Goal: Use online tool/utility: Utilize a website feature to perform a specific function

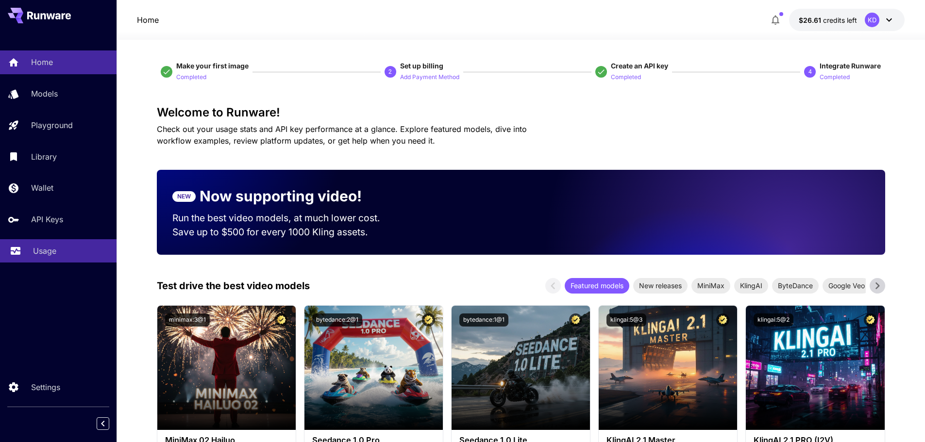
click at [40, 254] on p "Usage" at bounding box center [44, 251] width 23 height 12
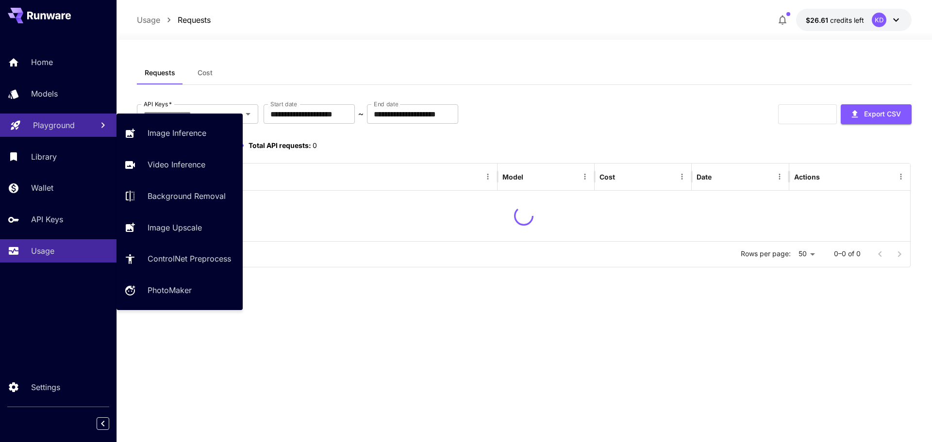
click at [68, 128] on p "Playground" at bounding box center [54, 125] width 42 height 12
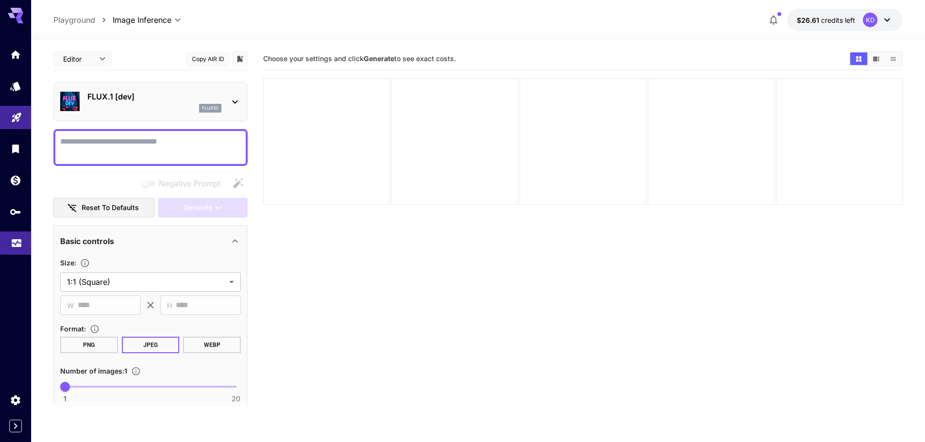
click at [8, 237] on link at bounding box center [15, 244] width 31 height 24
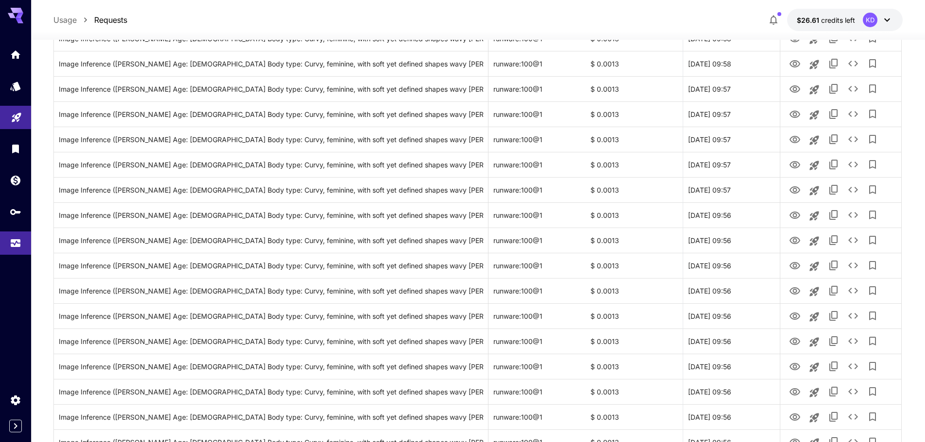
scroll to position [1066, 0]
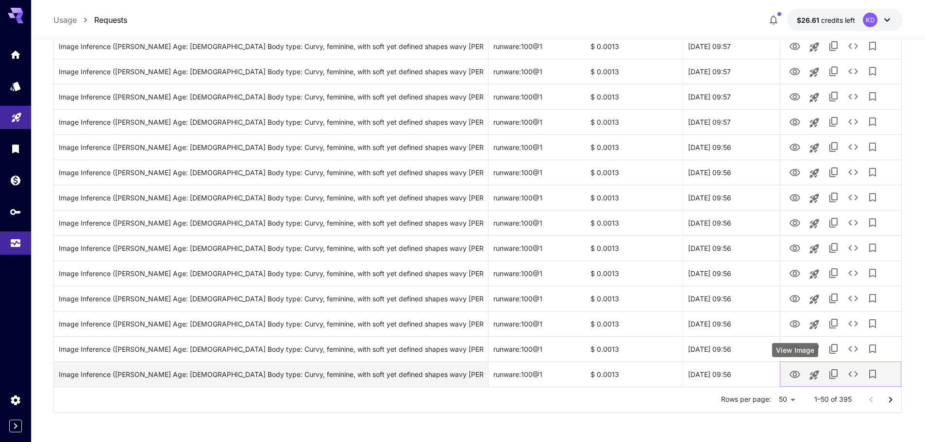
click at [796, 375] on icon "View Image" at bounding box center [795, 375] width 12 height 12
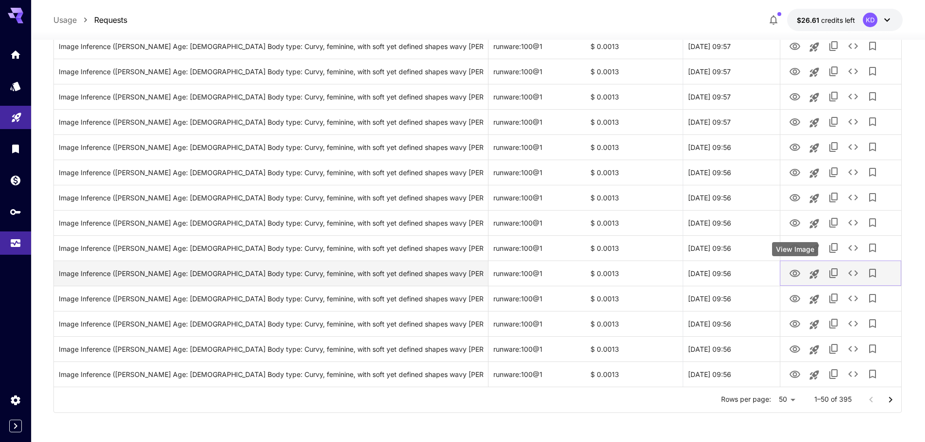
click at [797, 273] on icon "View Image" at bounding box center [795, 274] width 12 height 12
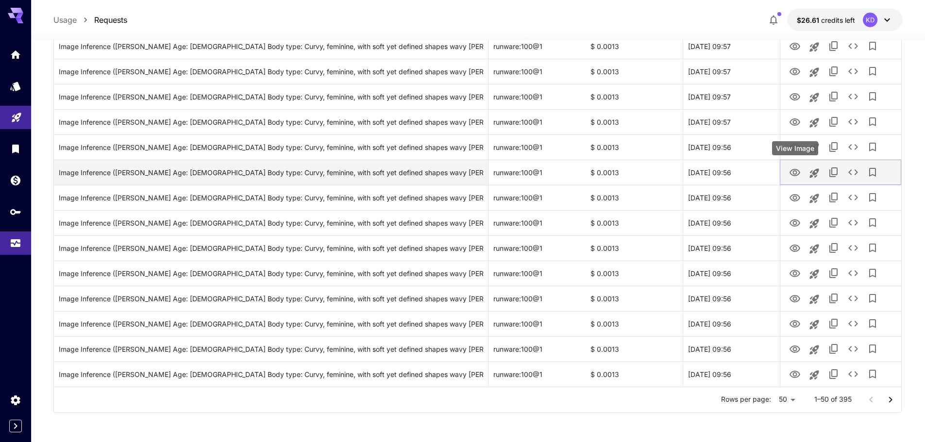
click at [798, 170] on icon "View Image" at bounding box center [794, 172] width 11 height 7
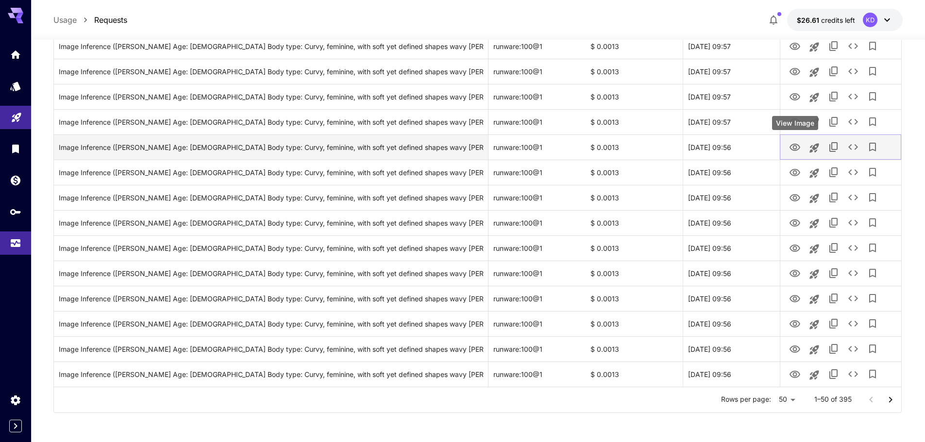
click at [791, 148] on icon "View Image" at bounding box center [795, 148] width 12 height 12
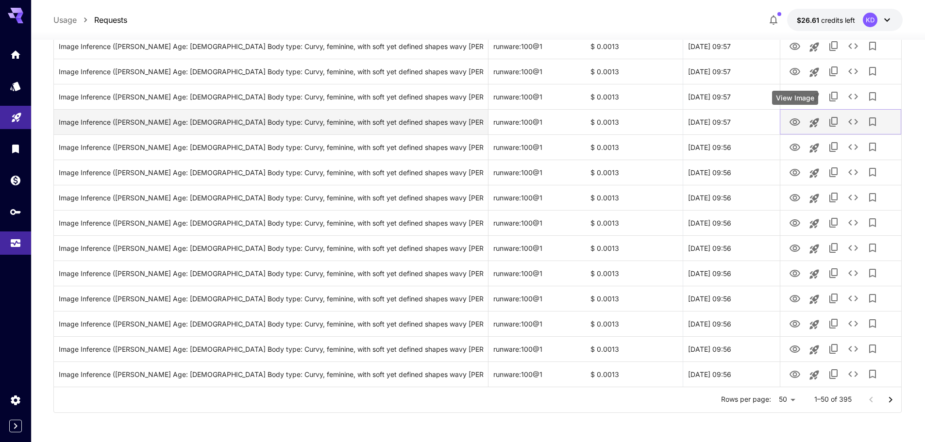
click at [793, 118] on icon "View Image" at bounding box center [795, 123] width 12 height 12
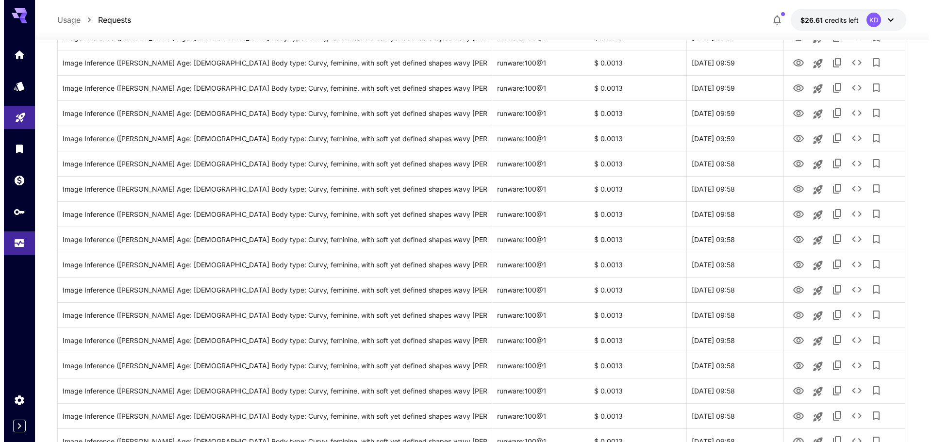
scroll to position [532, 0]
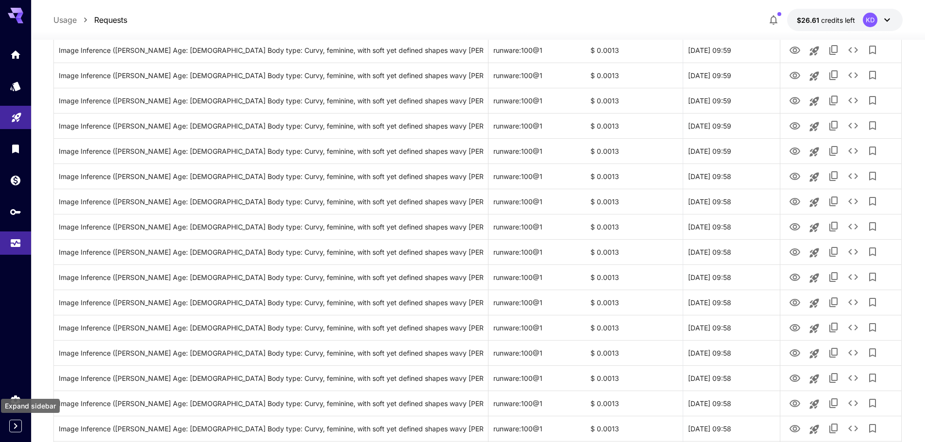
click at [12, 431] on icon "Expand sidebar" at bounding box center [16, 426] width 12 height 12
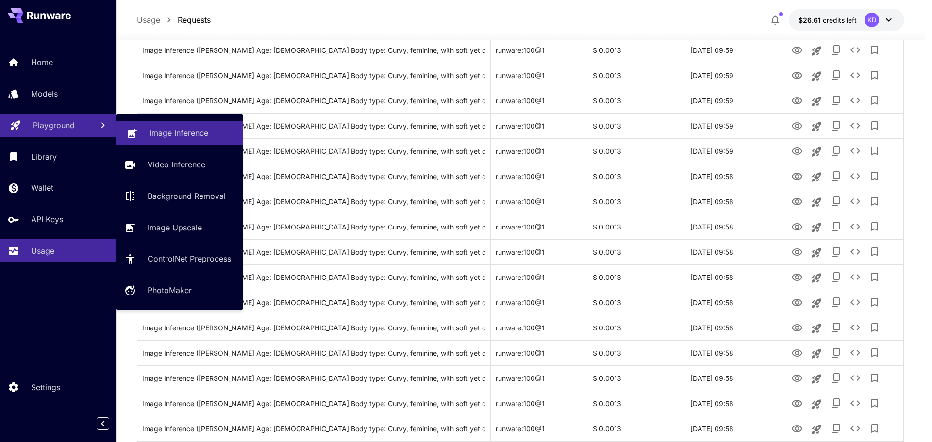
click at [189, 130] on p "Image Inference" at bounding box center [179, 133] width 59 height 12
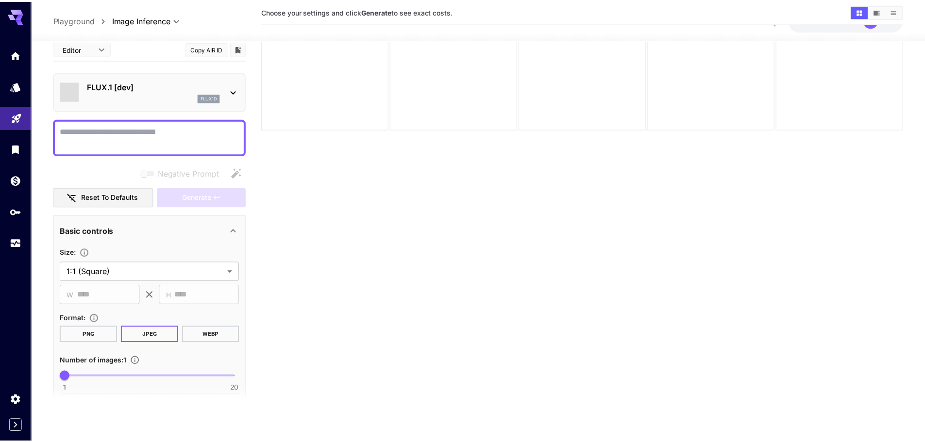
scroll to position [77, 0]
click at [181, 139] on textarea "Negative Prompt" at bounding box center [150, 136] width 181 height 23
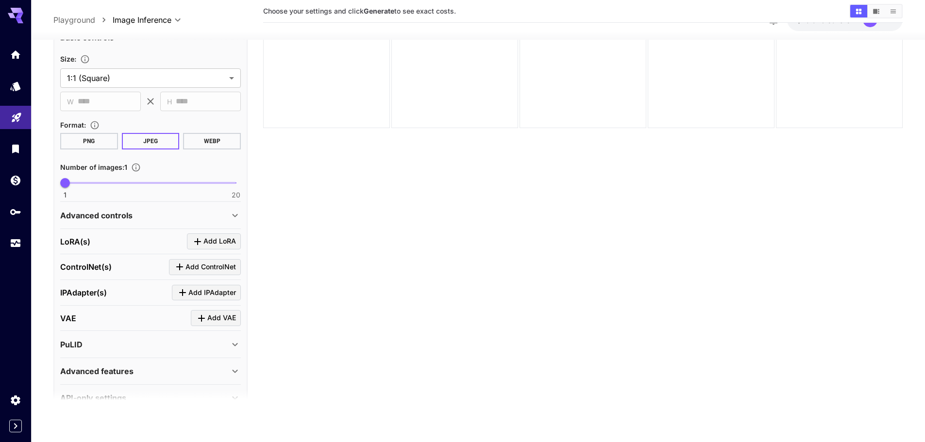
scroll to position [194, 0]
click at [237, 218] on icon at bounding box center [235, 215] width 12 height 12
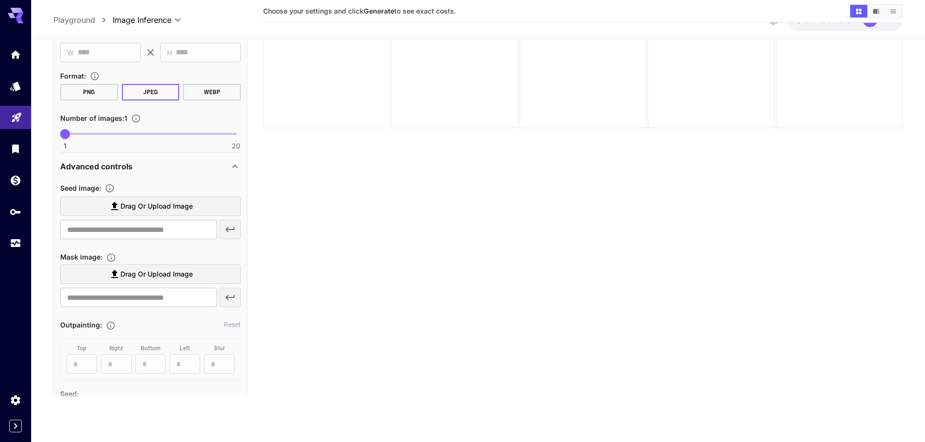
scroll to position [0, 0]
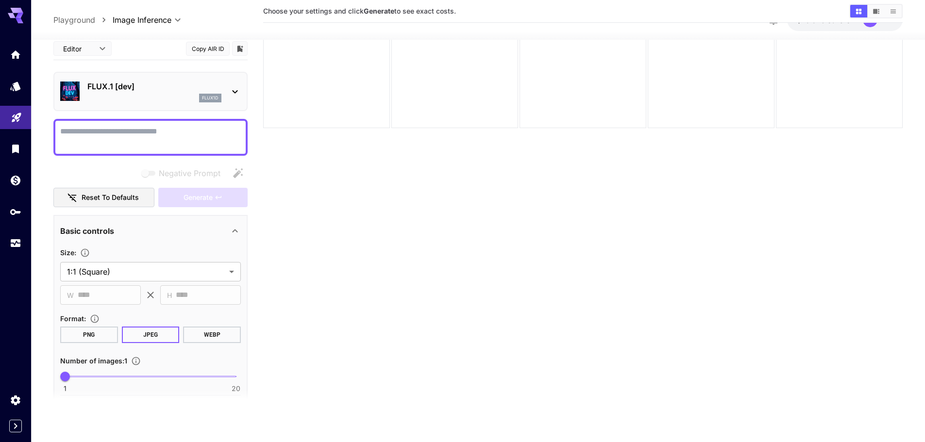
drag, startPoint x: 176, startPoint y: 123, endPoint x: 161, endPoint y: 129, distance: 16.3
paste textarea "**********"
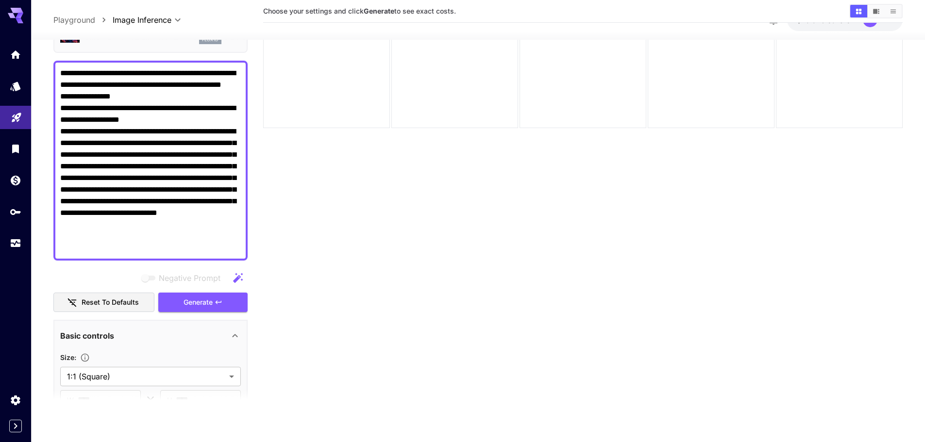
scroll to position [146, 0]
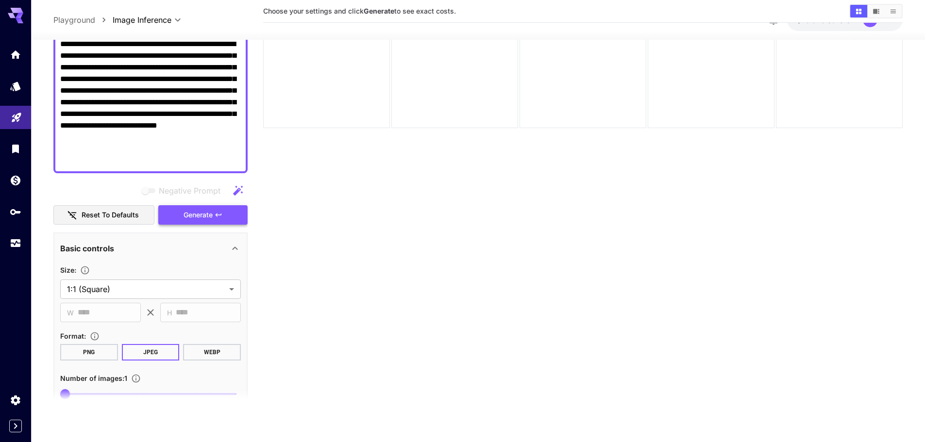
type textarea "**********"
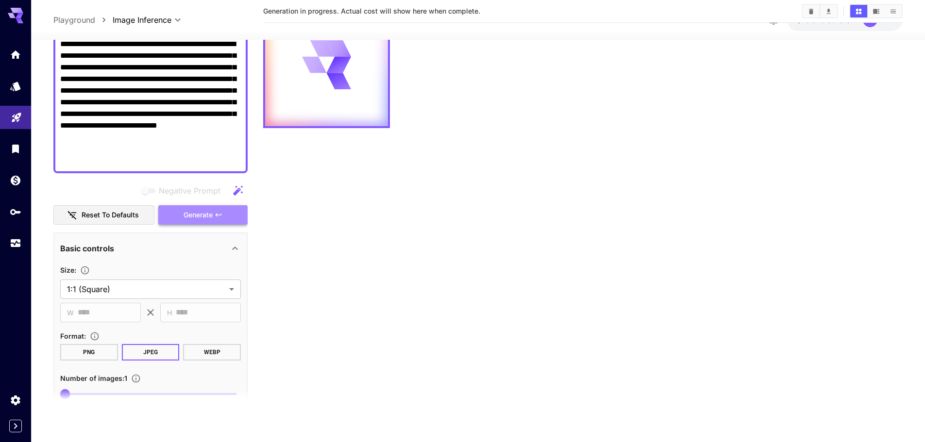
drag, startPoint x: 204, startPoint y: 214, endPoint x: 258, endPoint y: 214, distance: 53.9
click at [205, 214] on span "Generate" at bounding box center [197, 215] width 29 height 12
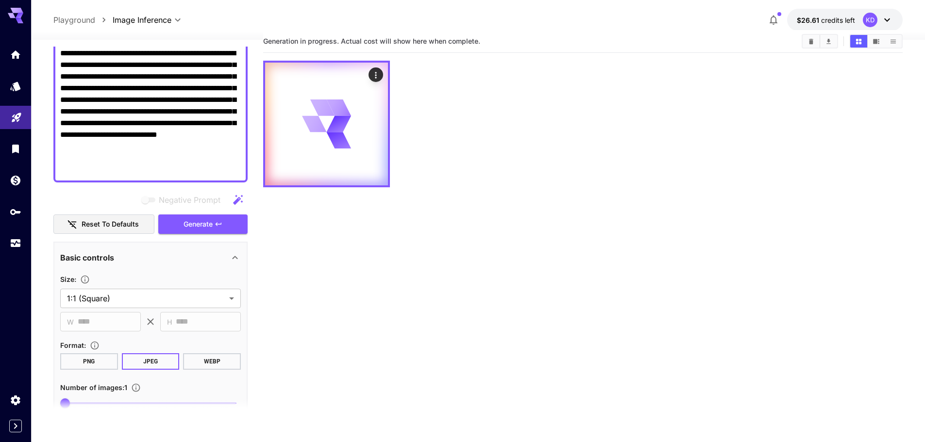
scroll to position [0, 0]
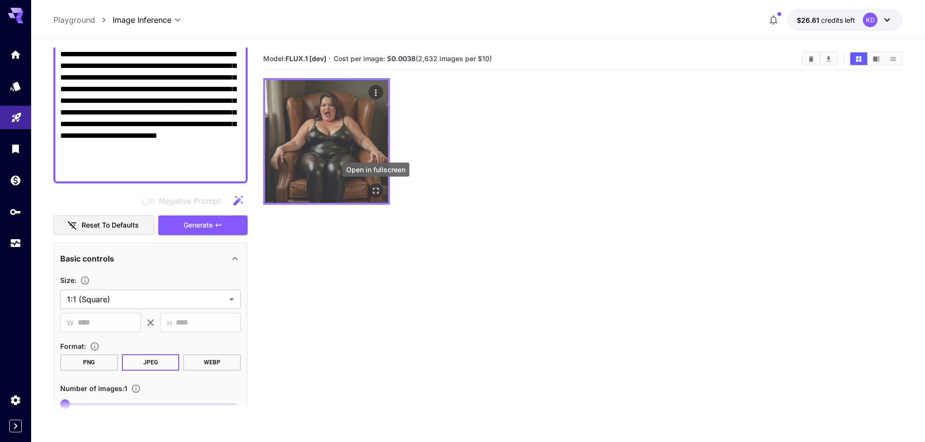
click at [379, 191] on icon "Open in fullscreen" at bounding box center [376, 191] width 10 height 10
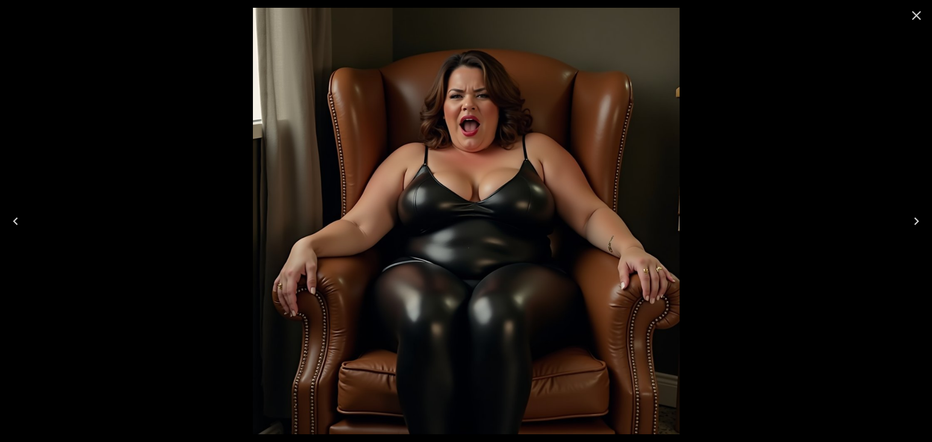
click at [924, 18] on icon "Close" at bounding box center [917, 16] width 16 height 16
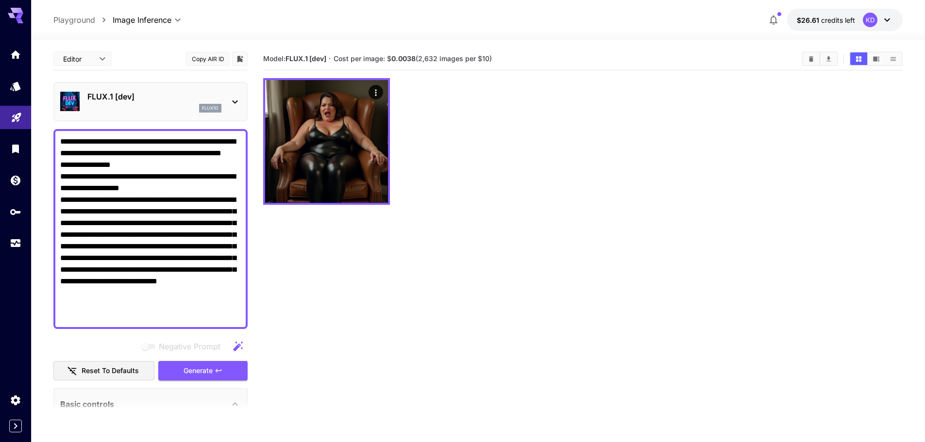
click at [235, 98] on icon at bounding box center [235, 102] width 12 height 12
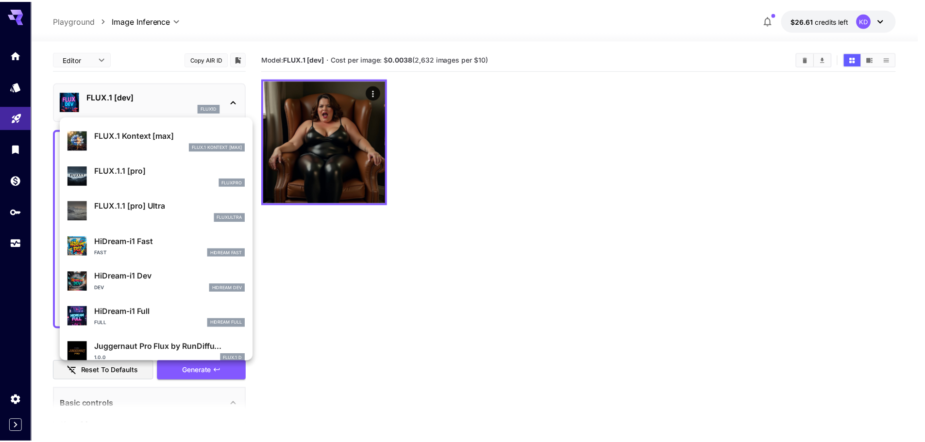
scroll to position [679, 0]
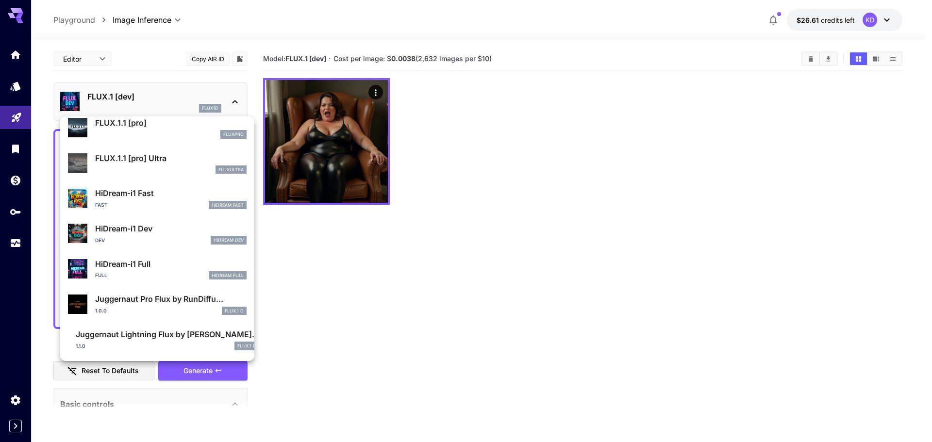
click at [337, 300] on div at bounding box center [466, 221] width 932 height 442
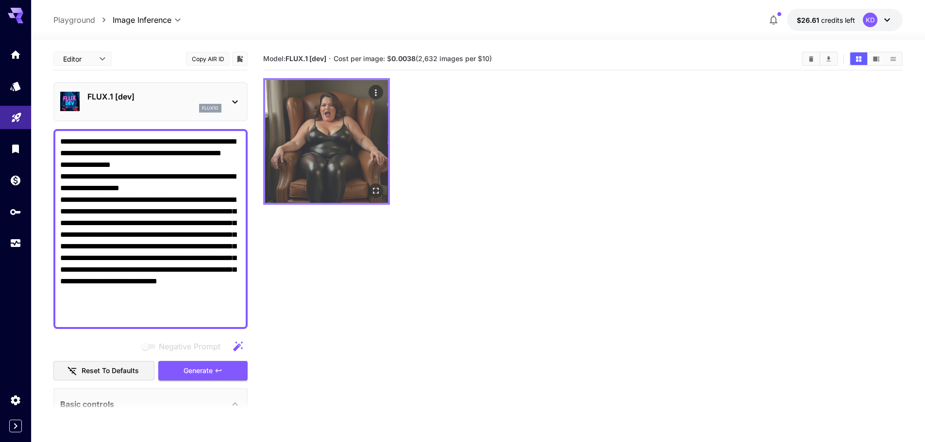
click at [350, 133] on img at bounding box center [326, 141] width 123 height 123
click at [374, 195] on icon "Open in fullscreen" at bounding box center [376, 191] width 10 height 10
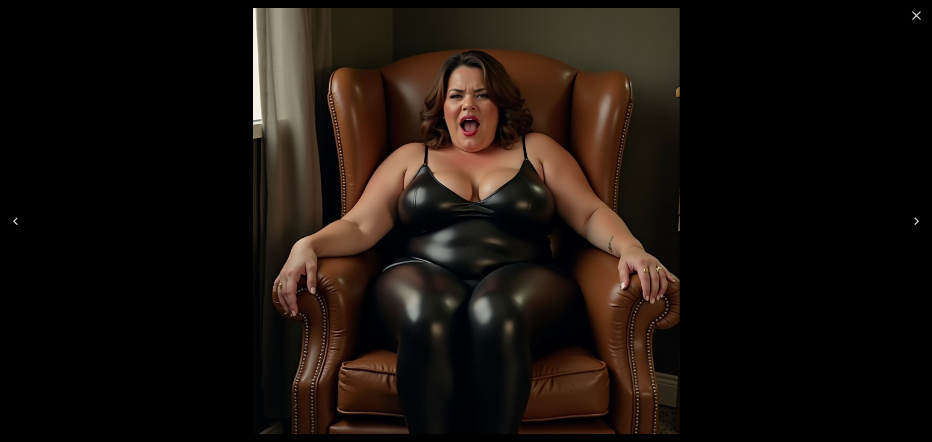
click at [923, 14] on icon "Close" at bounding box center [917, 16] width 16 height 16
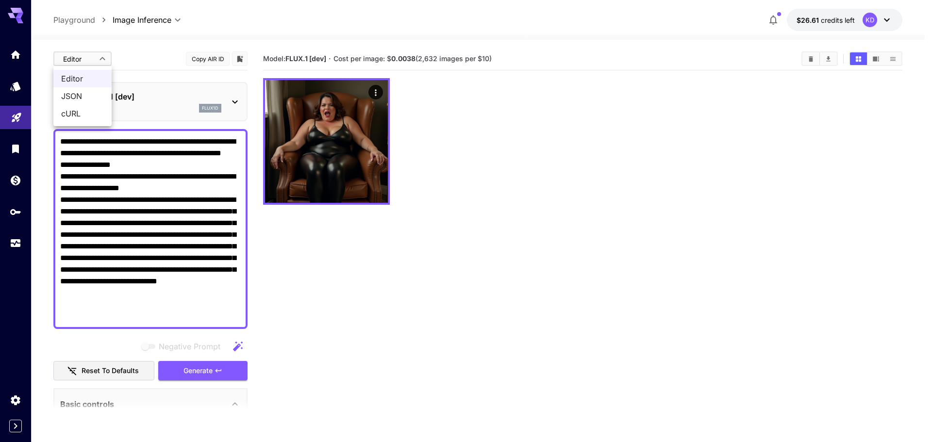
click at [103, 59] on body "**********" at bounding box center [466, 259] width 932 height 519
click at [70, 75] on span "Editor" at bounding box center [82, 79] width 43 height 12
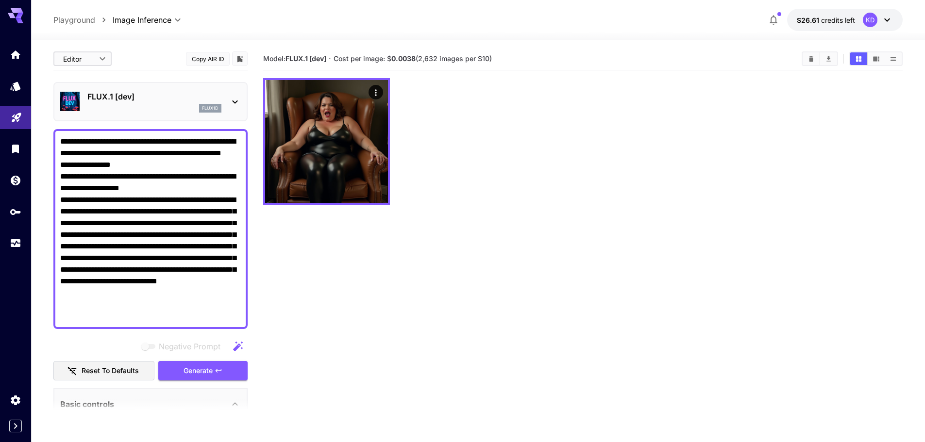
click at [212, 101] on p "FLUX.1 [dev]" at bounding box center [154, 97] width 134 height 12
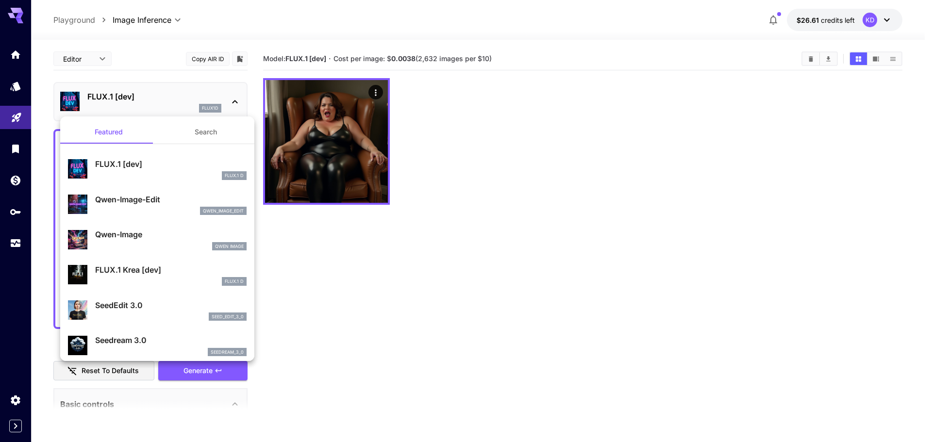
click at [212, 101] on div at bounding box center [466, 221] width 932 height 442
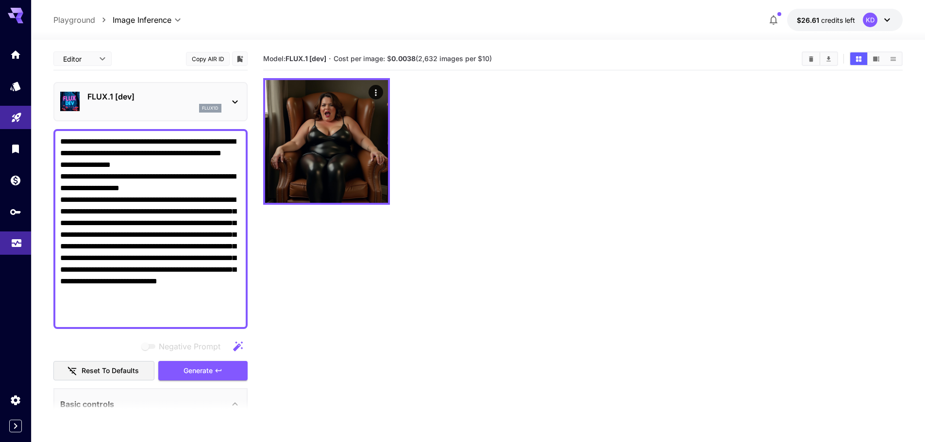
click at [5, 235] on link at bounding box center [15, 244] width 31 height 24
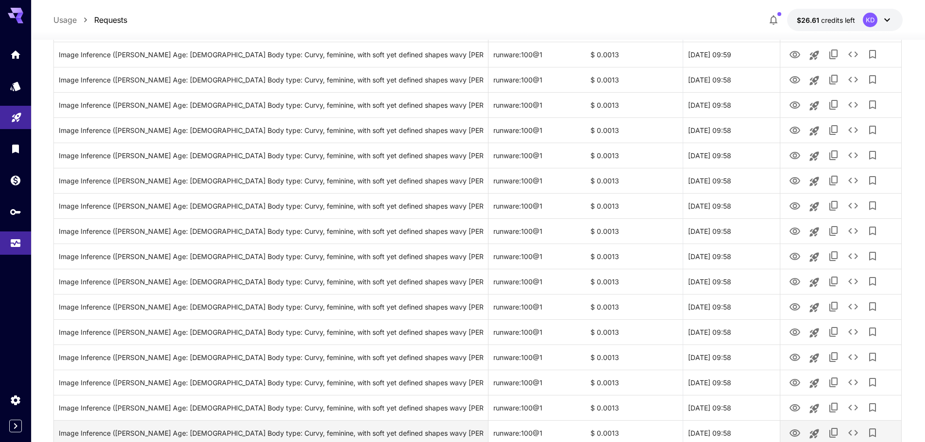
scroll to position [825, 0]
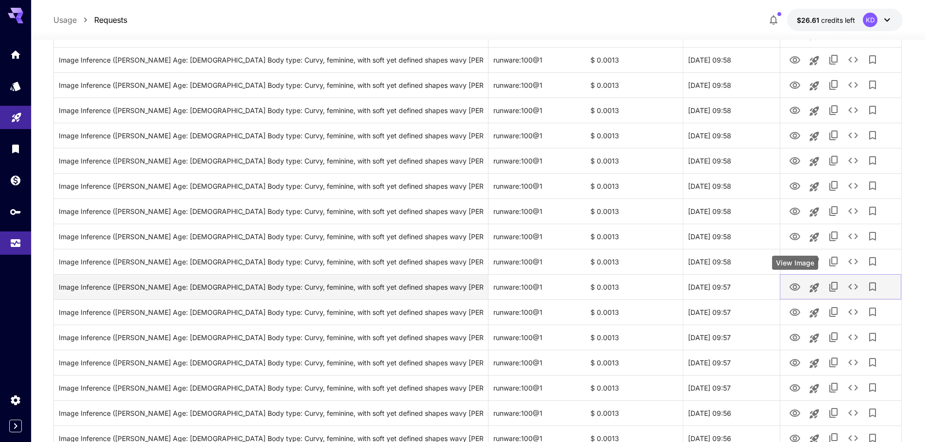
click at [795, 289] on icon "View Image" at bounding box center [795, 288] width 12 height 12
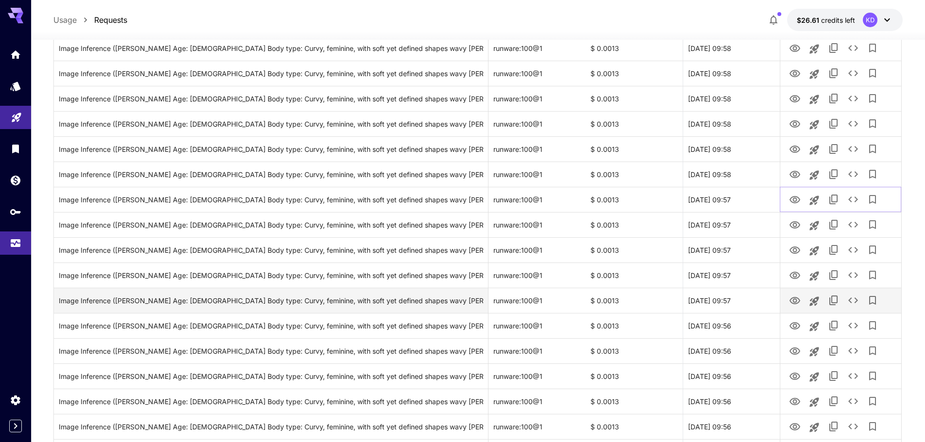
scroll to position [922, 0]
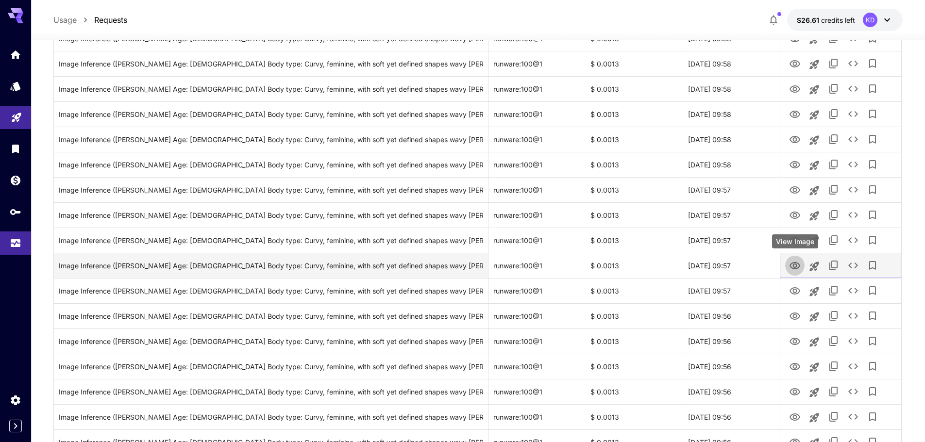
click at [794, 265] on icon "View Image" at bounding box center [794, 265] width 11 height 7
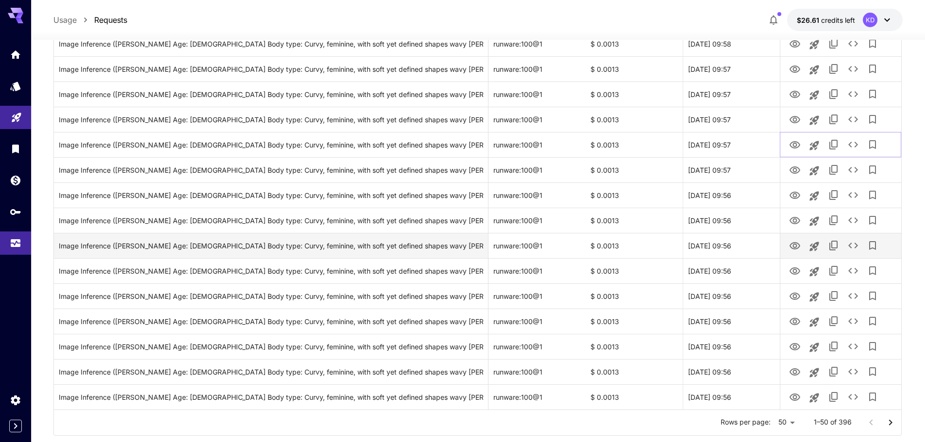
scroll to position [1066, 0]
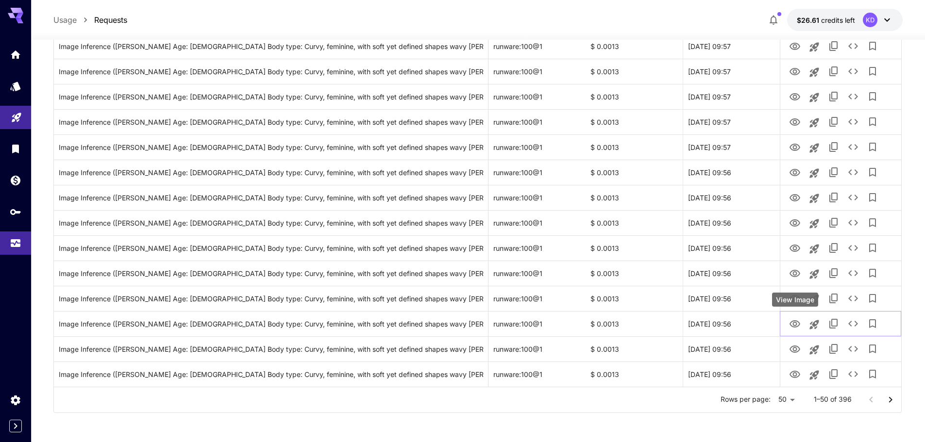
click at [795, 303] on div "View Image" at bounding box center [795, 300] width 46 height 14
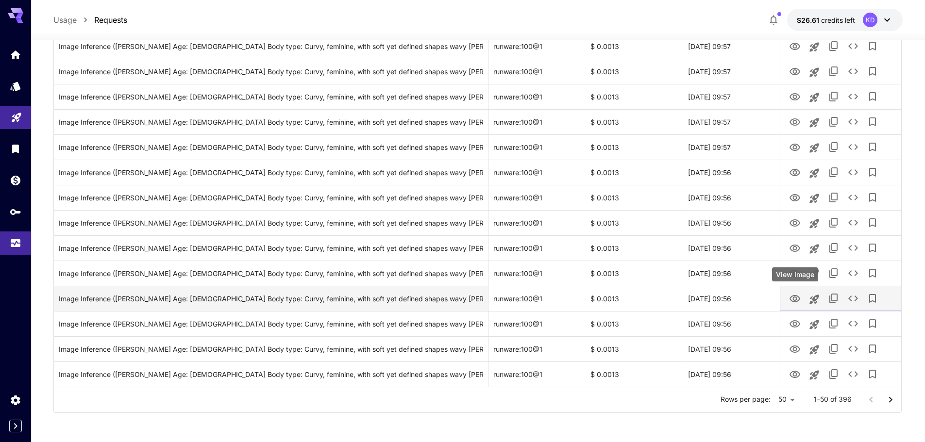
click at [790, 295] on icon "View Image" at bounding box center [795, 299] width 12 height 12
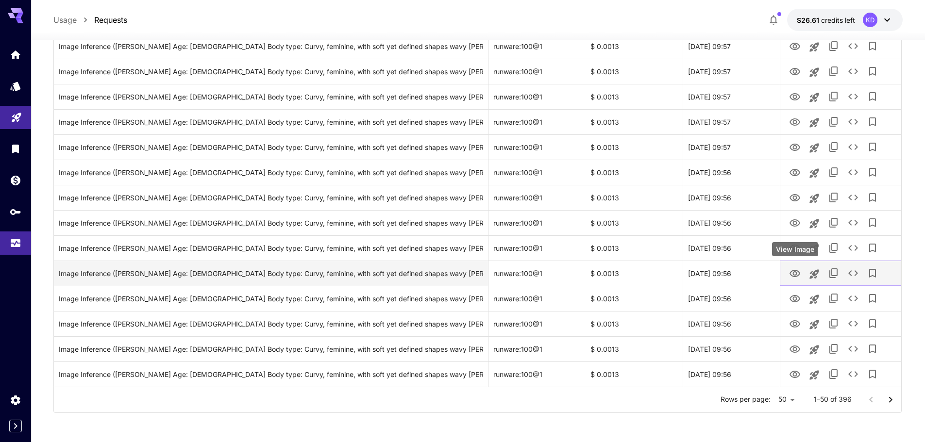
click at [795, 273] on icon "View Image" at bounding box center [795, 274] width 12 height 12
click at [816, 276] on icon "Launch in playground" at bounding box center [814, 274] width 12 height 12
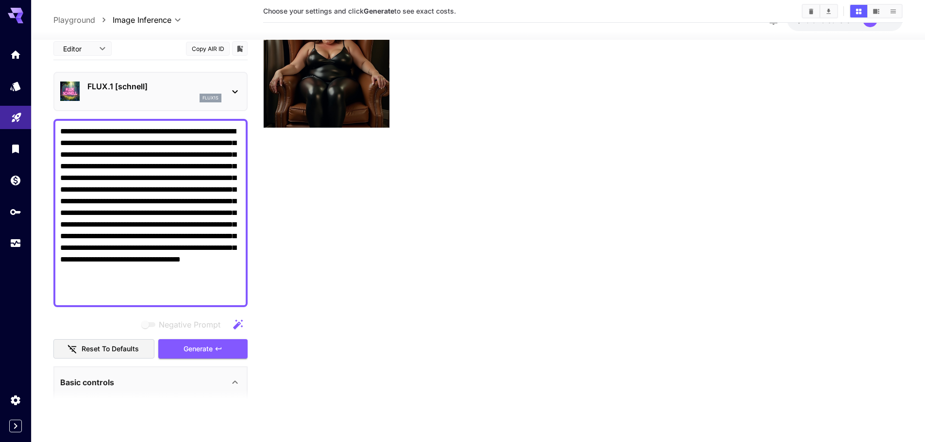
click at [233, 89] on icon at bounding box center [235, 91] width 12 height 12
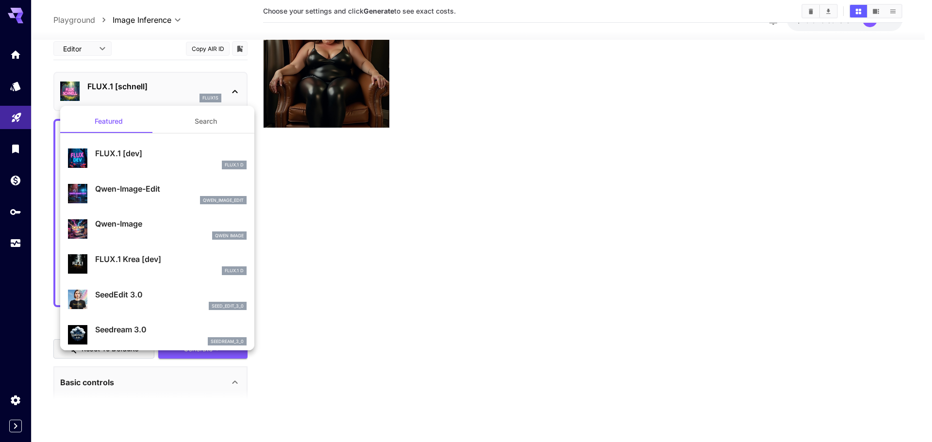
click at [234, 88] on div at bounding box center [466, 221] width 932 height 442
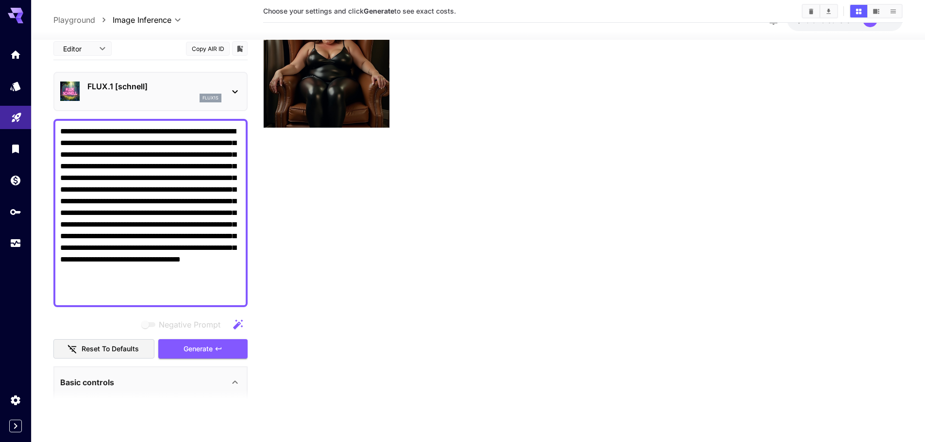
drag, startPoint x: 239, startPoint y: 287, endPoint x: 33, endPoint y: 112, distance: 270.7
click at [33, 112] on section "**********" at bounding box center [478, 202] width 894 height 479
paste textarea "**********"
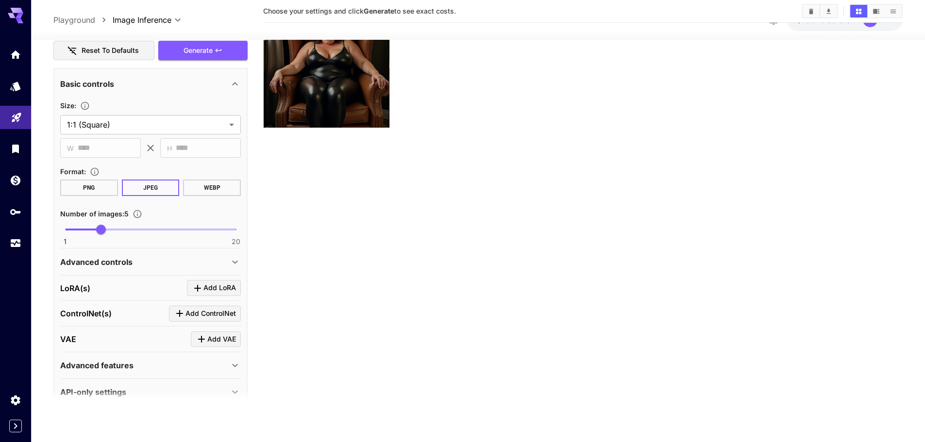
scroll to position [339, 0]
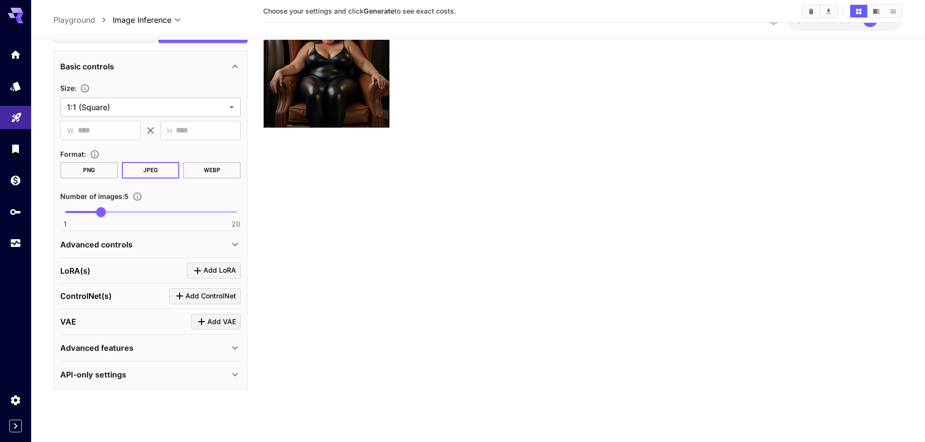
type textarea "**********"
click at [232, 240] on icon at bounding box center [235, 244] width 12 height 12
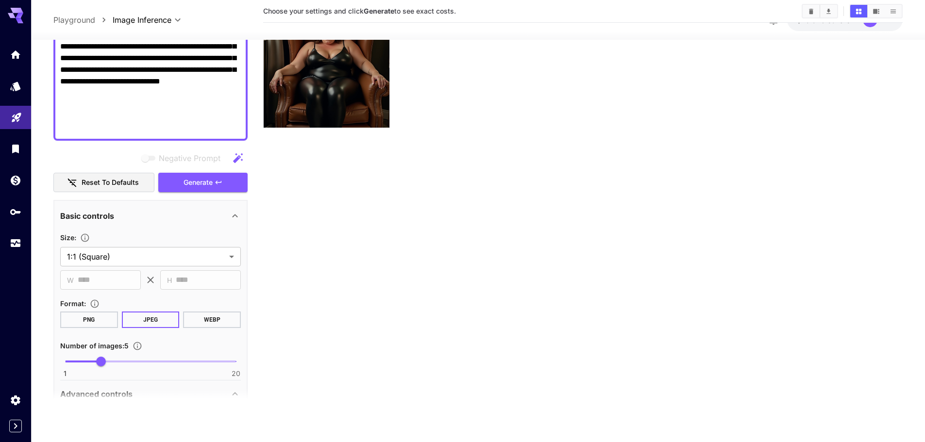
scroll to position [141, 0]
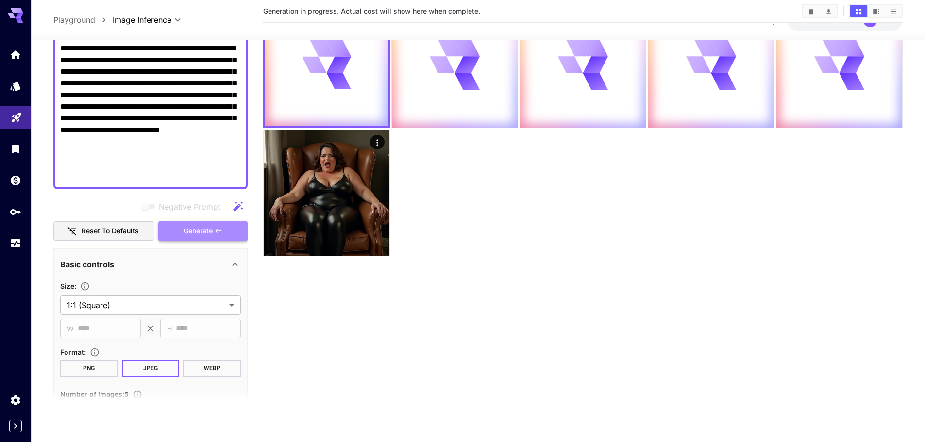
click at [219, 231] on icon "button" at bounding box center [219, 230] width 6 height 3
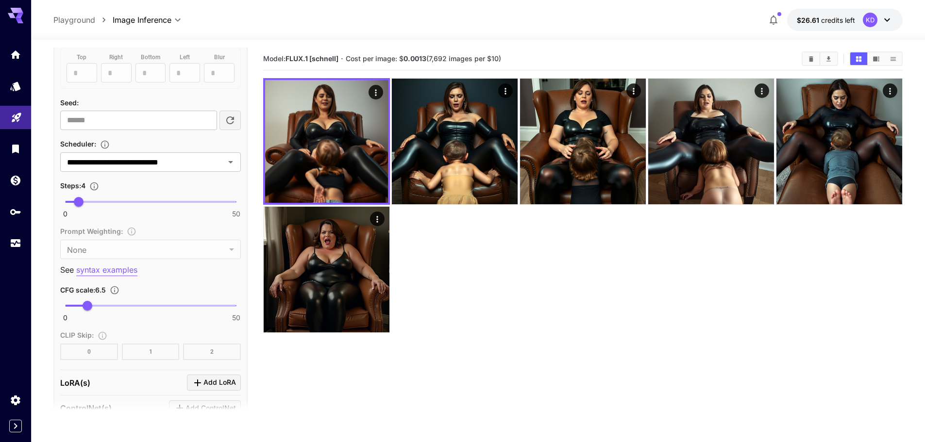
scroll to position [481, 0]
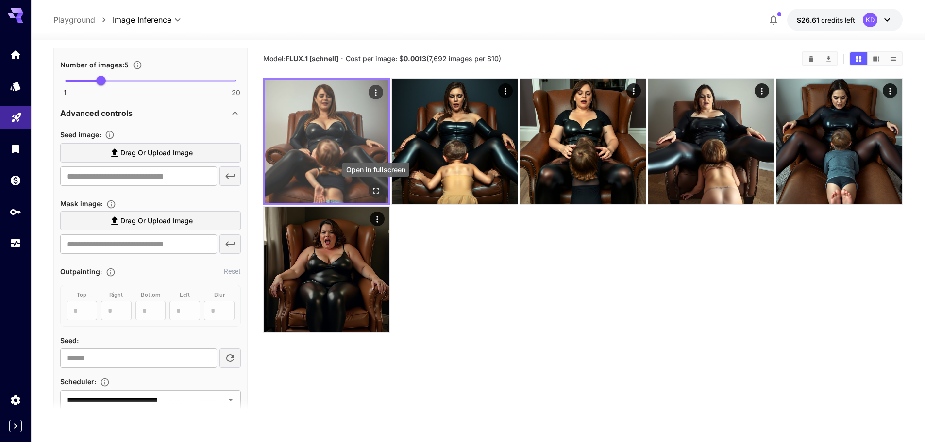
click at [379, 190] on icon "Open in fullscreen" at bounding box center [376, 191] width 10 height 10
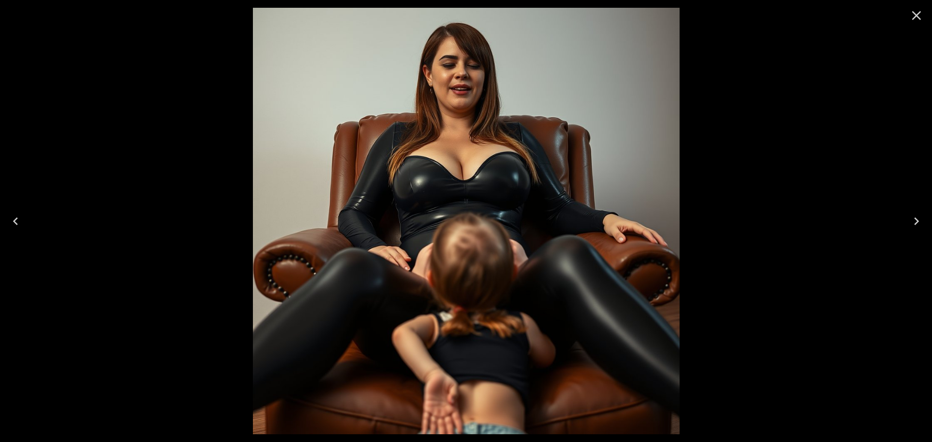
click at [932, 216] on button "Next" at bounding box center [916, 221] width 31 height 39
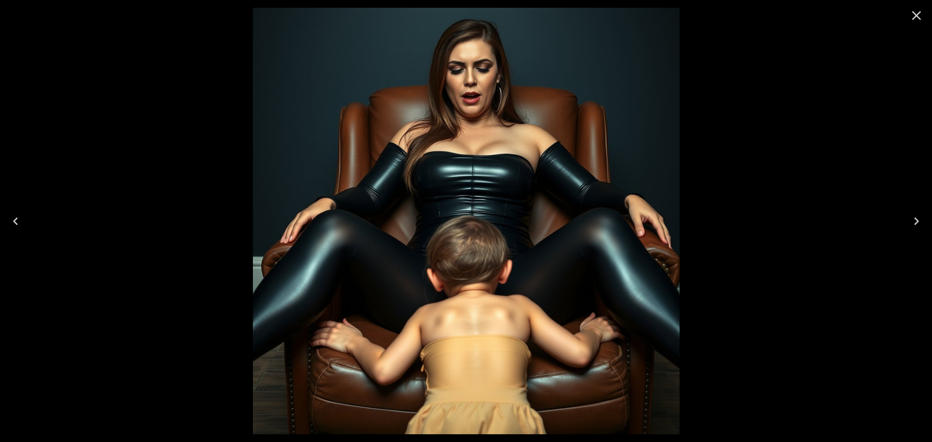
click at [908, 224] on button "Next" at bounding box center [916, 221] width 31 height 39
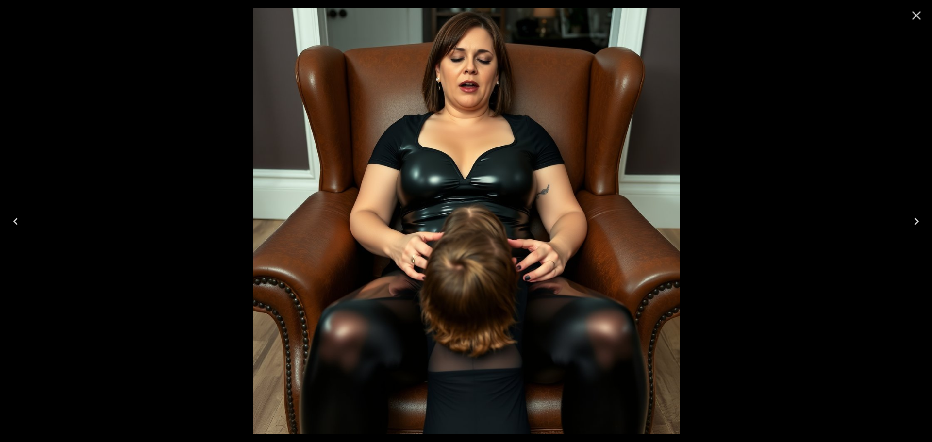
click at [908, 224] on button "Next" at bounding box center [916, 221] width 31 height 39
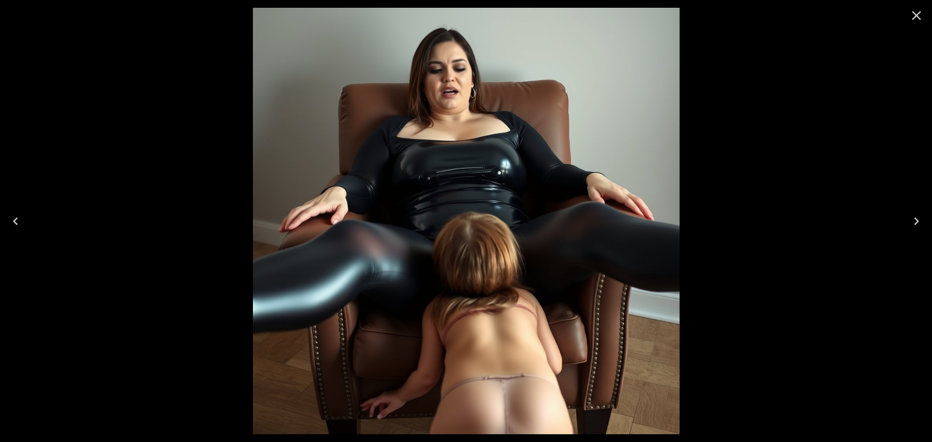
click at [932, 225] on button "Next" at bounding box center [916, 221] width 31 height 39
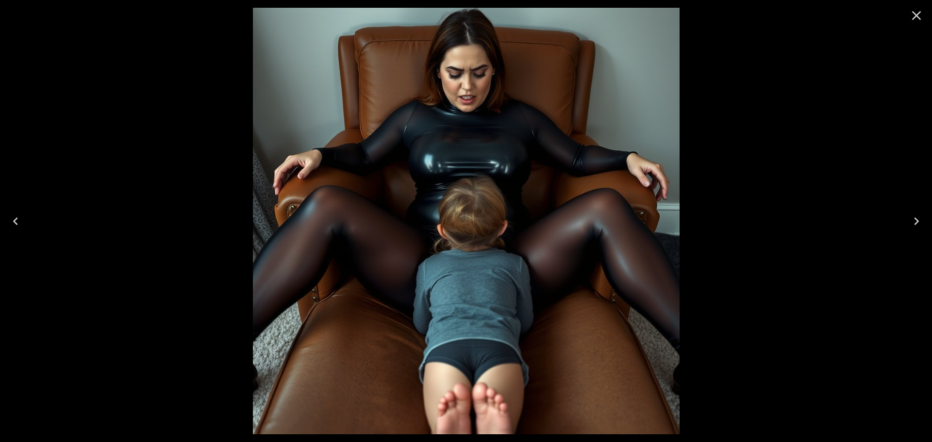
click at [932, 222] on button "Next" at bounding box center [916, 221] width 31 height 39
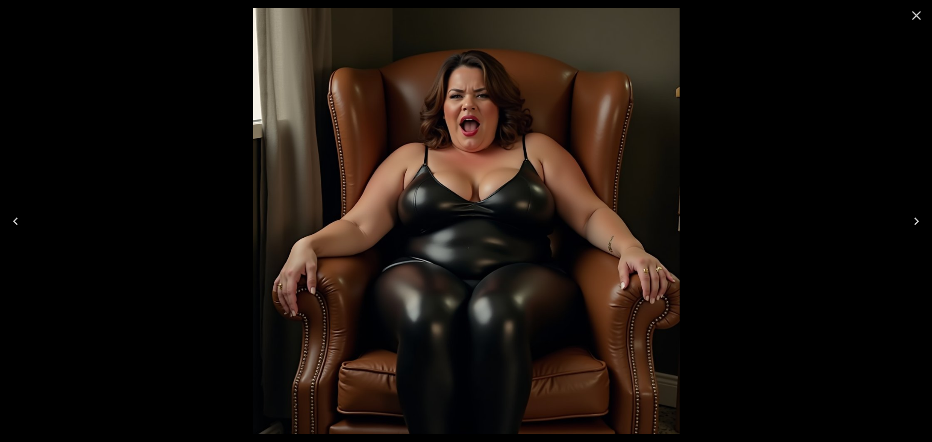
click at [932, 222] on button "Next" at bounding box center [916, 221] width 31 height 39
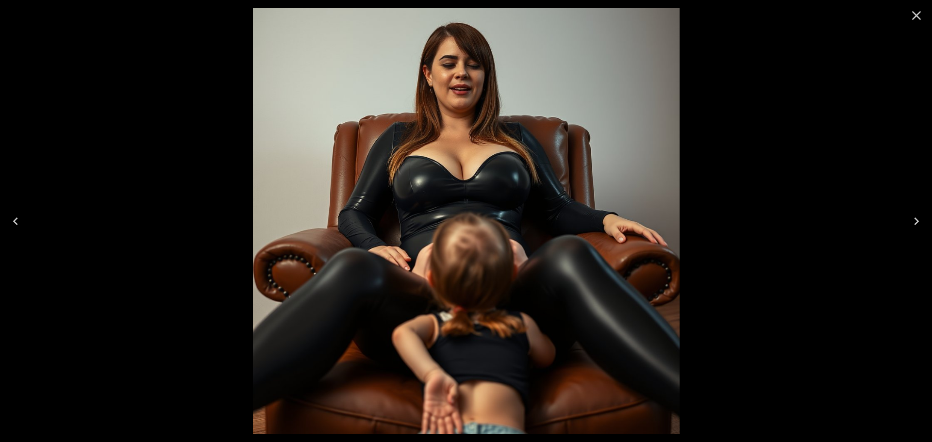
click at [911, 17] on icon "Close" at bounding box center [917, 16] width 16 height 16
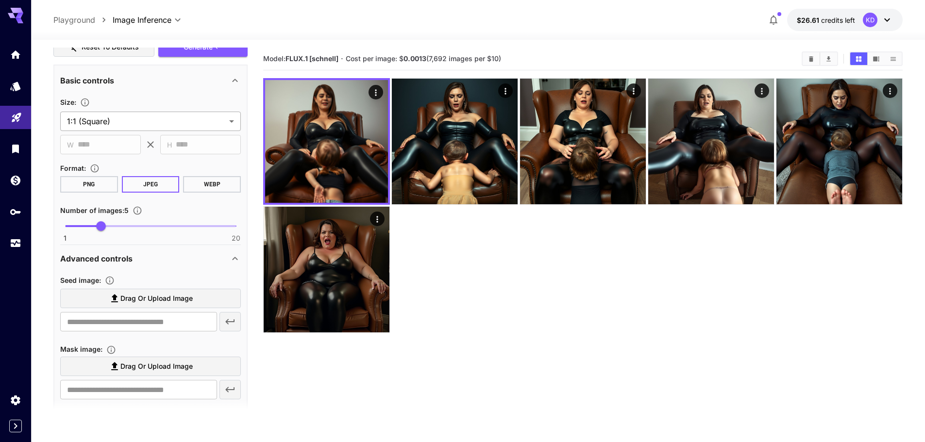
scroll to position [190, 0]
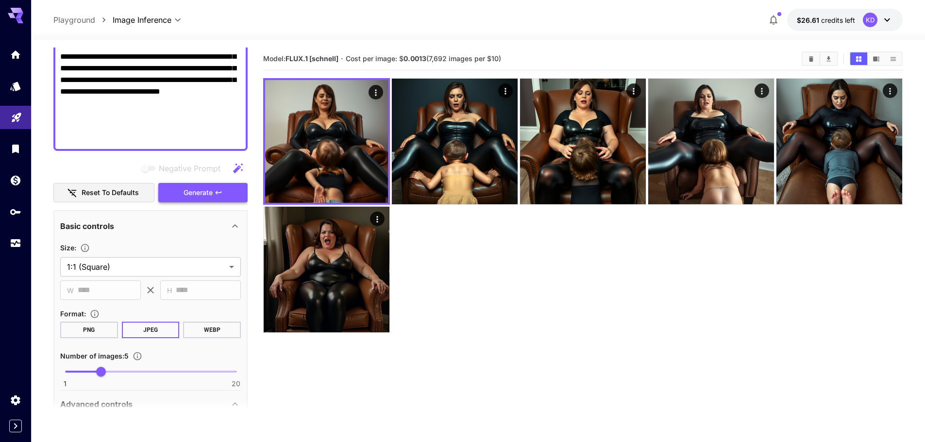
click at [206, 195] on span "Generate" at bounding box center [197, 193] width 29 height 12
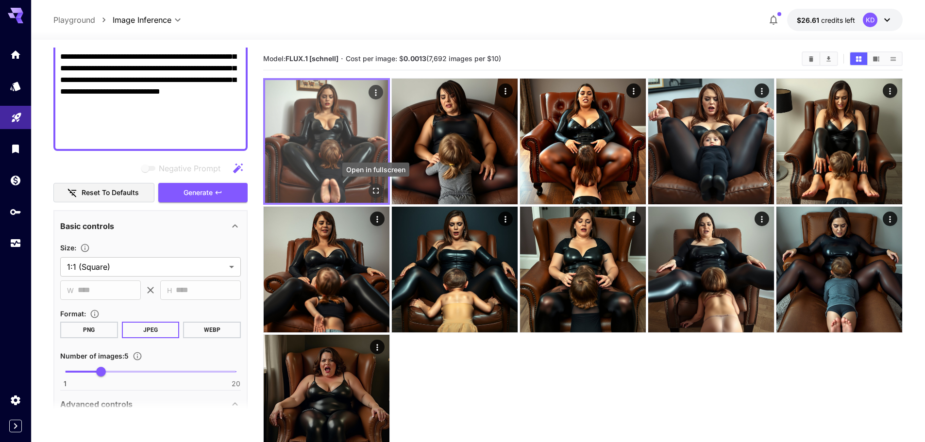
click at [378, 192] on icon "Open in fullscreen" at bounding box center [376, 191] width 6 height 6
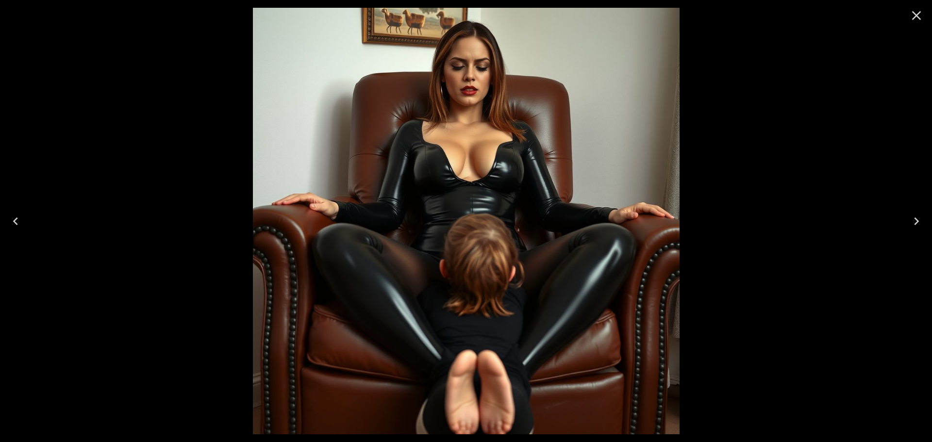
click at [932, 225] on button "Next" at bounding box center [916, 221] width 31 height 39
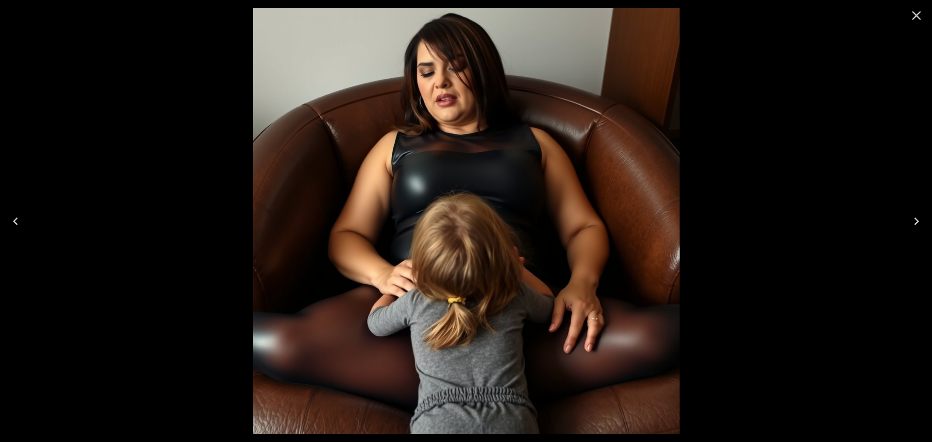
click at [932, 225] on button "Next" at bounding box center [916, 221] width 31 height 39
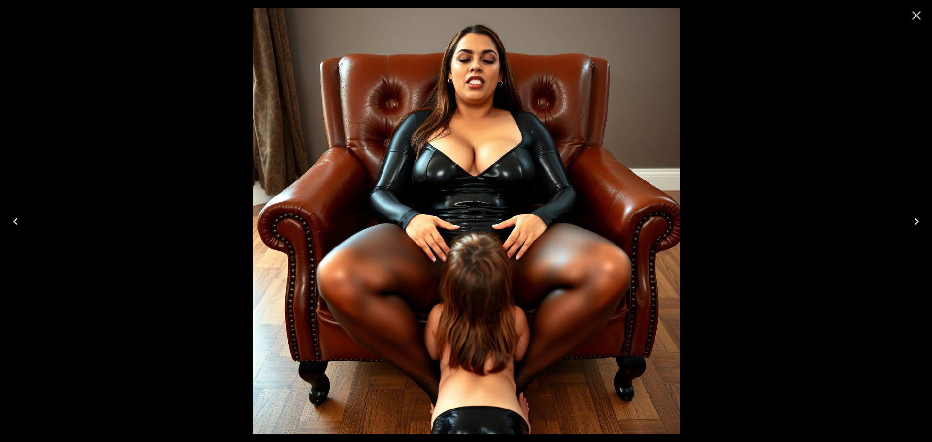
click at [932, 225] on button "Next" at bounding box center [916, 221] width 31 height 39
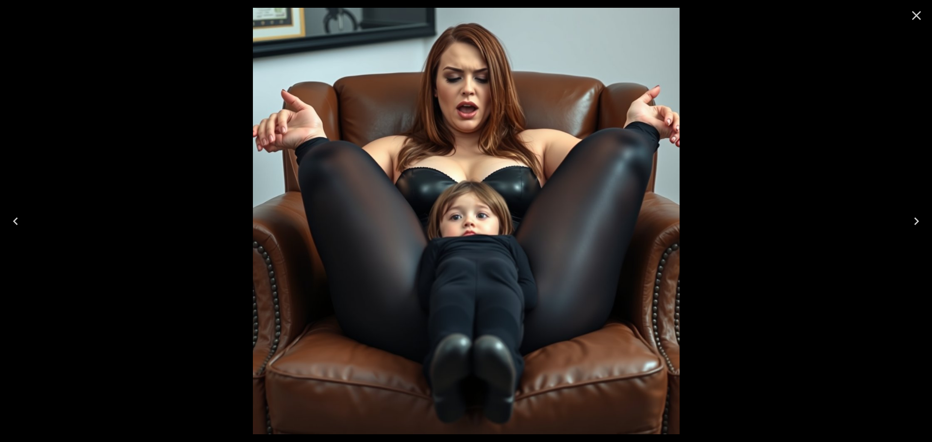
click at [932, 225] on button "Next" at bounding box center [916, 221] width 31 height 39
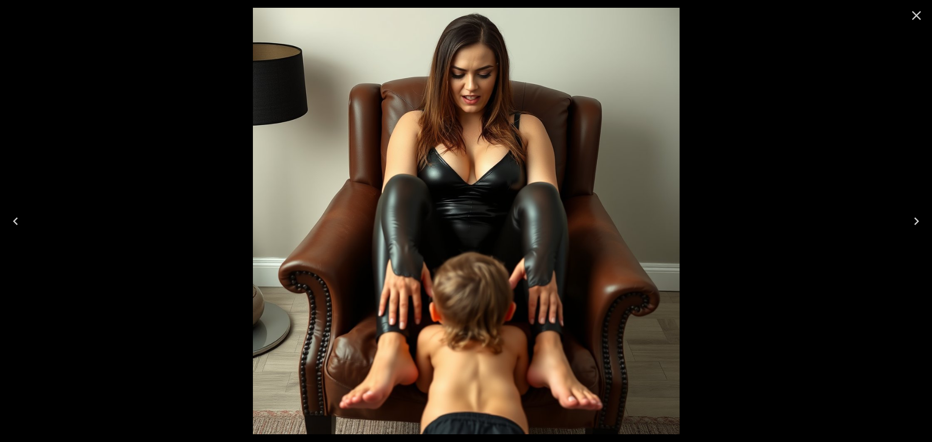
click at [932, 225] on button "Next" at bounding box center [916, 221] width 31 height 39
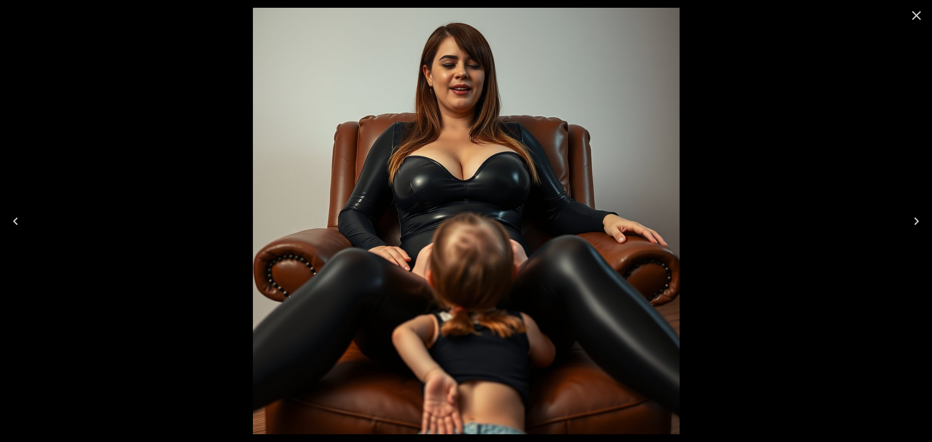
click at [932, 225] on button "Next" at bounding box center [916, 221] width 31 height 39
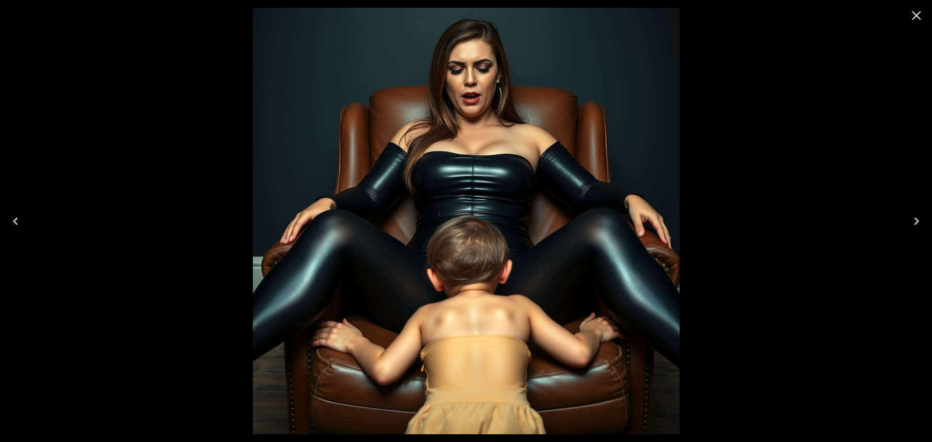
click at [920, 21] on icon "Close" at bounding box center [917, 16] width 16 height 16
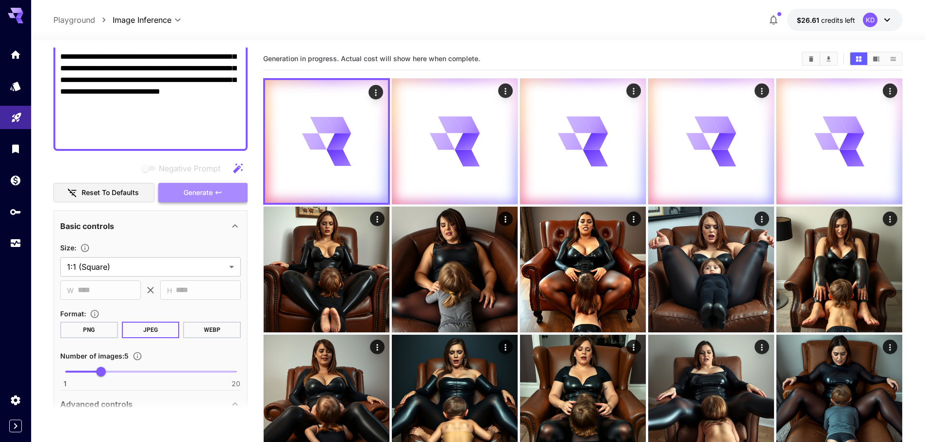
click at [197, 193] on span "Generate" at bounding box center [197, 193] width 29 height 12
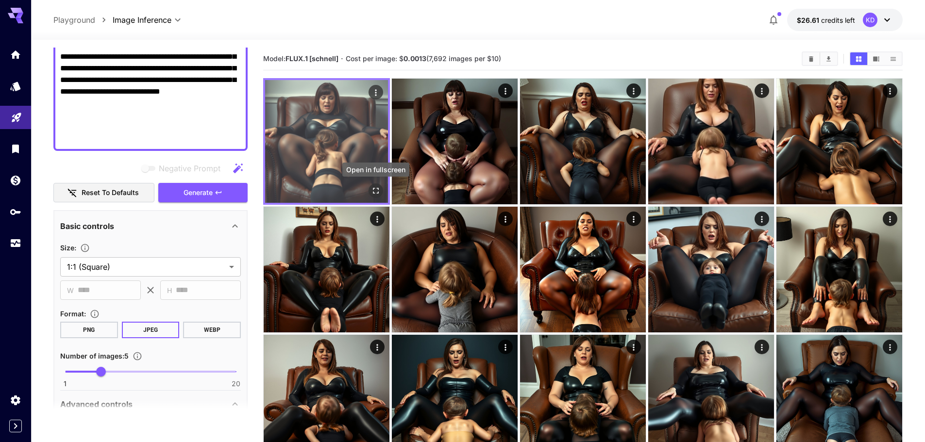
click at [376, 193] on icon "Open in fullscreen" at bounding box center [376, 191] width 10 height 10
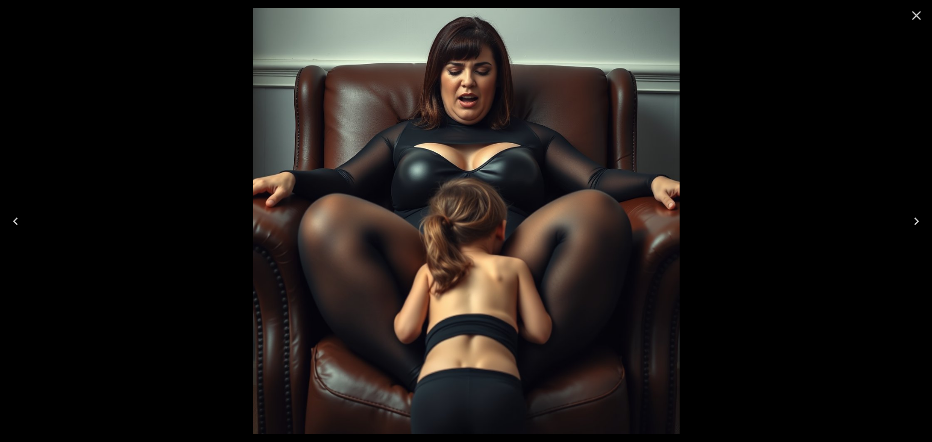
click at [932, 230] on button "Next" at bounding box center [916, 221] width 31 height 39
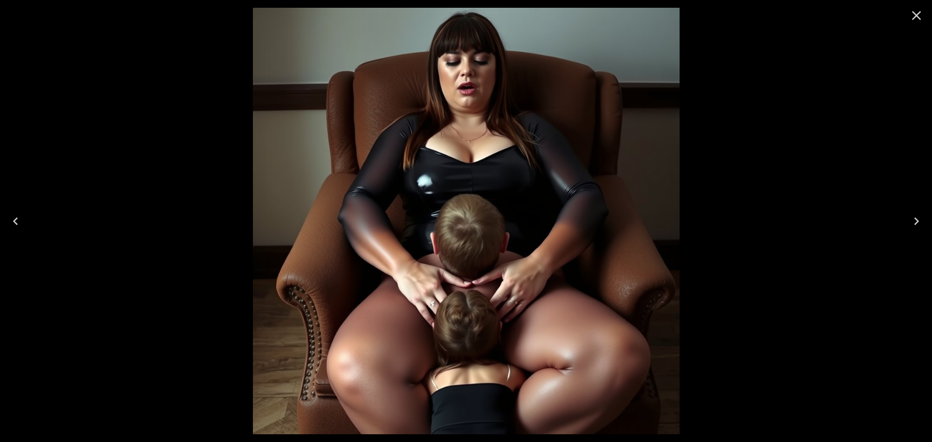
click at [932, 230] on button "Next" at bounding box center [916, 221] width 31 height 39
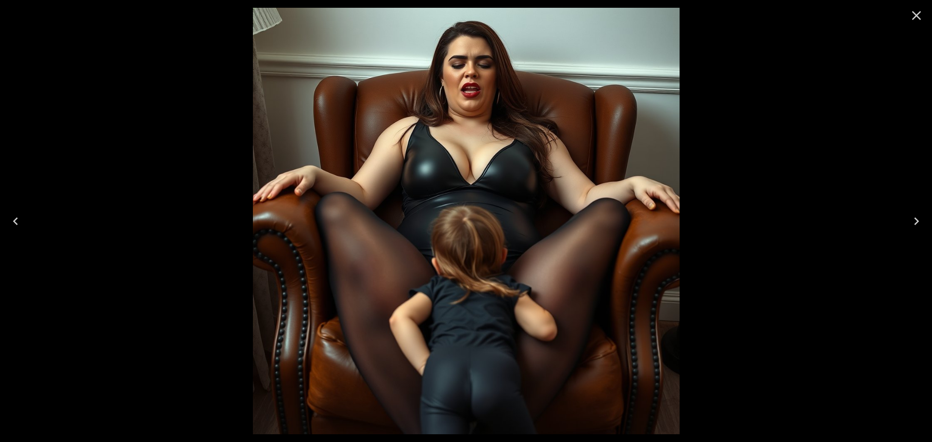
click at [932, 230] on button "Next" at bounding box center [916, 221] width 31 height 39
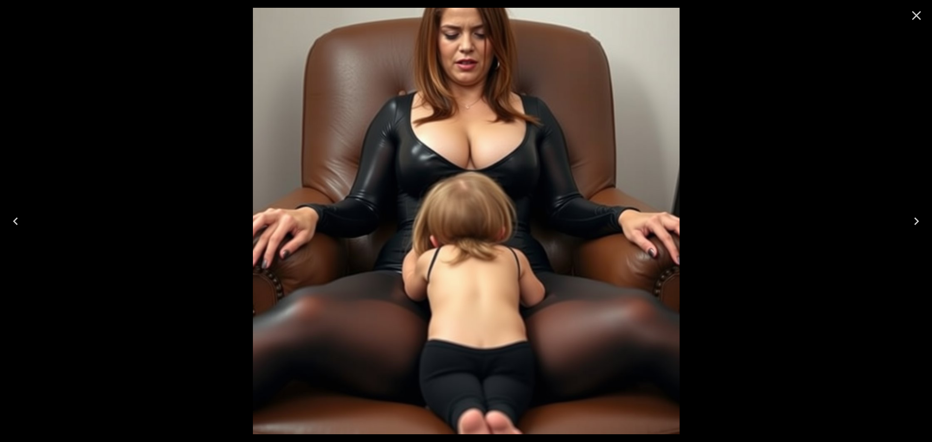
click at [932, 230] on button "Next" at bounding box center [916, 221] width 31 height 39
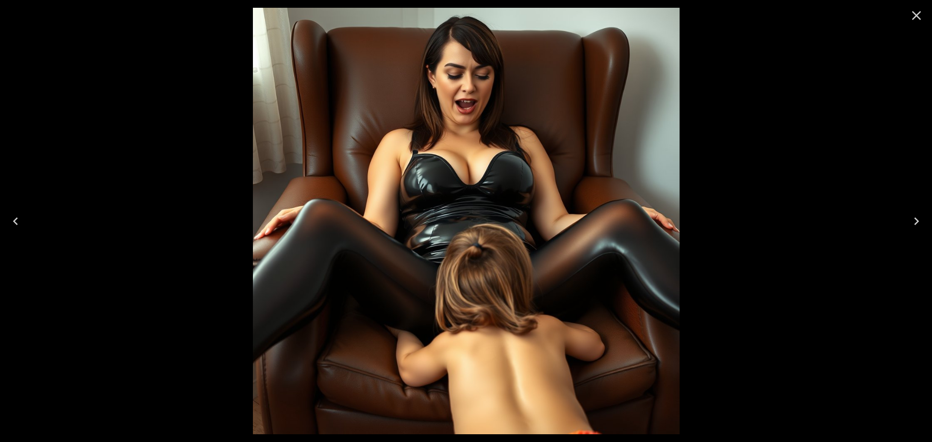
click at [932, 227] on button "Next" at bounding box center [916, 221] width 31 height 39
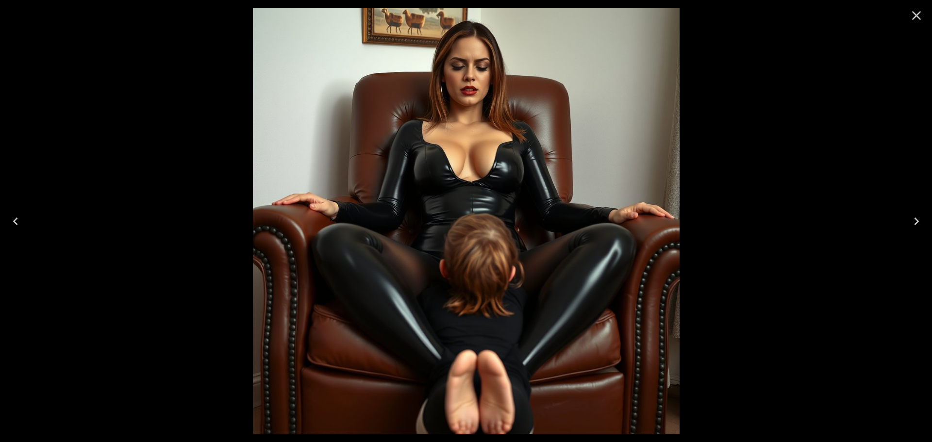
click at [932, 212] on button "Next" at bounding box center [916, 221] width 31 height 39
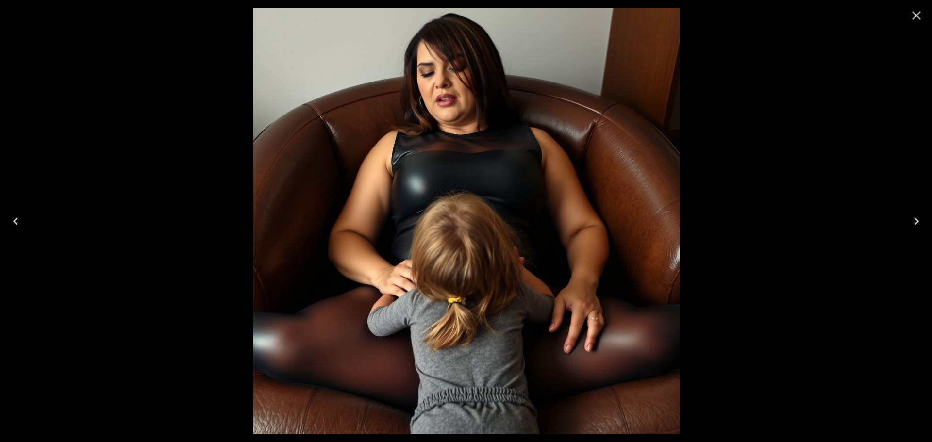
click at [911, 15] on icon "Close" at bounding box center [917, 16] width 16 height 16
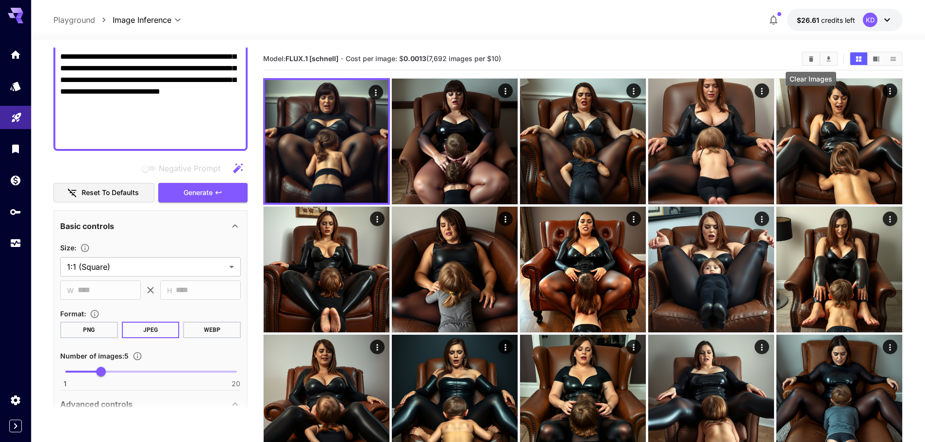
click at [807, 59] on icon "Clear Images" at bounding box center [810, 58] width 7 height 7
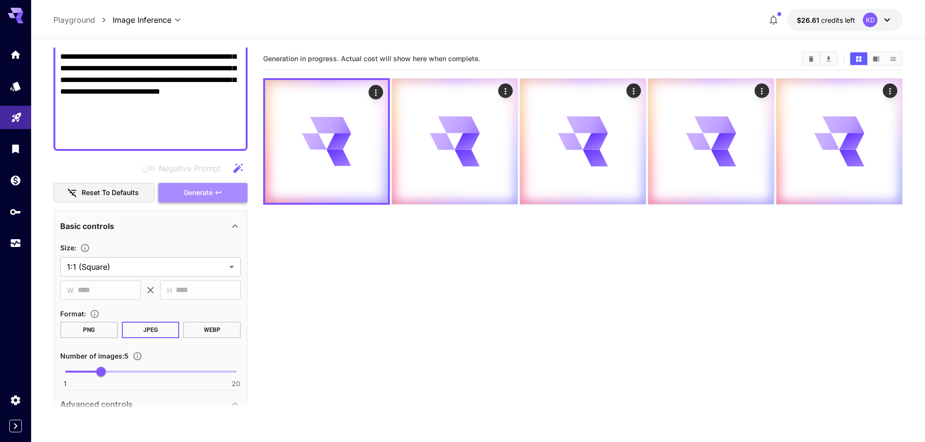
click at [213, 191] on button "Generate" at bounding box center [202, 193] width 89 height 20
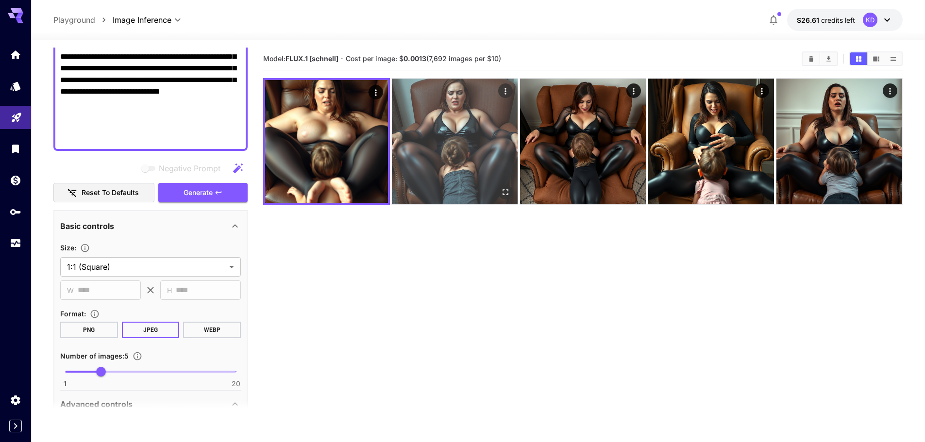
click at [507, 192] on icon "Open in fullscreen" at bounding box center [505, 192] width 10 height 10
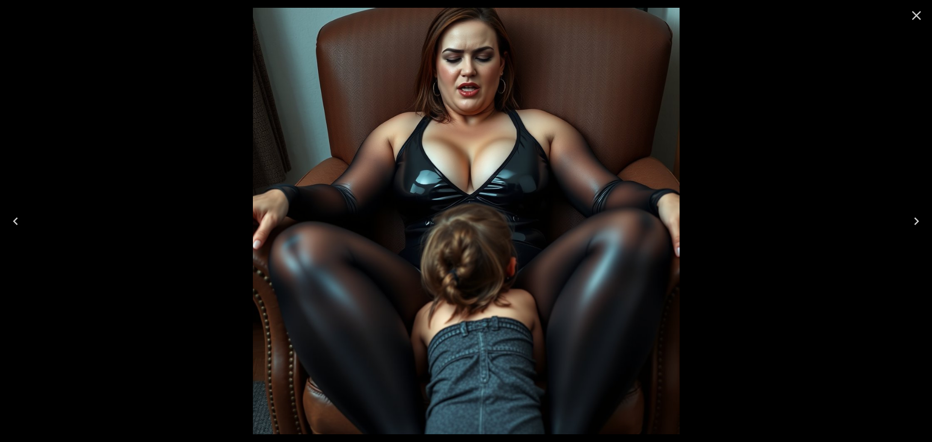
click at [932, 228] on button "Next" at bounding box center [916, 221] width 31 height 39
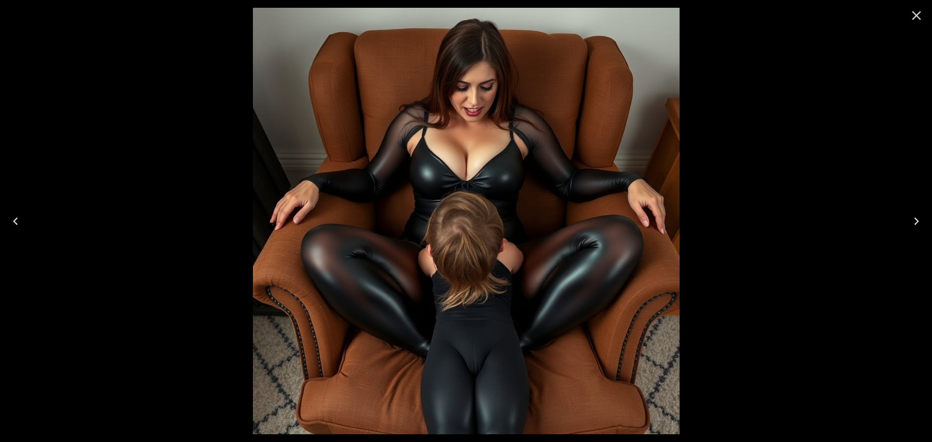
click at [932, 228] on button "Next" at bounding box center [916, 221] width 31 height 39
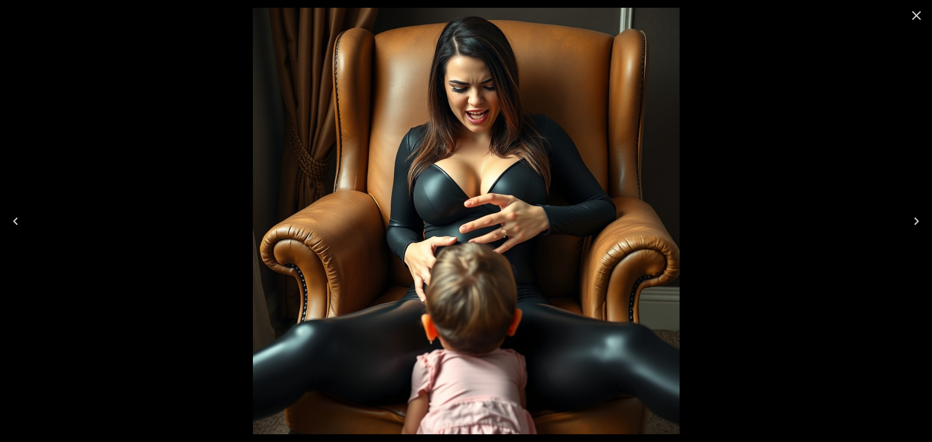
click at [932, 228] on button "Next" at bounding box center [916, 221] width 31 height 39
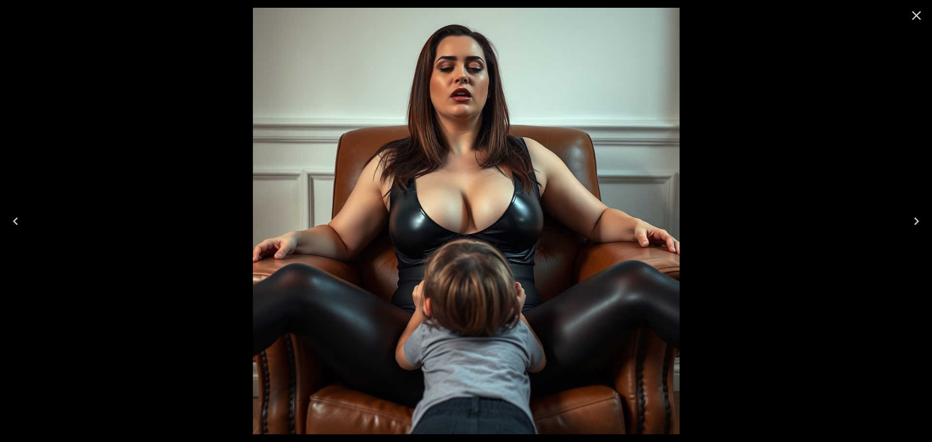
click at [932, 228] on button "Next" at bounding box center [916, 221] width 31 height 39
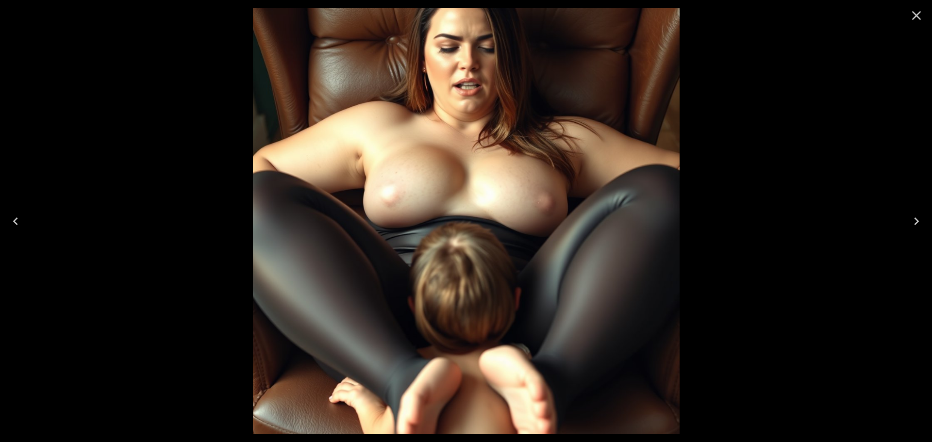
click at [922, 23] on button "Close" at bounding box center [916, 15] width 23 height 23
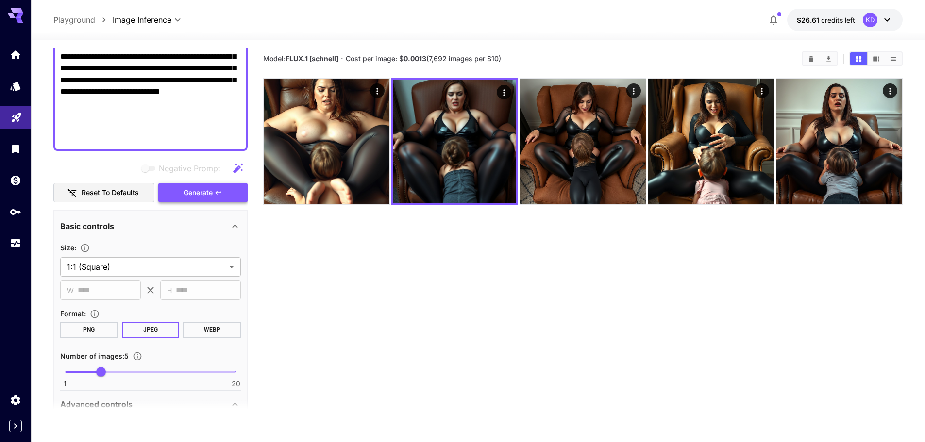
click at [231, 190] on button "Generate" at bounding box center [202, 193] width 89 height 20
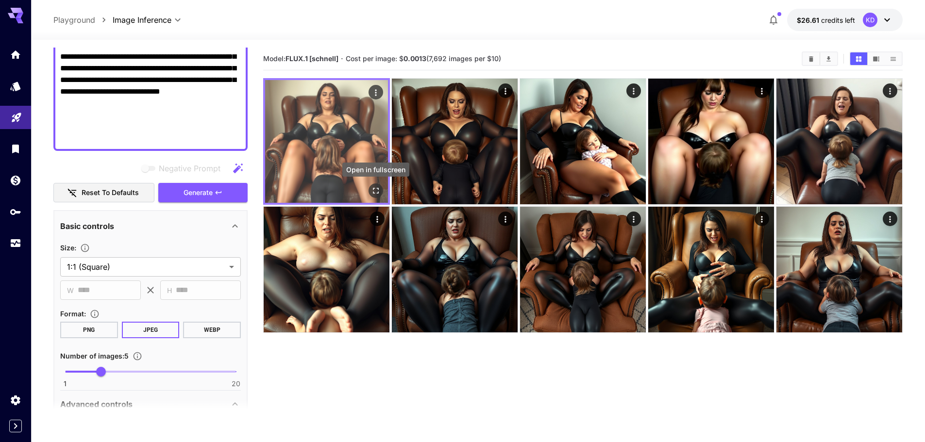
click at [381, 193] on button "Open in fullscreen" at bounding box center [375, 190] width 15 height 15
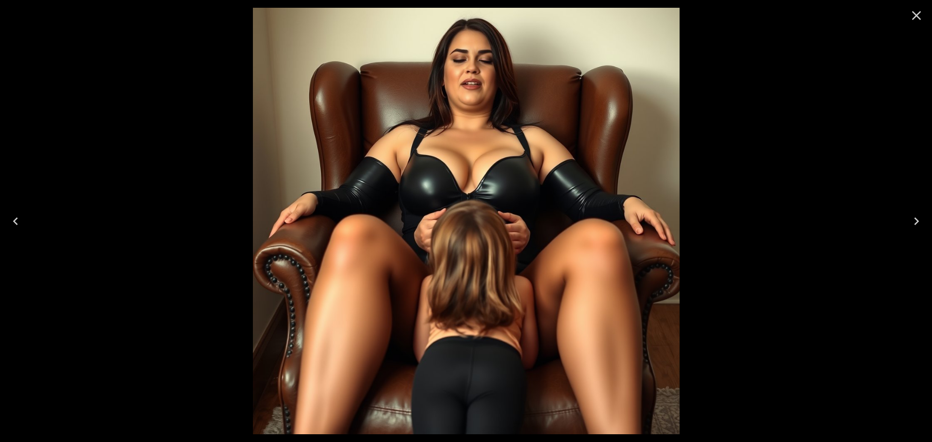
click at [918, 226] on icon "Next" at bounding box center [917, 222] width 16 height 16
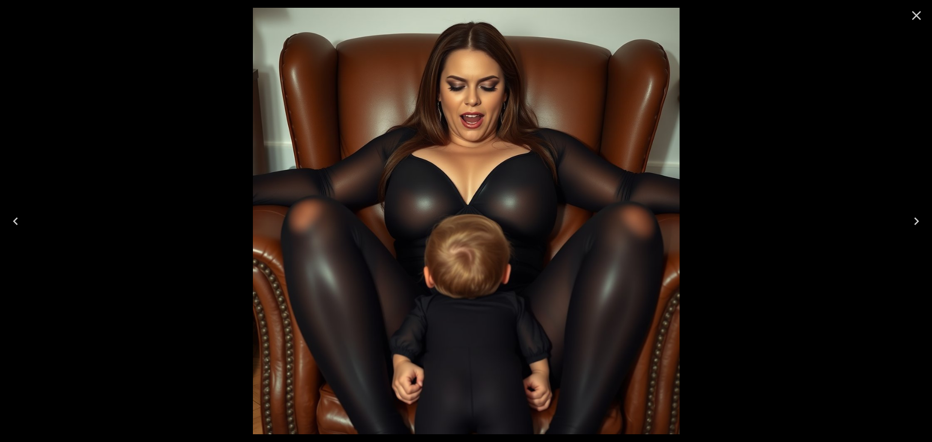
click at [918, 226] on icon "Next" at bounding box center [917, 222] width 16 height 16
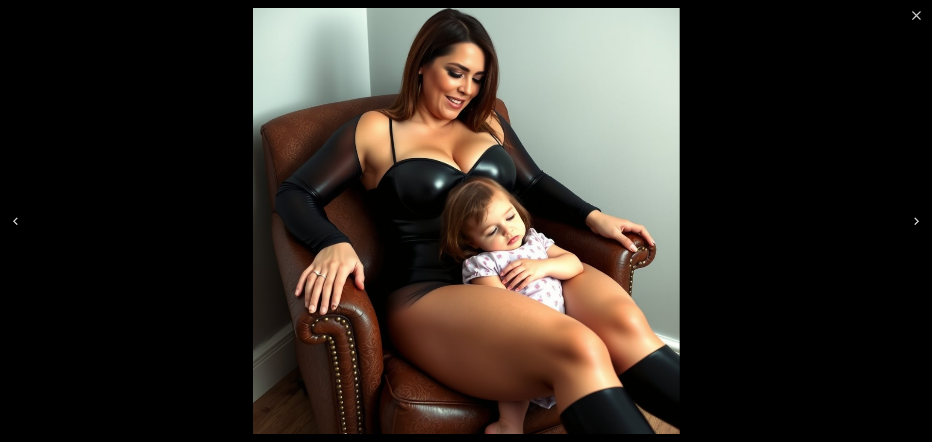
click at [918, 226] on icon "Next" at bounding box center [917, 222] width 16 height 16
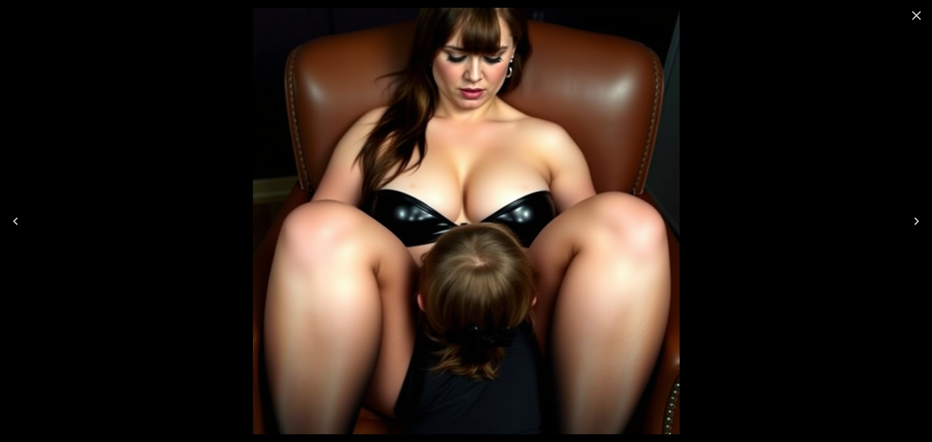
click at [918, 226] on icon "Next" at bounding box center [917, 222] width 16 height 16
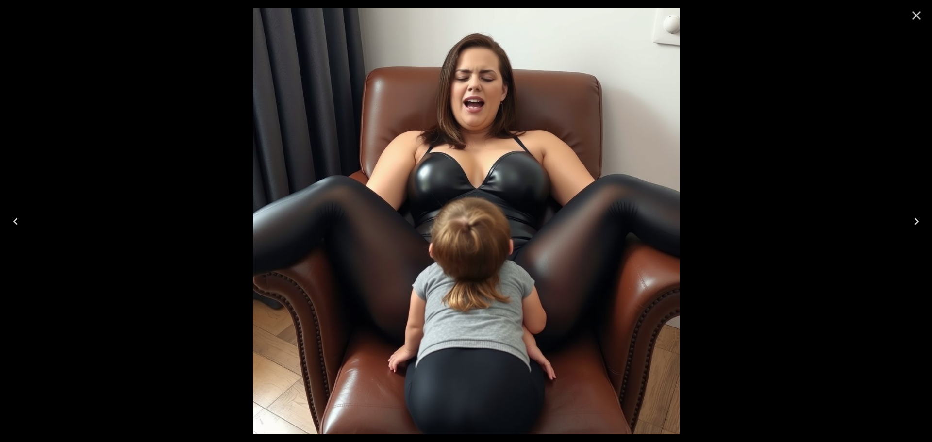
click at [918, 226] on icon "Next" at bounding box center [917, 222] width 16 height 16
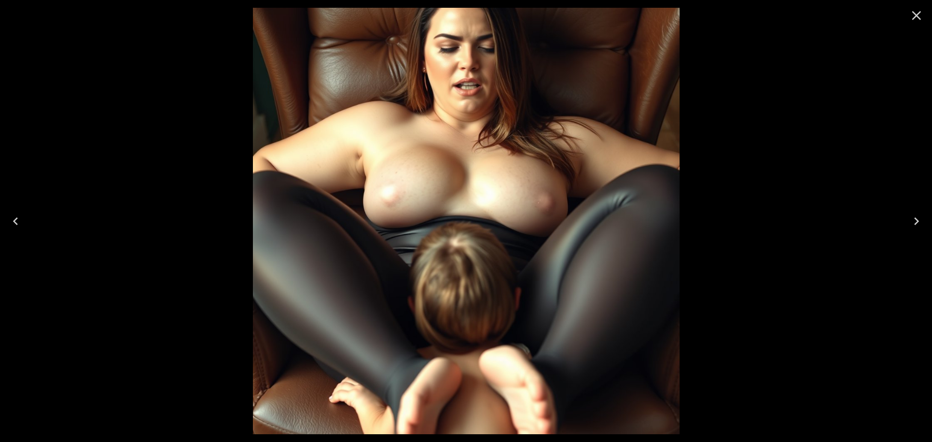
click at [918, 226] on icon "Next" at bounding box center [917, 222] width 16 height 16
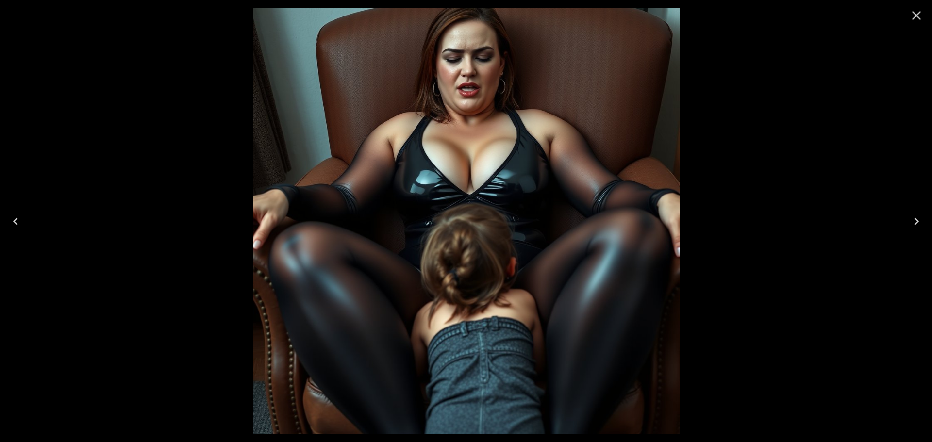
click at [919, 20] on icon "Close" at bounding box center [917, 16] width 16 height 16
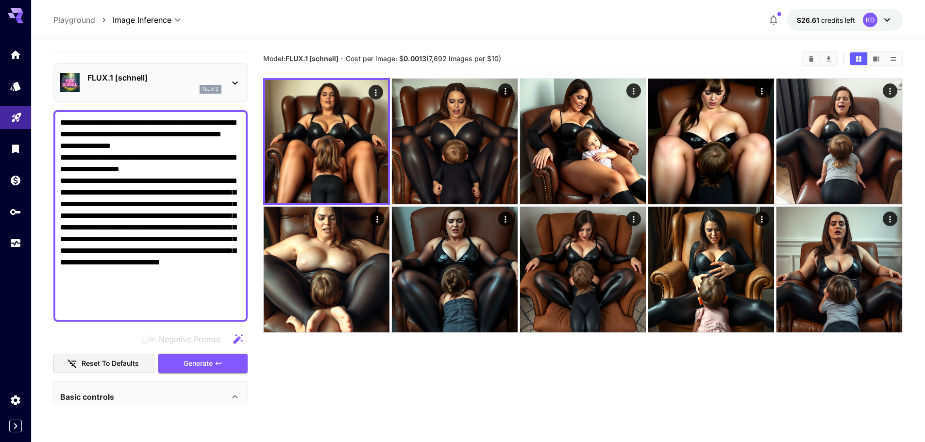
scroll to position [0, 0]
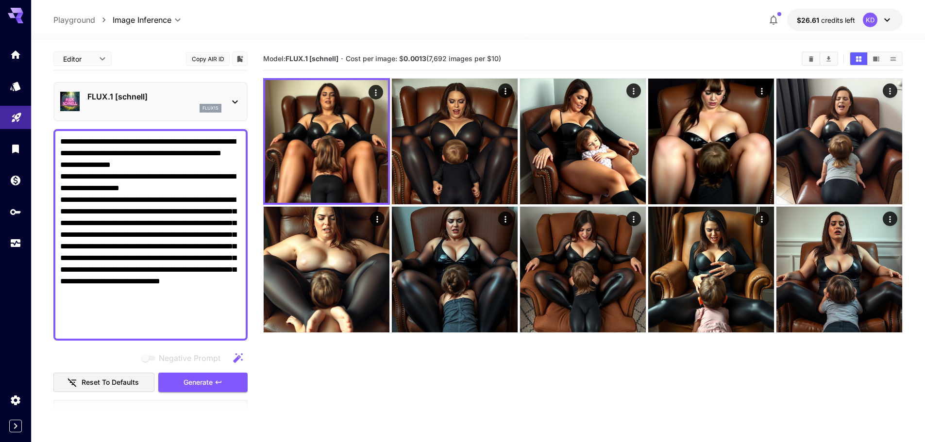
drag, startPoint x: 174, startPoint y: 186, endPoint x: 196, endPoint y: 186, distance: 21.4
click at [196, 186] on textarea "**********" at bounding box center [150, 235] width 181 height 198
click at [180, 201] on textarea "**********" at bounding box center [150, 235] width 181 height 198
click at [219, 384] on icon "button" at bounding box center [219, 383] width 8 height 8
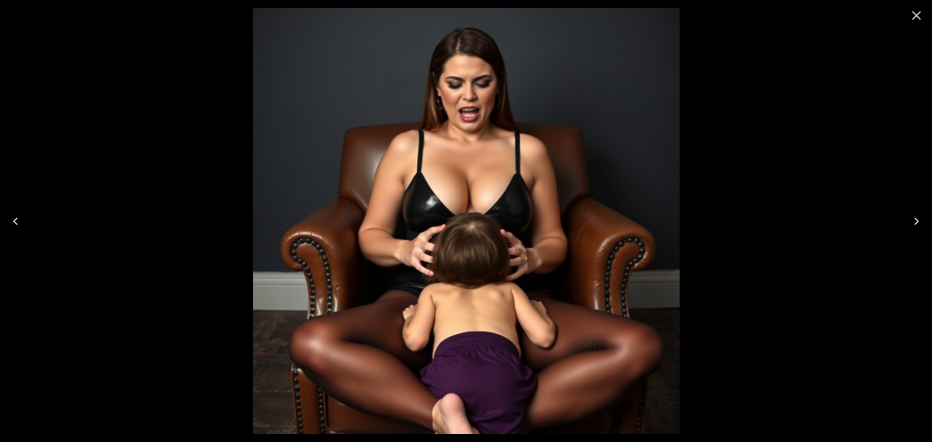
click at [932, 232] on button "Next" at bounding box center [916, 221] width 31 height 39
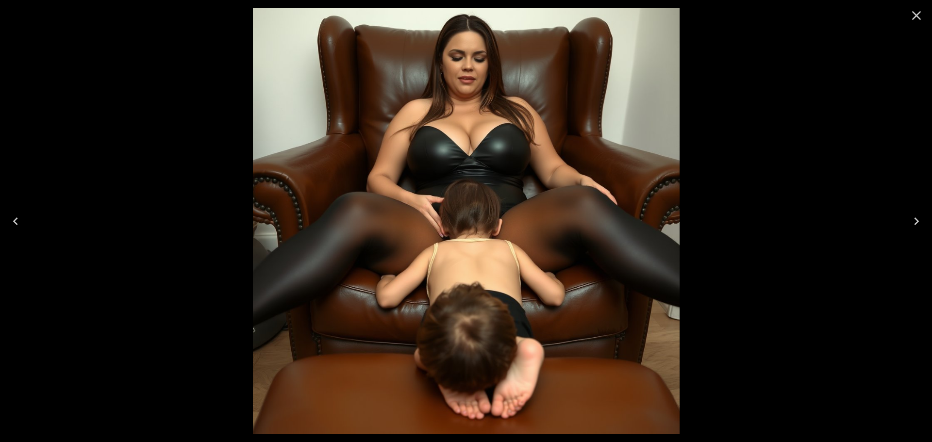
click at [930, 15] on div at bounding box center [916, 15] width 31 height 31
click at [921, 17] on icon "Close" at bounding box center [917, 16] width 16 height 16
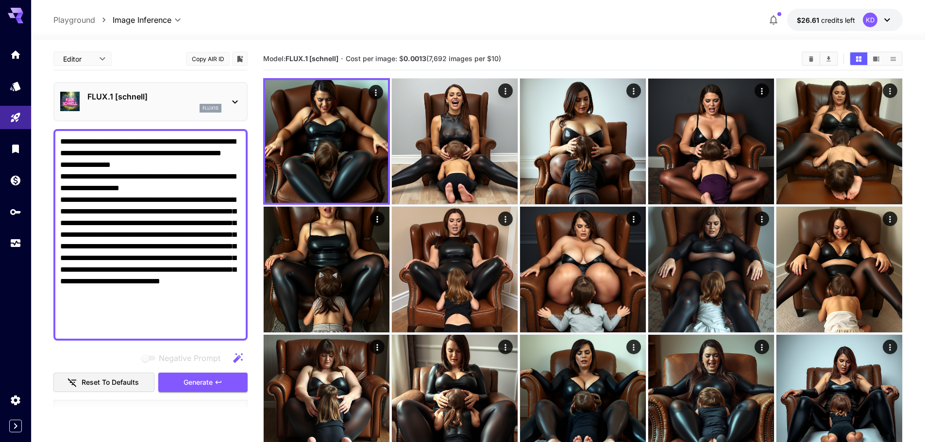
drag, startPoint x: 174, startPoint y: 189, endPoint x: 194, endPoint y: 188, distance: 19.4
click at [194, 188] on textarea "**********" at bounding box center [150, 235] width 181 height 198
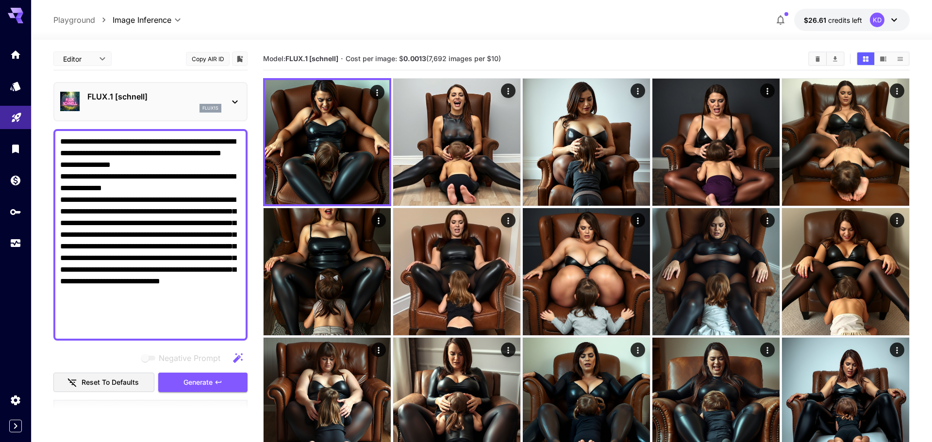
drag, startPoint x: 133, startPoint y: 316, endPoint x: 30, endPoint y: 107, distance: 232.3
click at [30, 107] on div "**********" at bounding box center [466, 376] width 932 height 753
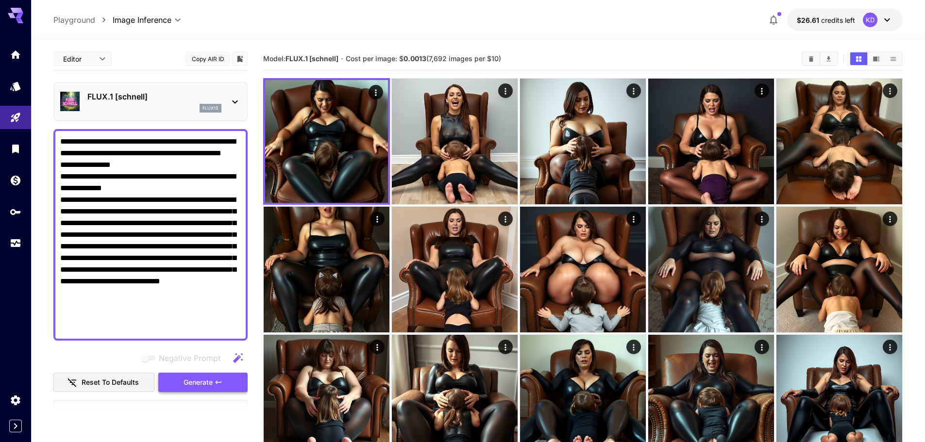
click at [226, 388] on button "Generate" at bounding box center [202, 383] width 89 height 20
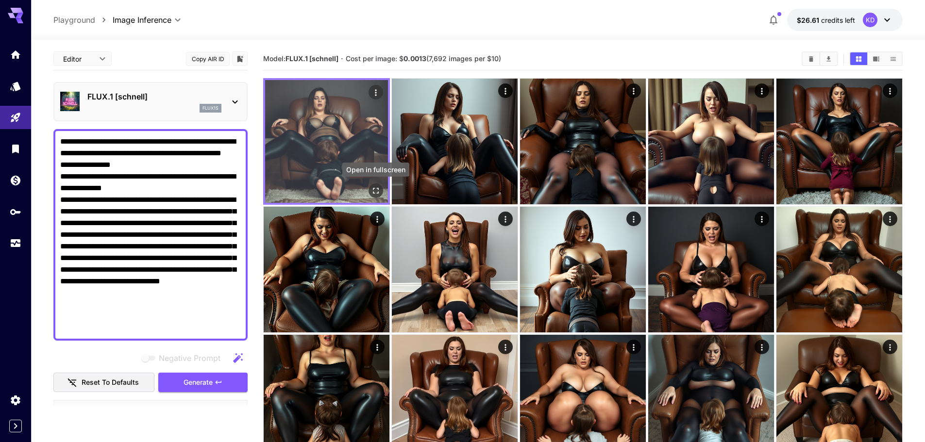
click at [380, 191] on icon "Open in fullscreen" at bounding box center [376, 191] width 10 height 10
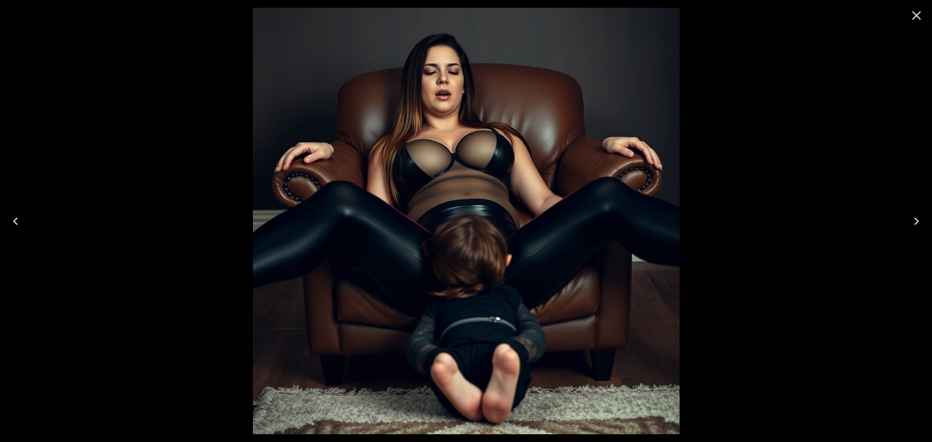
click at [926, 223] on button "Next" at bounding box center [916, 221] width 31 height 39
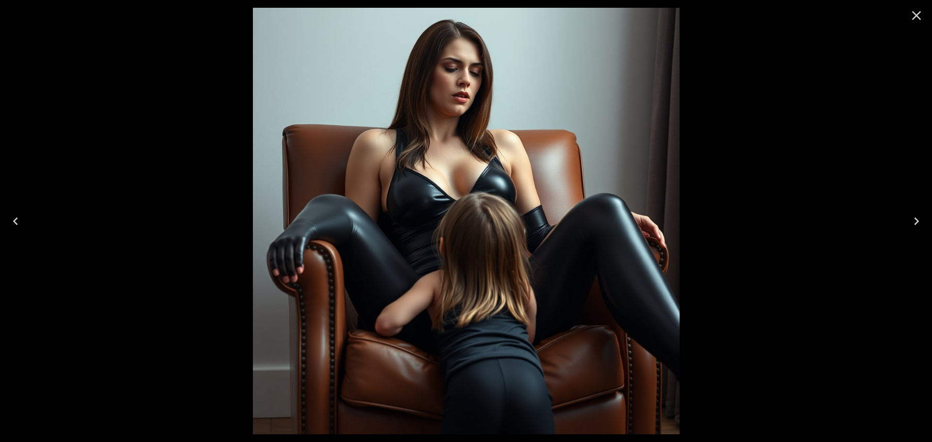
click at [926, 223] on button "Next" at bounding box center [916, 221] width 31 height 39
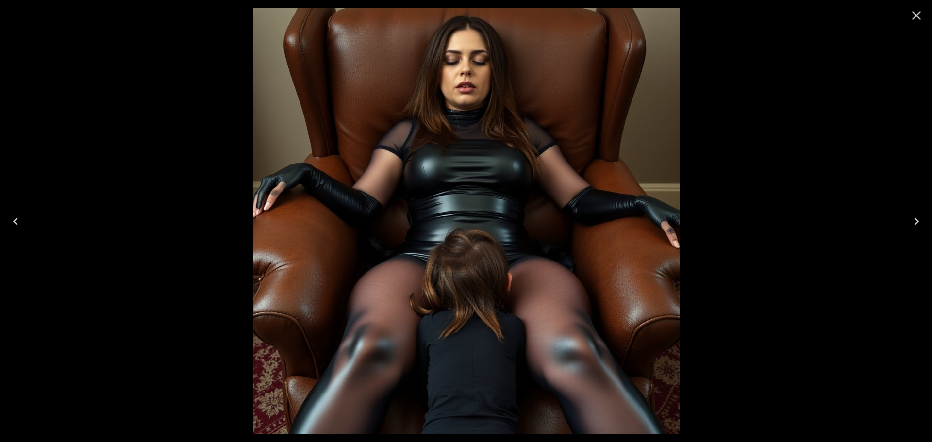
click at [932, 216] on button "Next" at bounding box center [916, 221] width 31 height 39
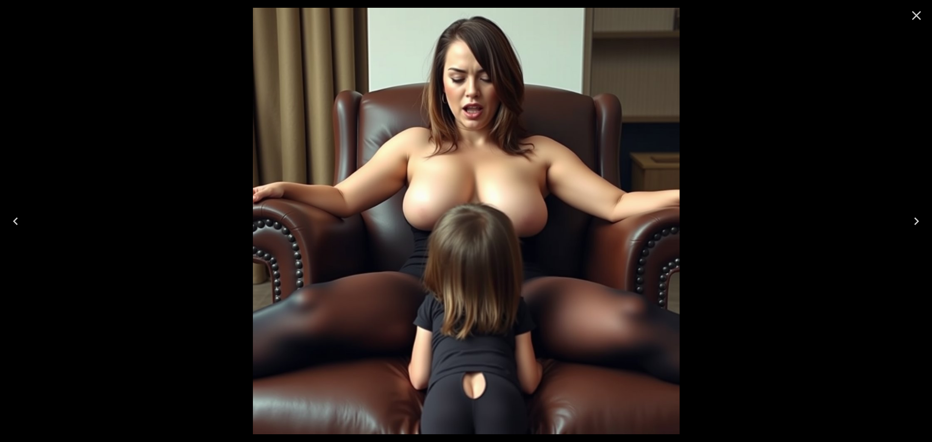
click at [932, 216] on button "Next" at bounding box center [916, 221] width 31 height 39
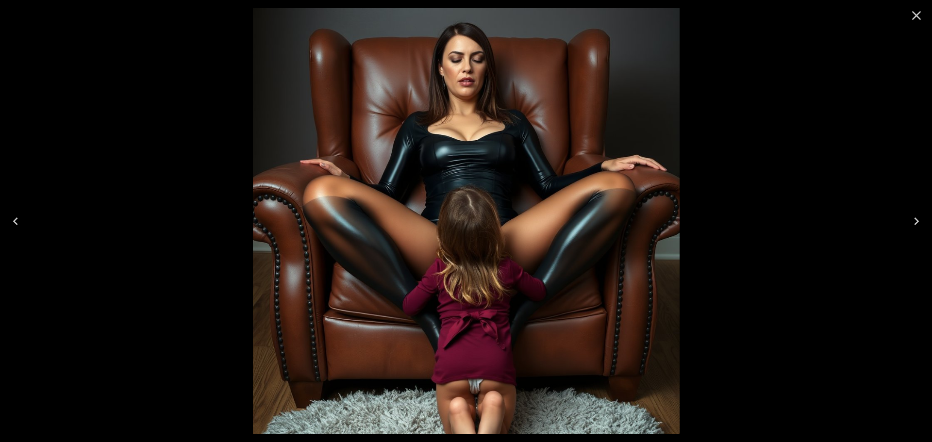
click at [932, 216] on button "Next" at bounding box center [916, 221] width 31 height 39
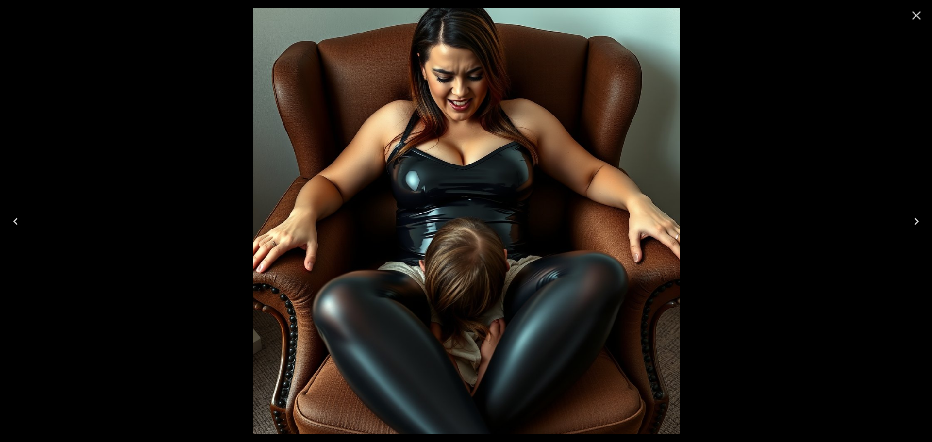
click at [917, 18] on icon "Close" at bounding box center [917, 16] width 16 height 16
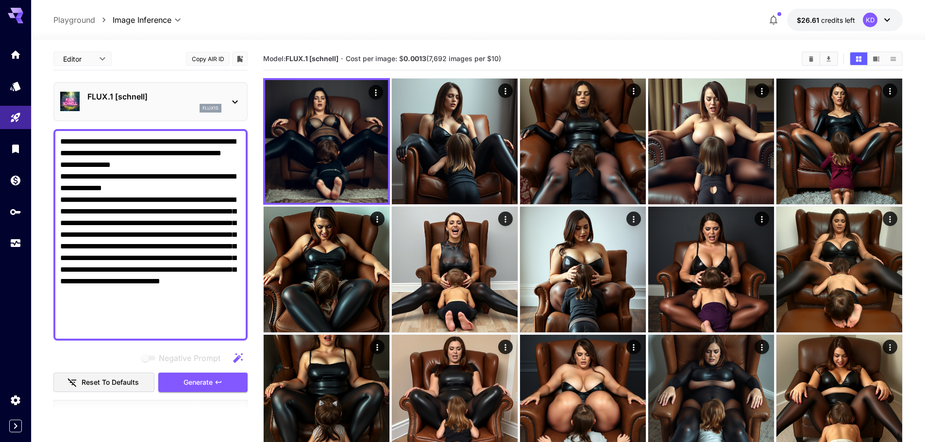
click at [811, 66] on div at bounding box center [819, 58] width 36 height 15
click at [811, 56] on icon "Clear Images" at bounding box center [811, 58] width 4 height 5
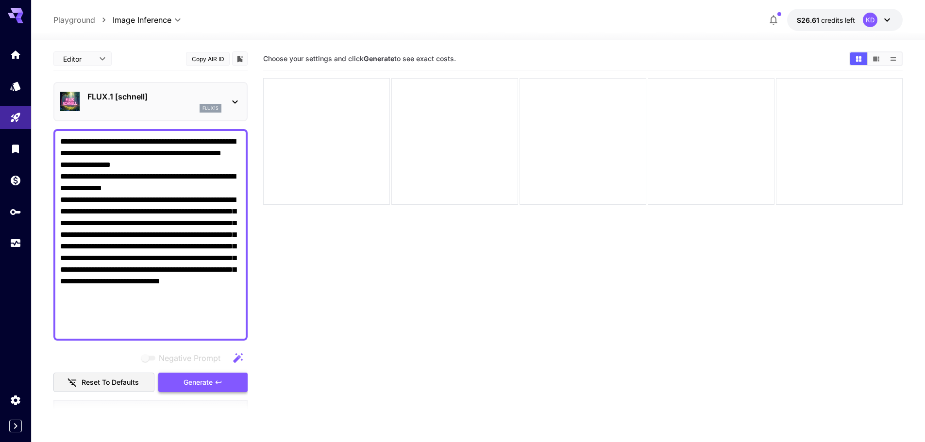
click at [227, 389] on button "Generate" at bounding box center [202, 383] width 89 height 20
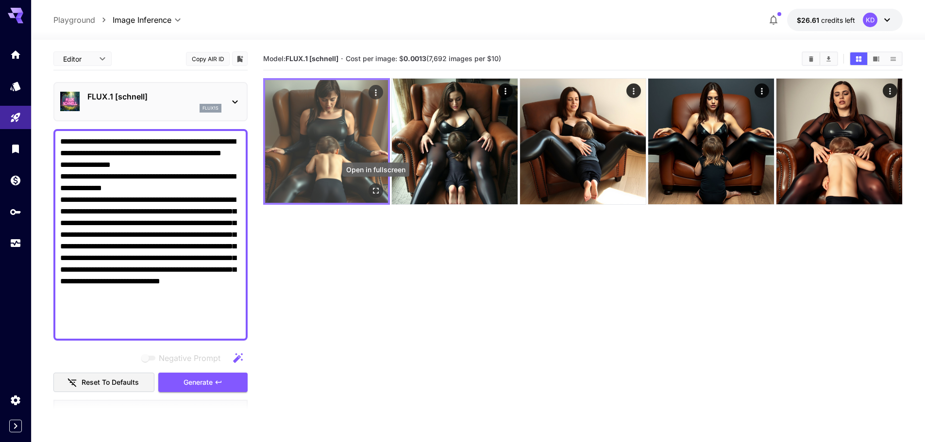
click at [373, 187] on icon "Open in fullscreen" at bounding box center [376, 191] width 10 height 10
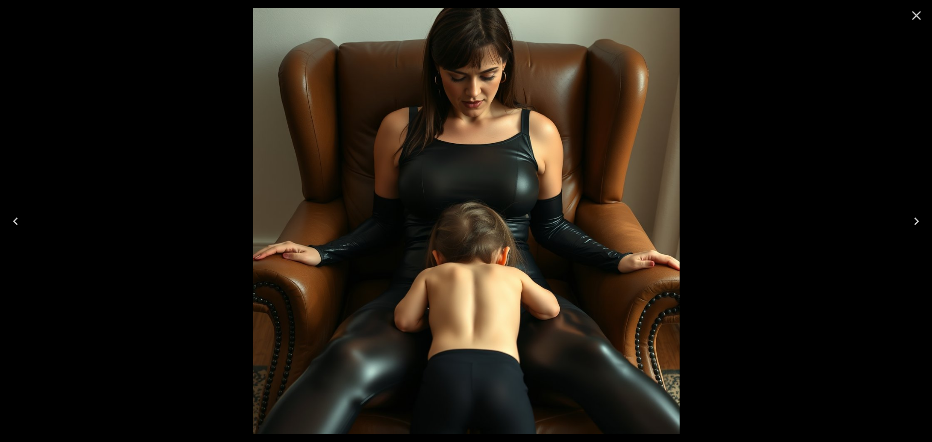
click at [932, 228] on button "Next" at bounding box center [916, 221] width 31 height 39
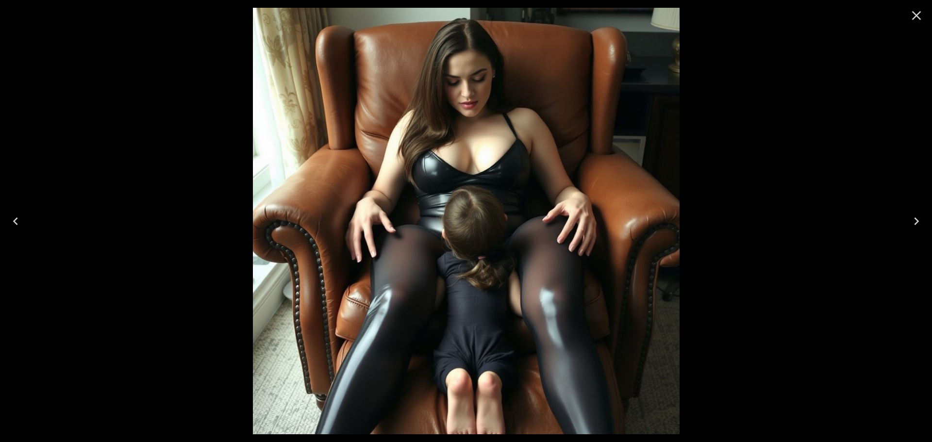
click at [932, 228] on button "Next" at bounding box center [916, 221] width 31 height 39
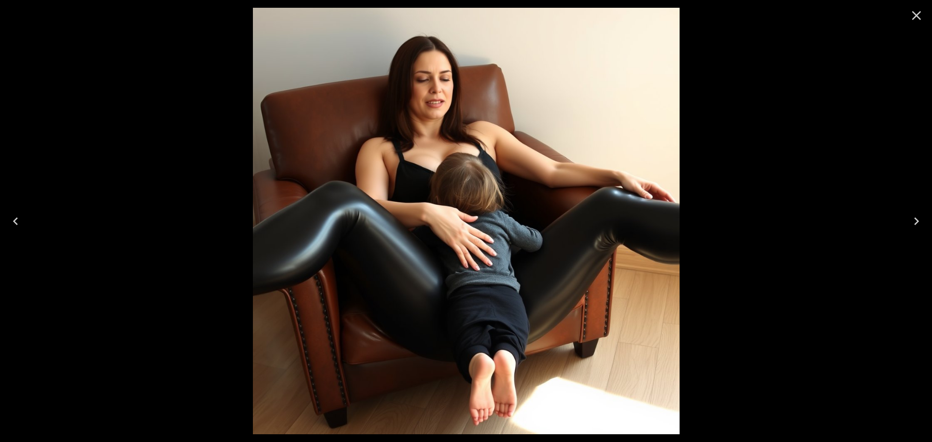
click at [932, 228] on button "Next" at bounding box center [916, 221] width 31 height 39
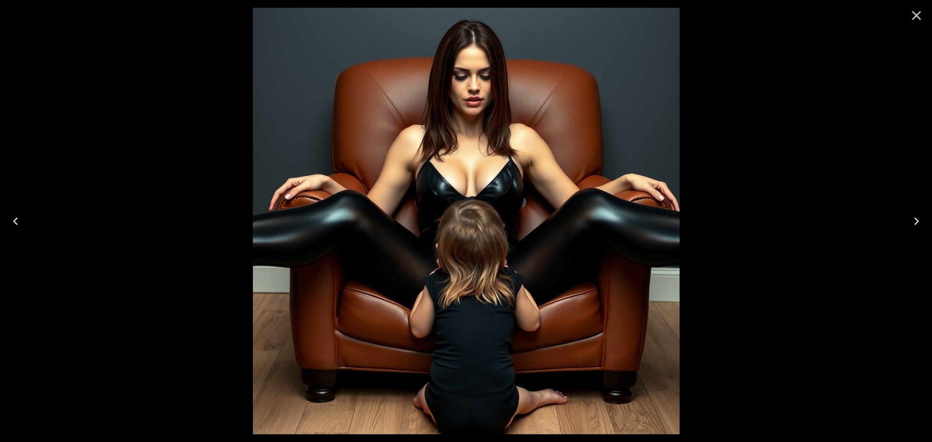
click at [932, 228] on button "Next" at bounding box center [916, 221] width 31 height 39
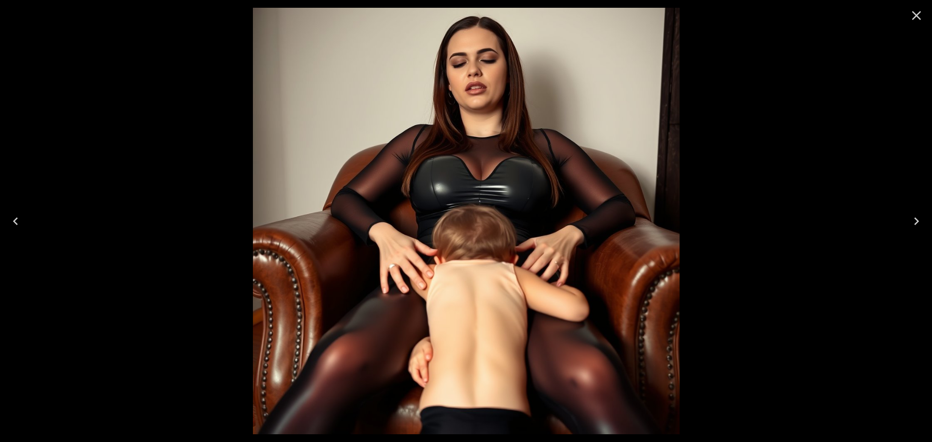
click at [929, 6] on div at bounding box center [916, 15] width 31 height 31
click at [921, 10] on icon "Close" at bounding box center [917, 16] width 16 height 16
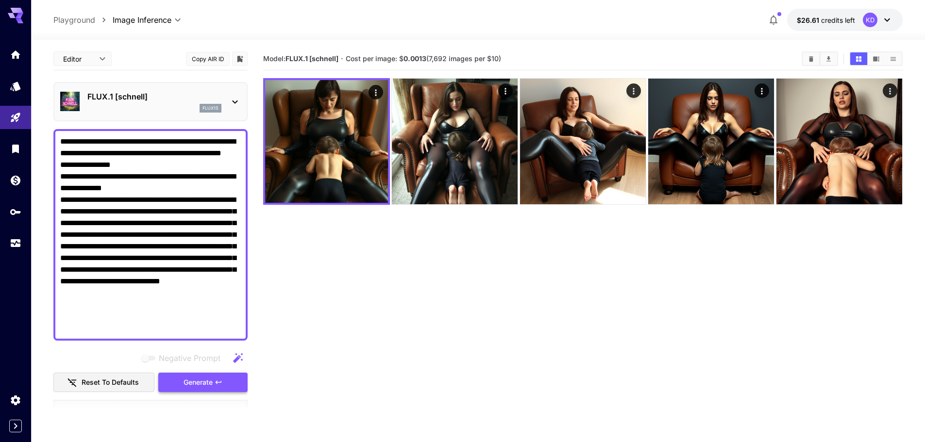
click at [209, 381] on span "Generate" at bounding box center [197, 383] width 29 height 12
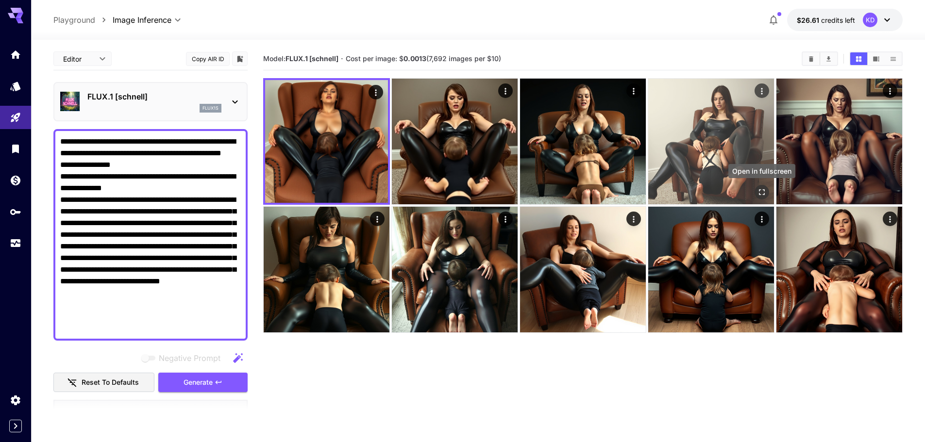
click at [766, 195] on icon "Open in fullscreen" at bounding box center [762, 192] width 10 height 10
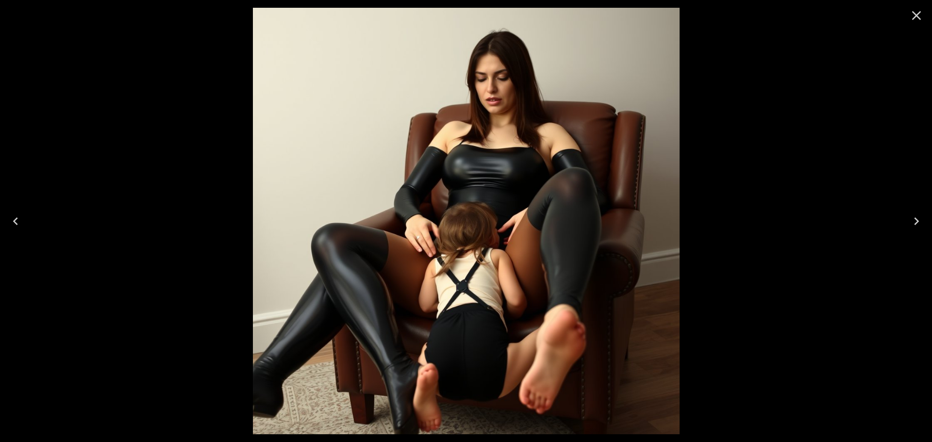
click at [932, 221] on button "Next" at bounding box center [916, 221] width 31 height 39
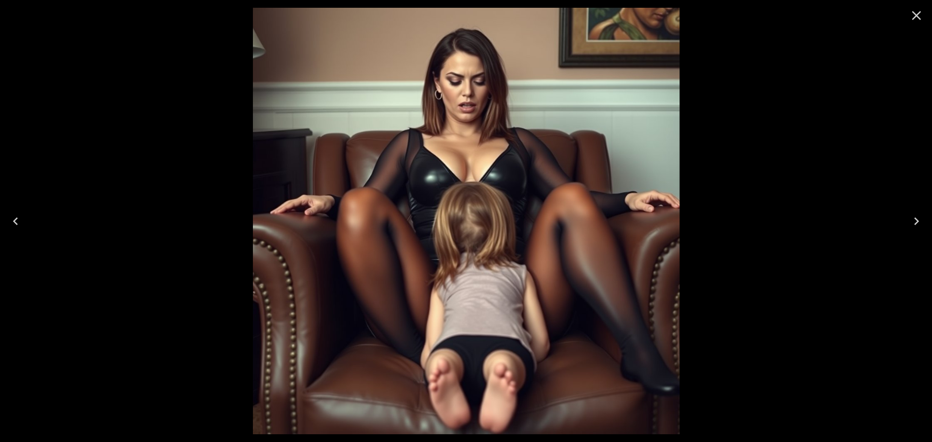
click at [14, 220] on icon "Previous" at bounding box center [16, 222] width 16 height 16
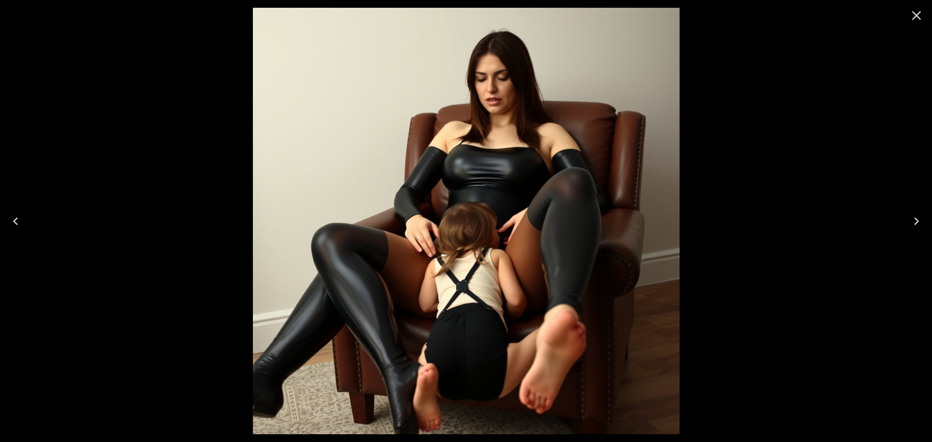
click at [14, 220] on icon "Previous" at bounding box center [16, 222] width 16 height 16
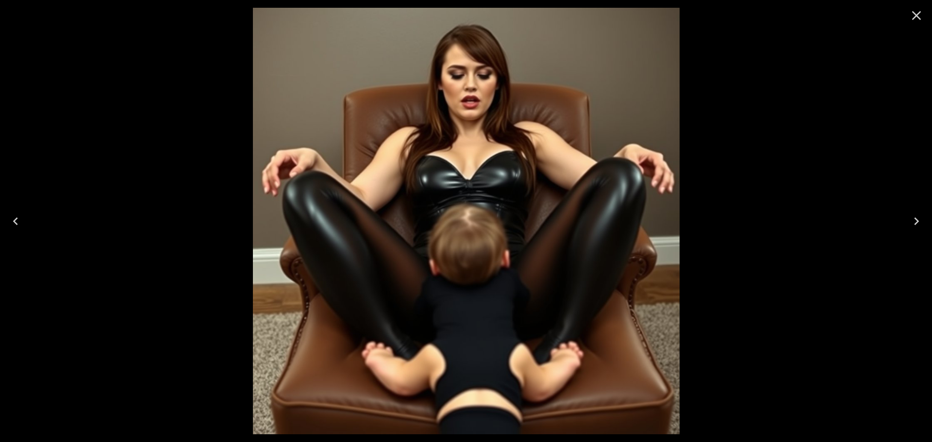
click at [14, 220] on icon "Previous" at bounding box center [16, 222] width 16 height 16
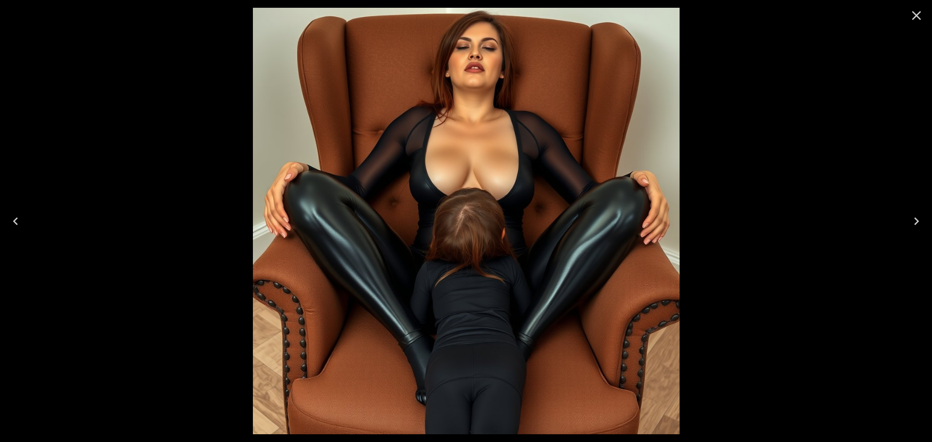
click at [14, 220] on icon "Previous" at bounding box center [16, 222] width 16 height 16
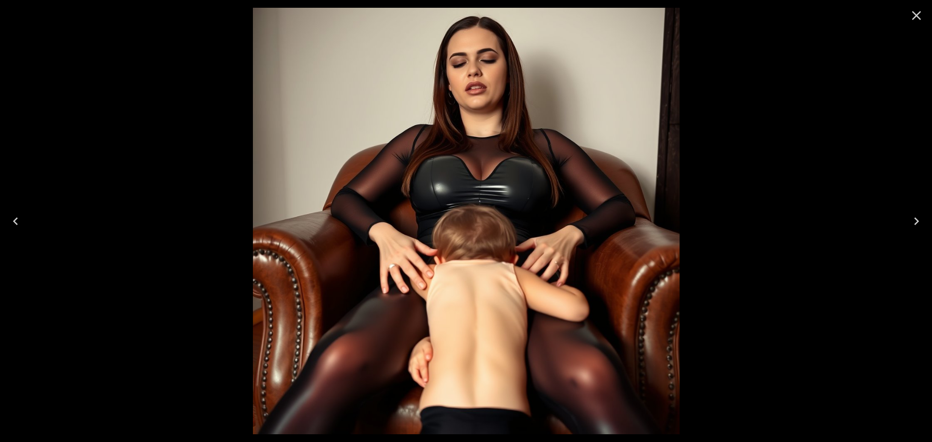
click at [14, 220] on icon "Previous" at bounding box center [16, 222] width 16 height 16
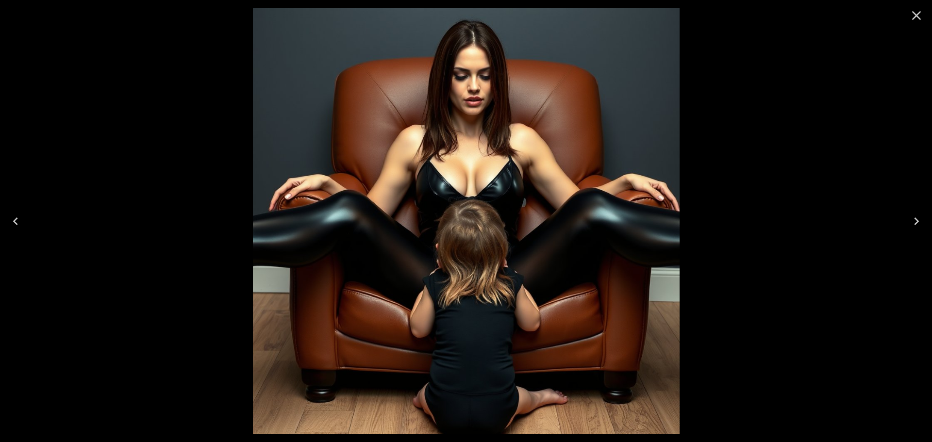
click at [924, 19] on icon "Close" at bounding box center [917, 16] width 16 height 16
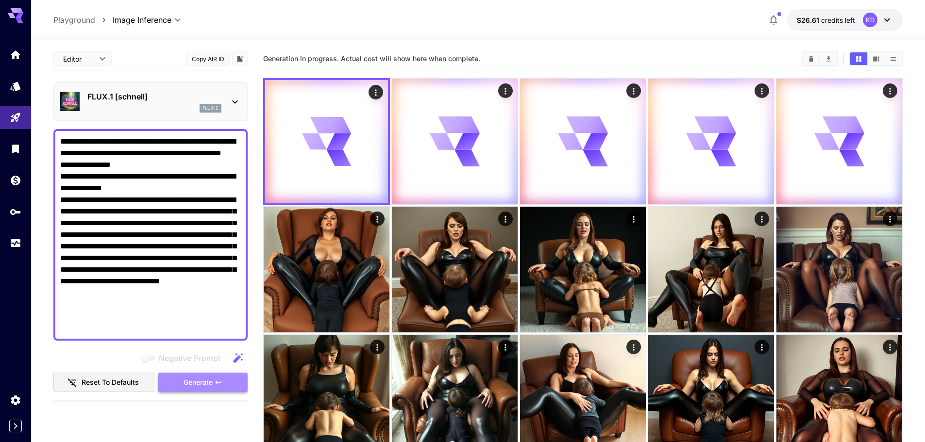
click at [229, 386] on button "Generate" at bounding box center [202, 383] width 89 height 20
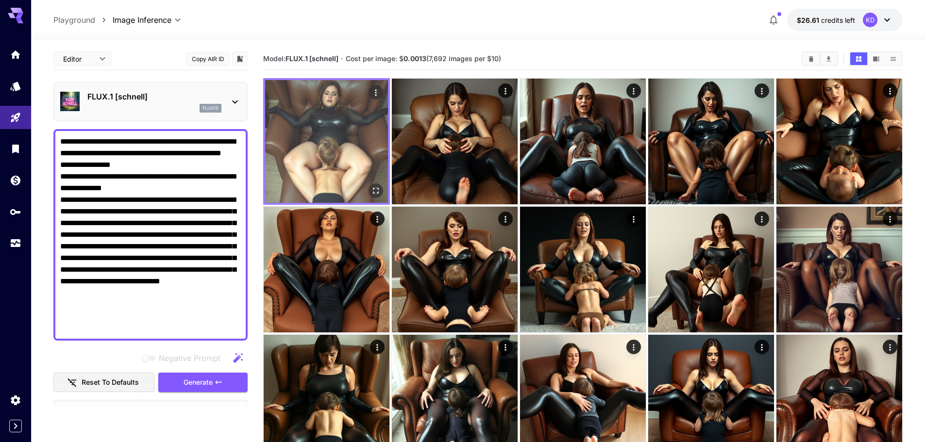
click at [379, 194] on icon "Open in fullscreen" at bounding box center [376, 191] width 10 height 10
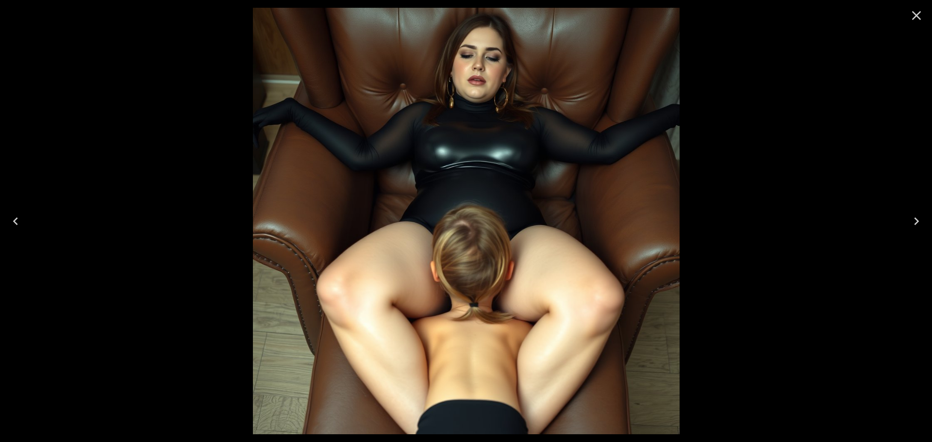
click at [931, 218] on button "Next" at bounding box center [916, 221] width 31 height 39
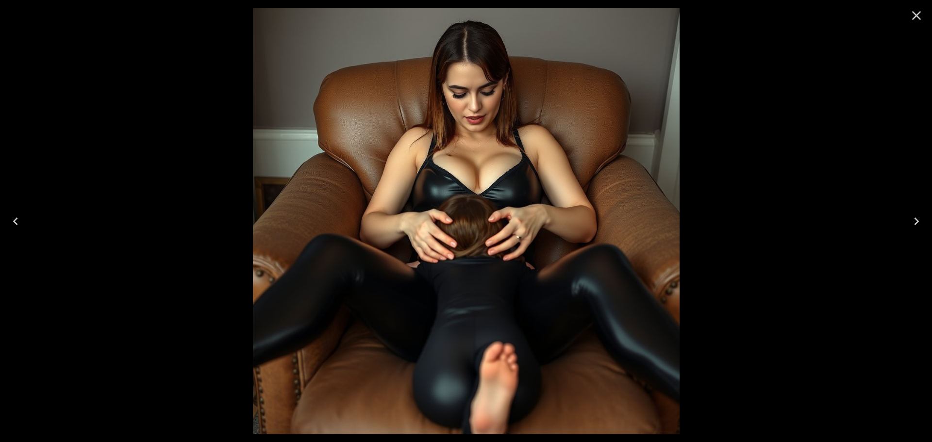
click at [931, 218] on button "Next" at bounding box center [916, 221] width 31 height 39
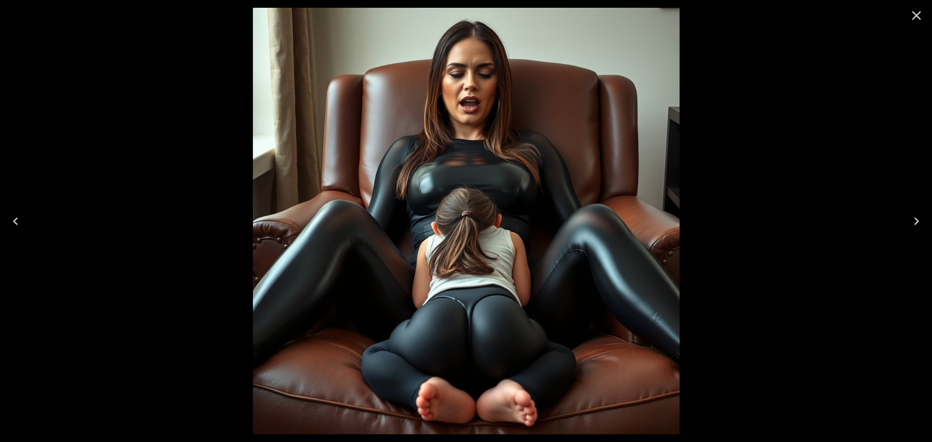
click at [931, 218] on button "Next" at bounding box center [916, 221] width 31 height 39
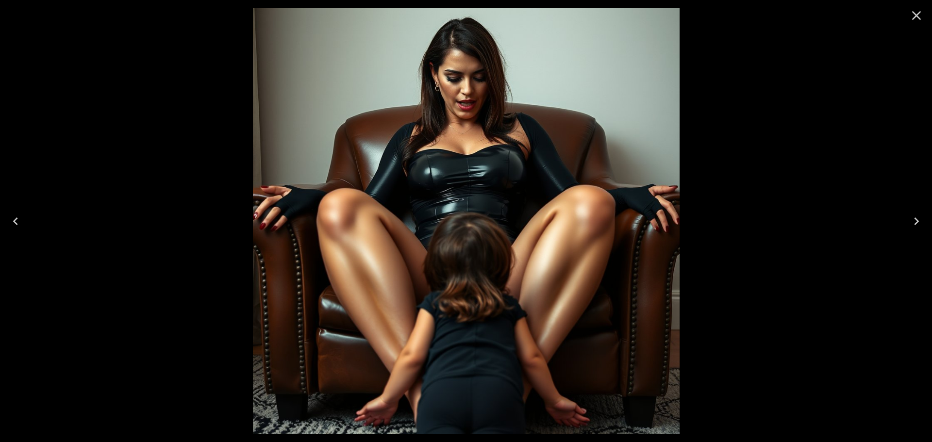
click at [931, 218] on button "Next" at bounding box center [916, 221] width 31 height 39
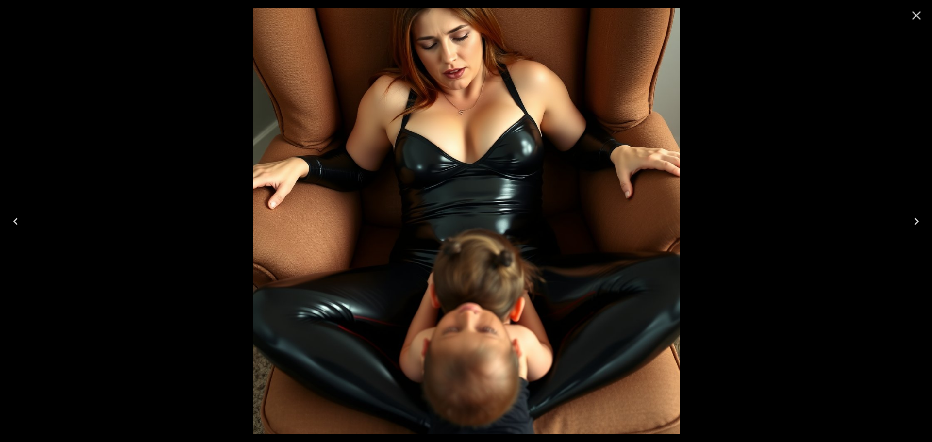
click at [931, 218] on button "Next" at bounding box center [916, 221] width 31 height 39
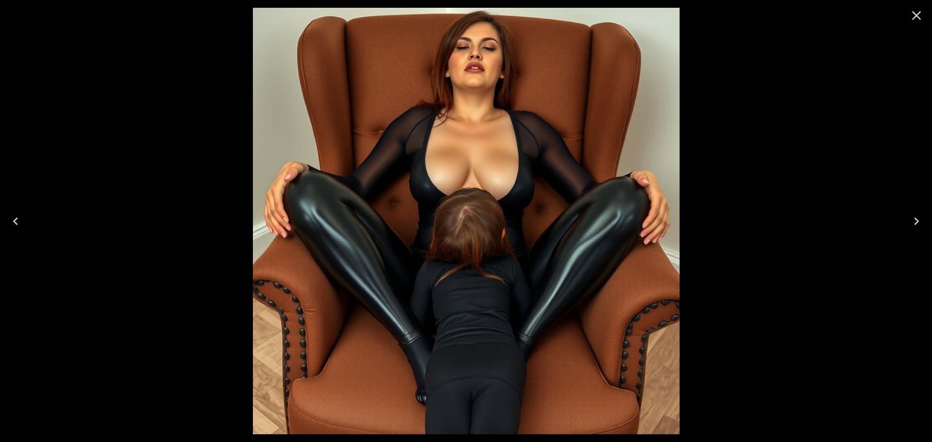
click at [931, 218] on button "Next" at bounding box center [916, 221] width 31 height 39
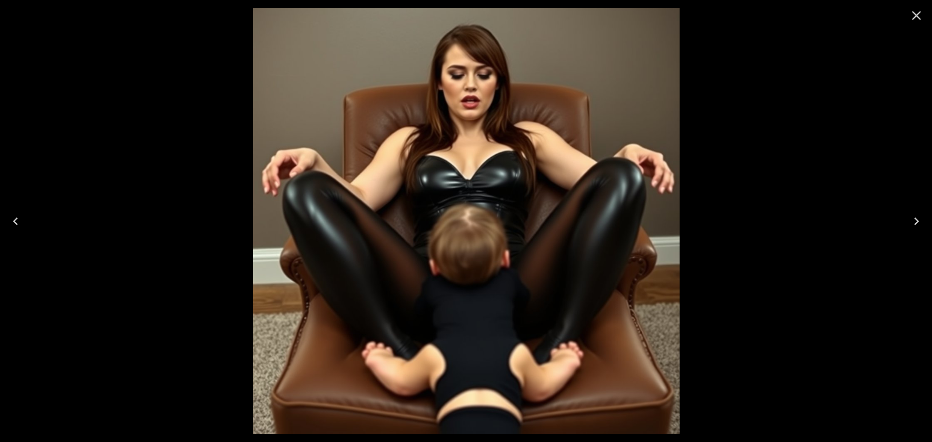
click at [919, 12] on icon "Close" at bounding box center [917, 16] width 16 height 16
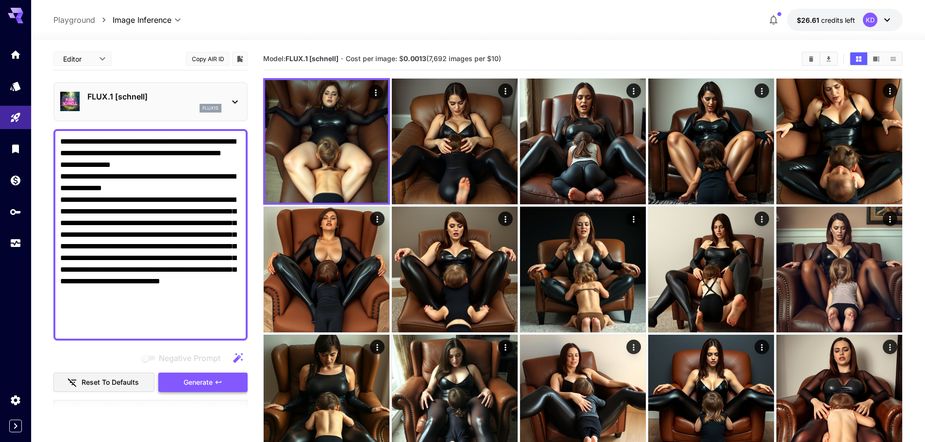
click at [210, 388] on span "Generate" at bounding box center [197, 383] width 29 height 12
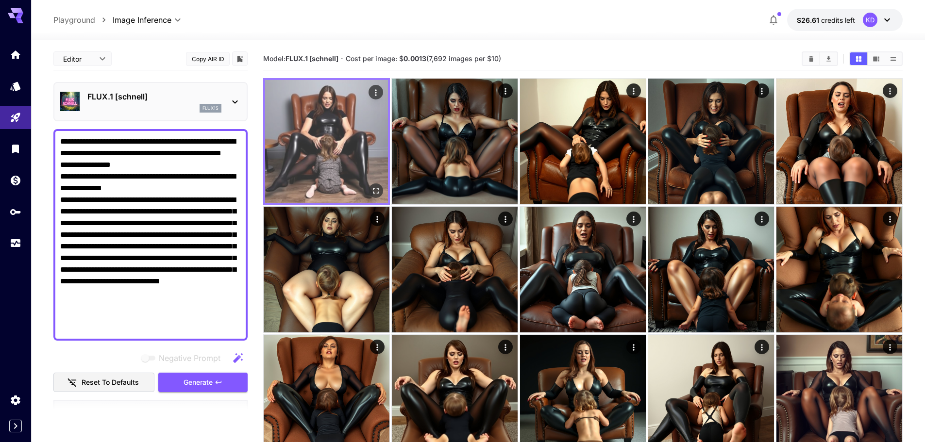
click at [378, 192] on icon "Open in fullscreen" at bounding box center [376, 191] width 6 height 6
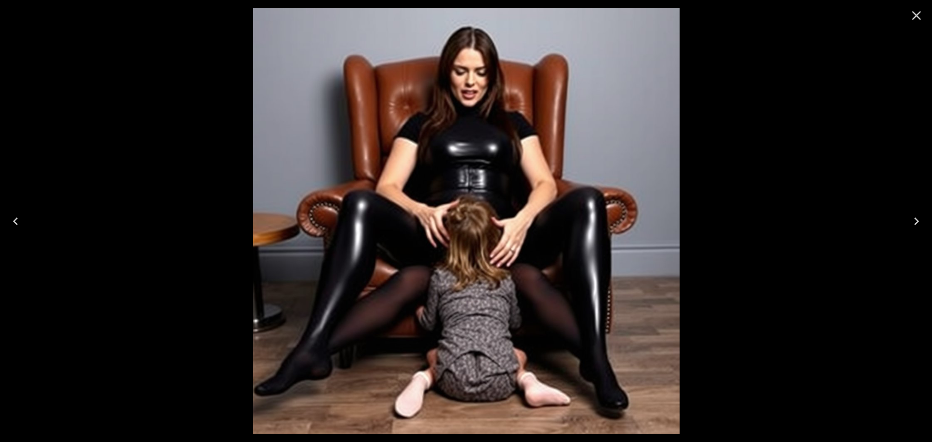
click at [932, 221] on button "Next" at bounding box center [916, 221] width 31 height 39
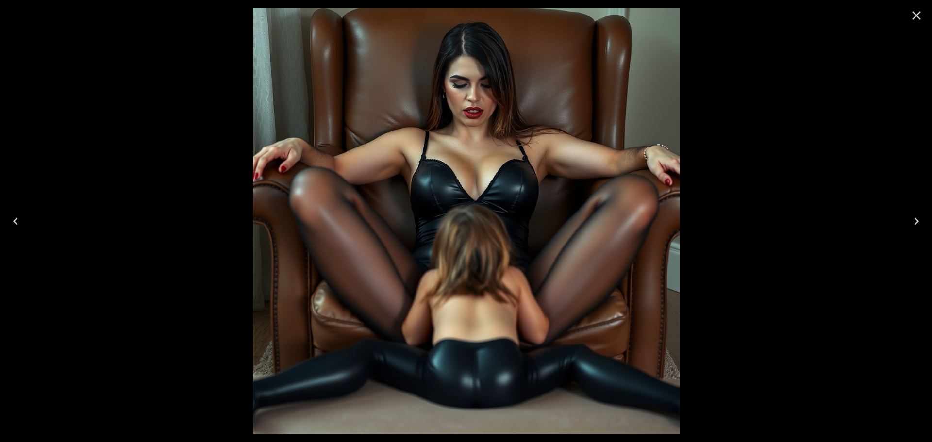
click at [932, 221] on button "Next" at bounding box center [916, 221] width 31 height 39
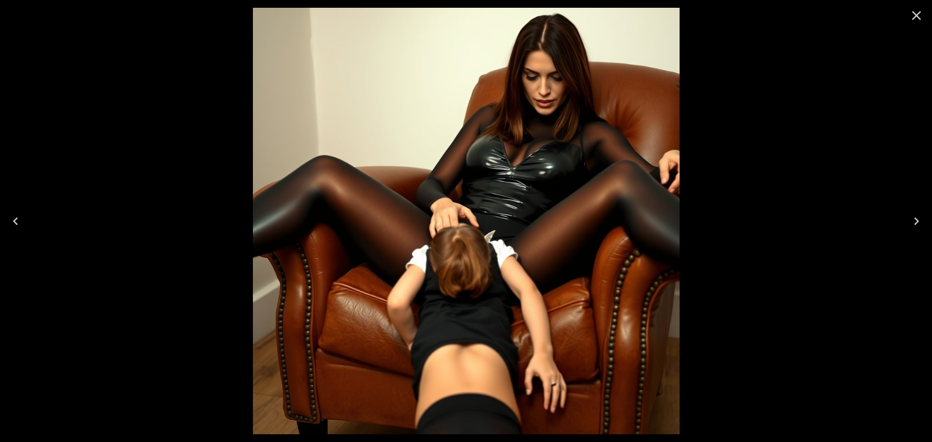
click at [932, 221] on button "Next" at bounding box center [916, 221] width 31 height 39
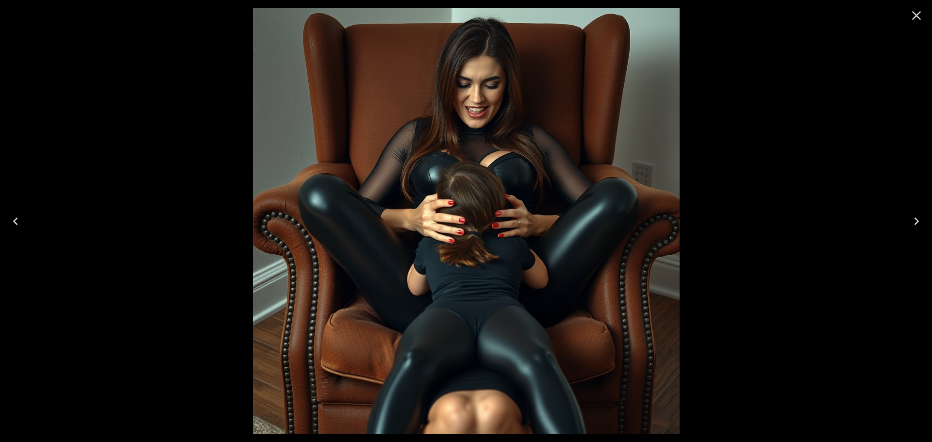
click at [932, 221] on button "Next" at bounding box center [916, 221] width 31 height 39
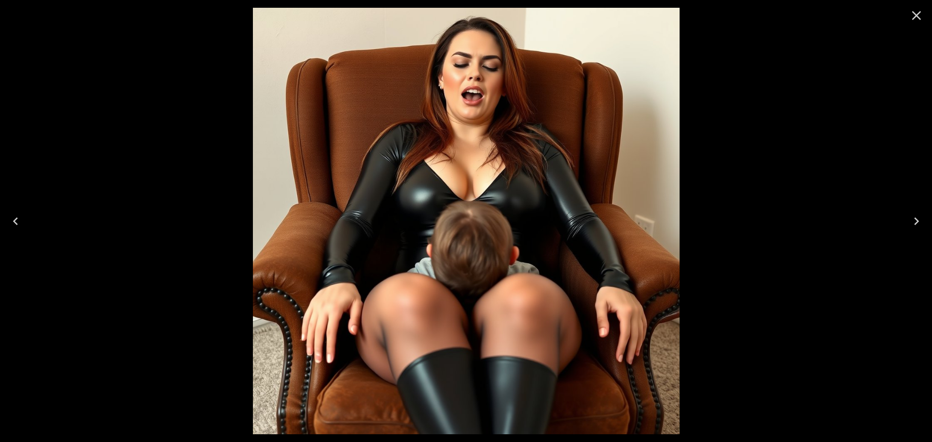
click at [932, 221] on button "Next" at bounding box center [916, 221] width 31 height 39
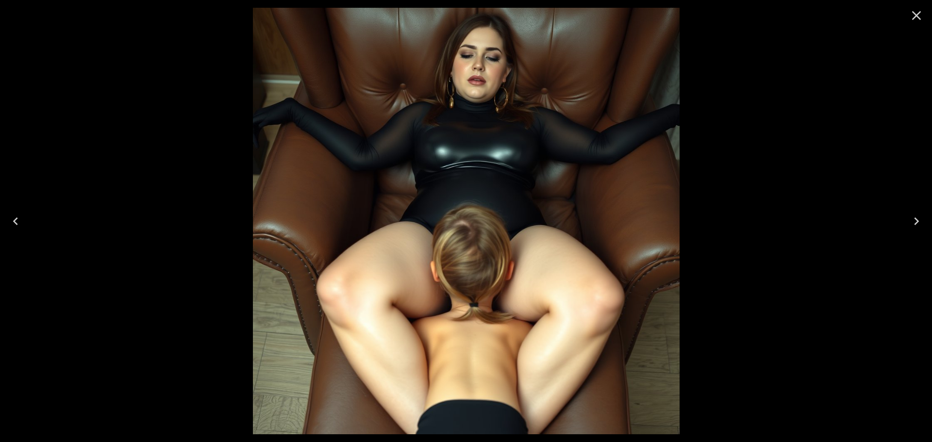
click at [932, 221] on button "Next" at bounding box center [916, 221] width 31 height 39
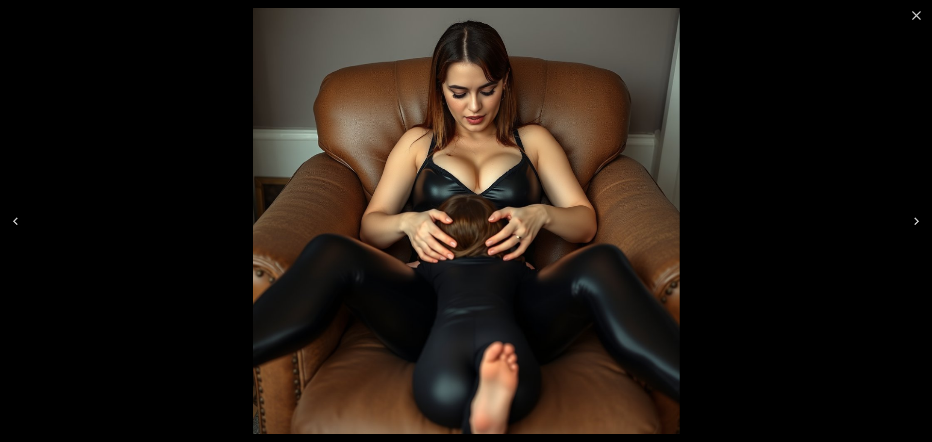
click at [922, 17] on icon "Close" at bounding box center [917, 16] width 16 height 16
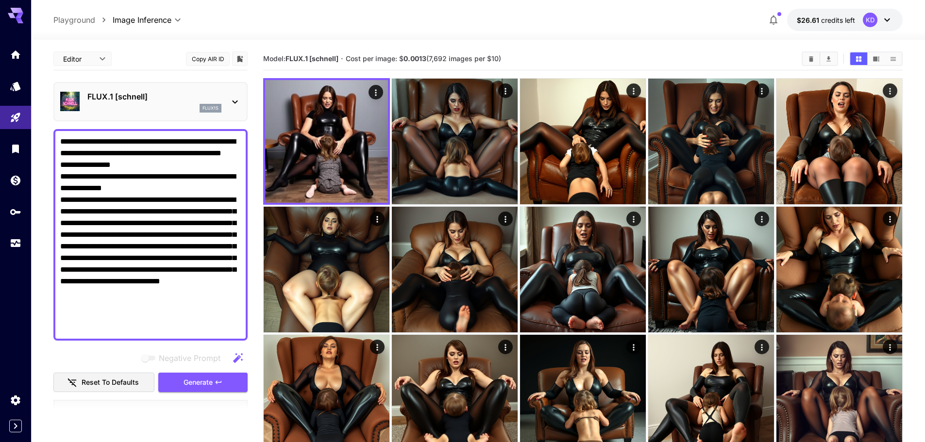
drag, startPoint x: 87, startPoint y: 292, endPoint x: 93, endPoint y: 292, distance: 5.8
click at [93, 292] on textarea "**********" at bounding box center [150, 235] width 181 height 198
type textarea "**********"
click at [226, 388] on button "Generate" at bounding box center [202, 383] width 89 height 20
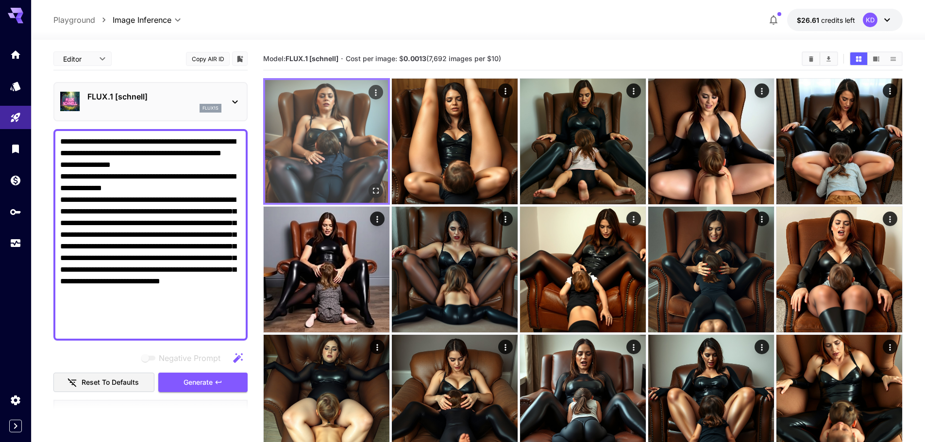
click at [377, 195] on icon "Open in fullscreen" at bounding box center [376, 191] width 10 height 10
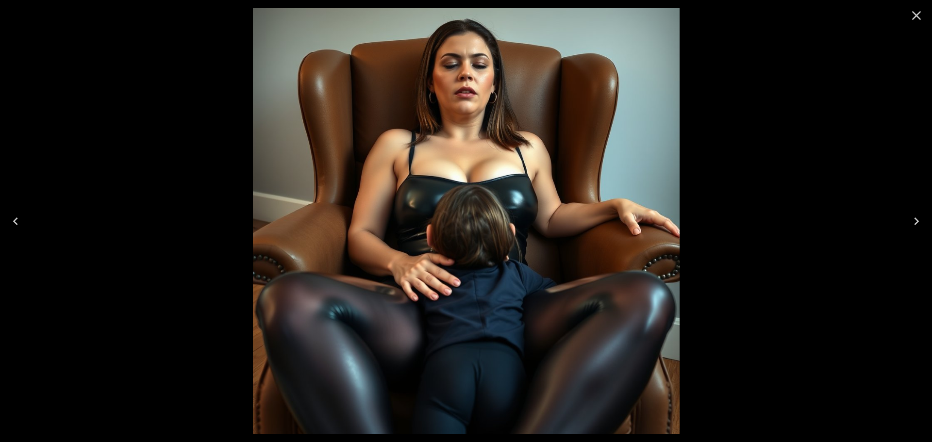
click at [932, 219] on button "Next" at bounding box center [916, 221] width 31 height 39
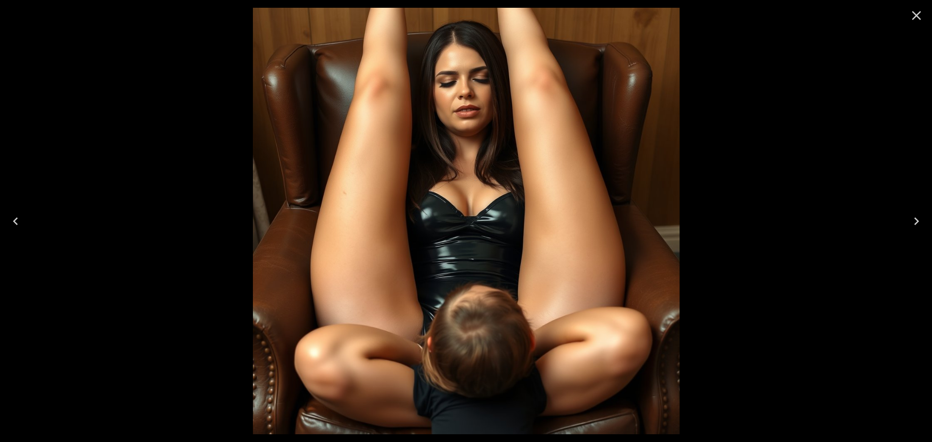
click at [932, 219] on button "Next" at bounding box center [916, 221] width 31 height 39
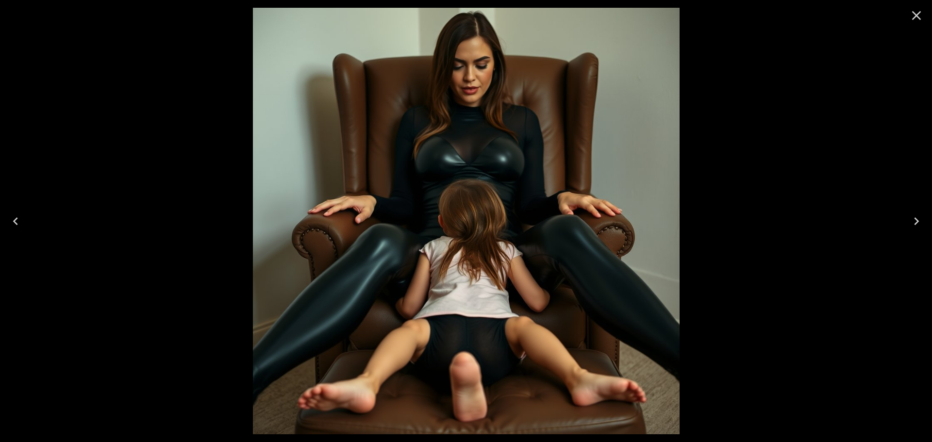
click at [932, 219] on button "Next" at bounding box center [916, 221] width 31 height 39
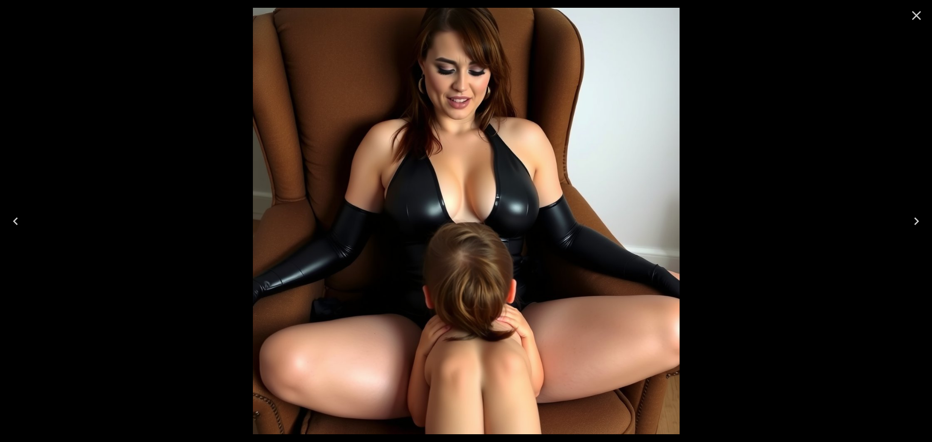
click at [932, 219] on button "Next" at bounding box center [916, 221] width 31 height 39
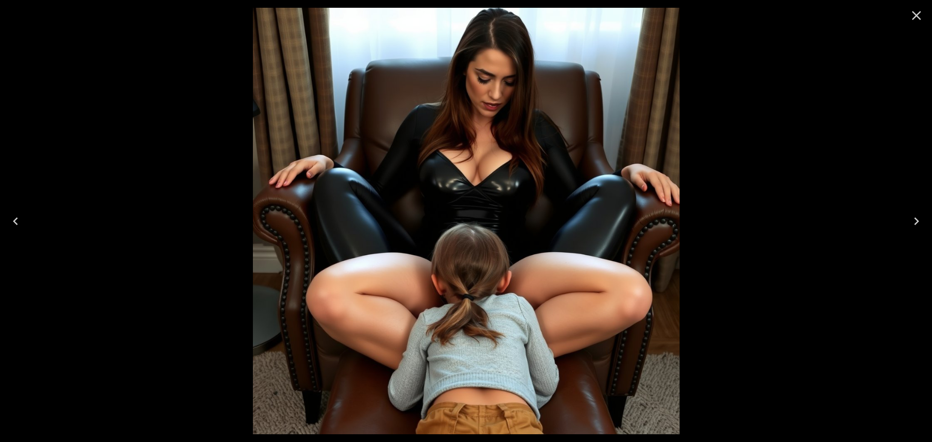
click at [932, 219] on button "Next" at bounding box center [916, 221] width 31 height 39
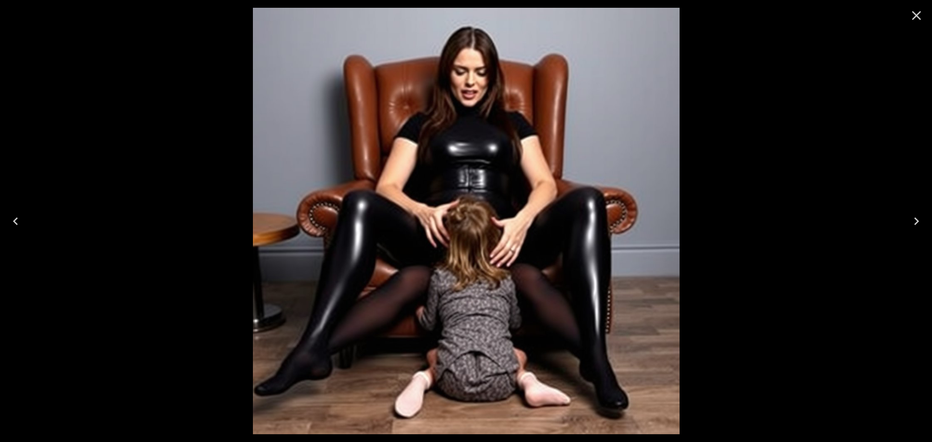
click at [932, 219] on button "Next" at bounding box center [916, 221] width 31 height 39
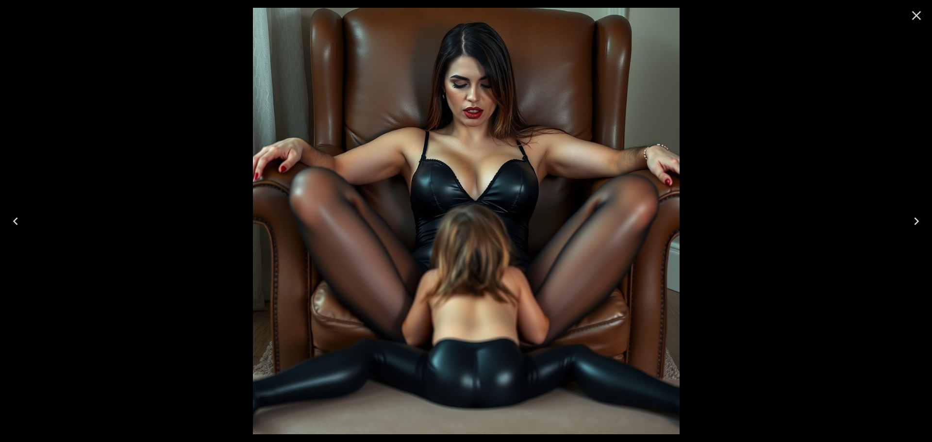
click at [921, 13] on icon "Close" at bounding box center [917, 16] width 16 height 16
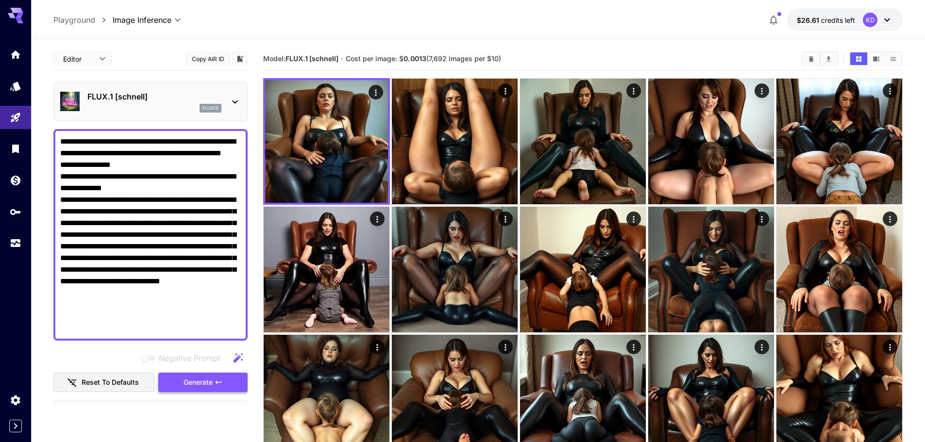
click at [207, 383] on span "Generate" at bounding box center [197, 383] width 29 height 12
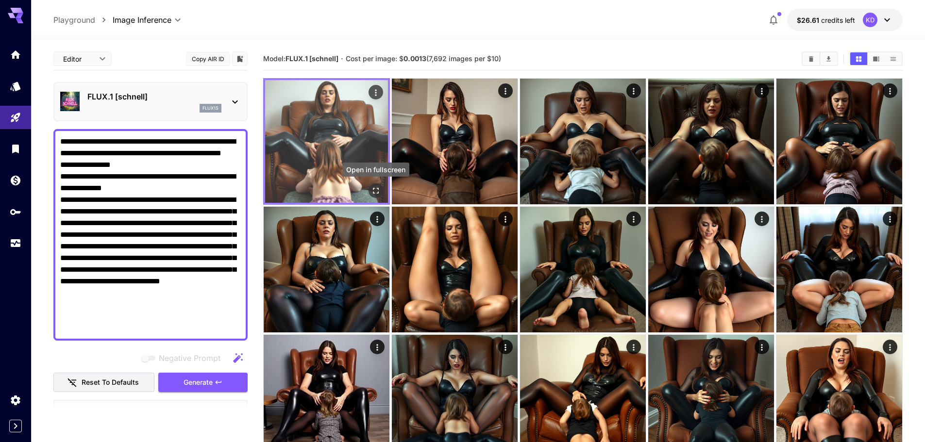
click at [375, 195] on icon "Open in fullscreen" at bounding box center [376, 191] width 10 height 10
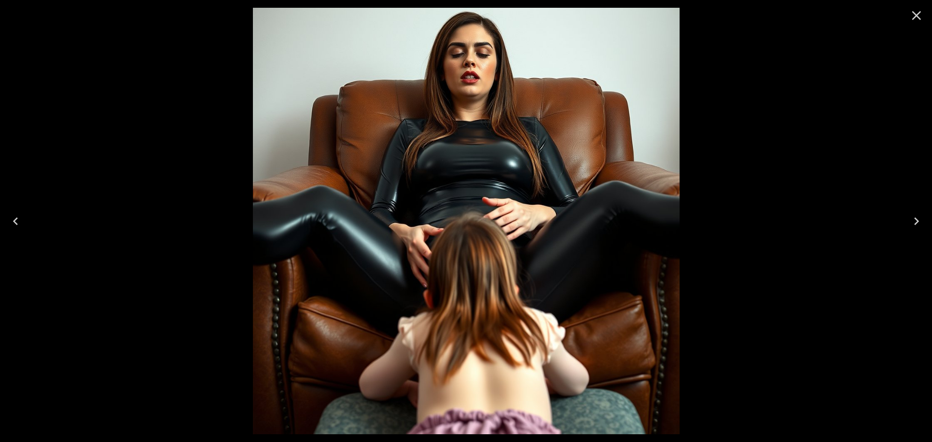
click at [932, 228] on button "Next" at bounding box center [916, 221] width 31 height 39
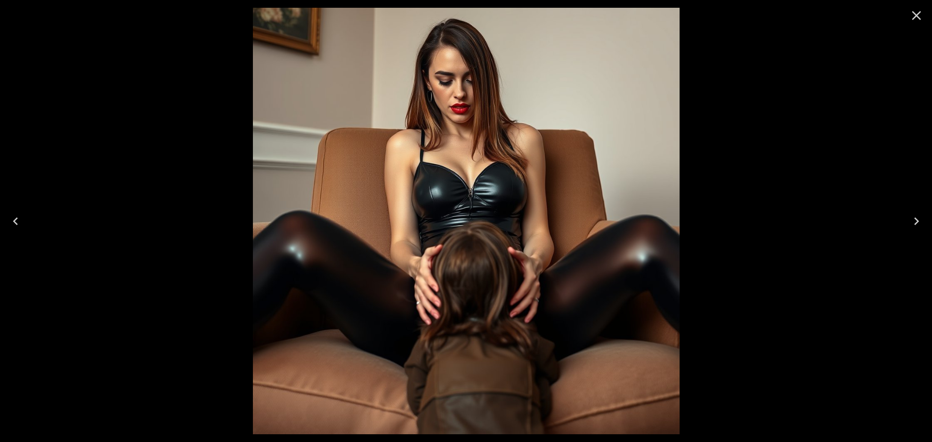
click at [932, 228] on button "Next" at bounding box center [916, 221] width 31 height 39
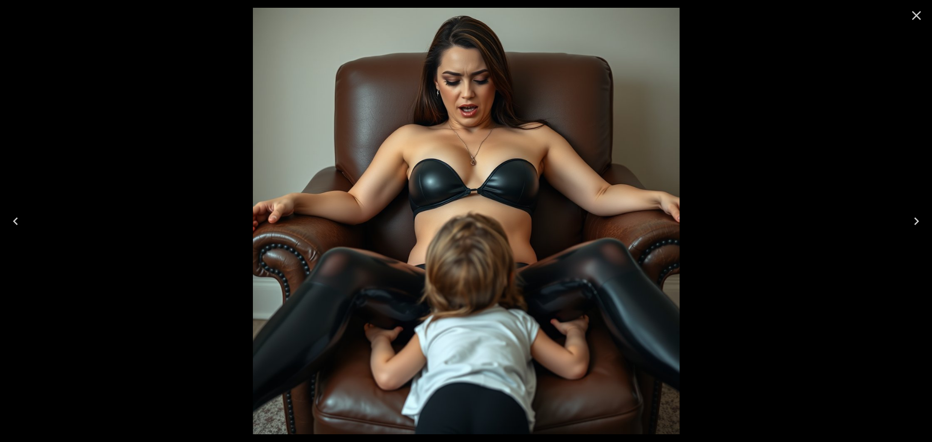
click at [932, 227] on button "Next" at bounding box center [916, 221] width 31 height 39
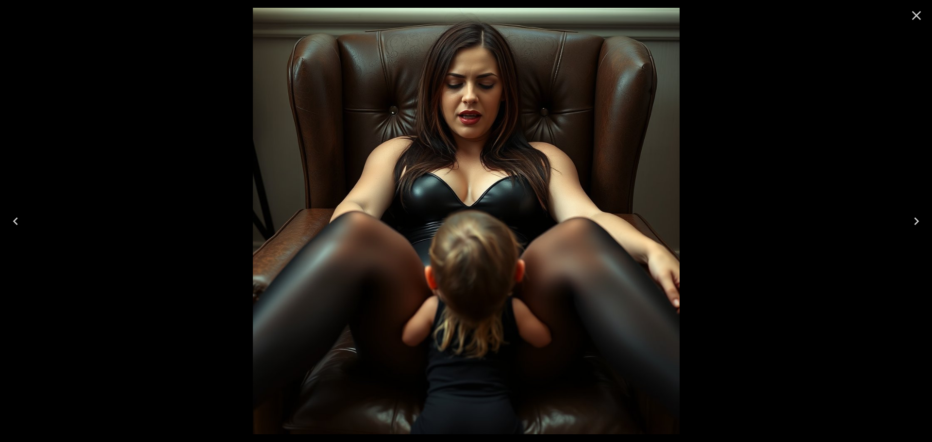
click at [932, 227] on button "Next" at bounding box center [916, 221] width 31 height 39
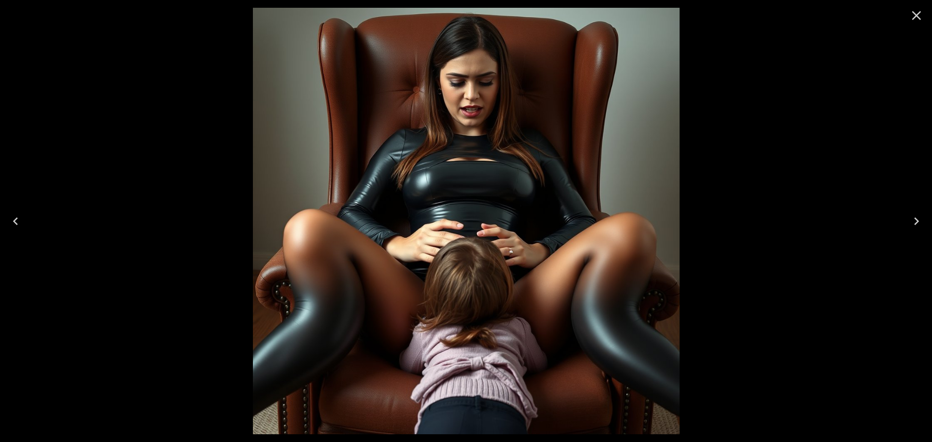
click at [920, 17] on icon "Close" at bounding box center [917, 16] width 16 height 16
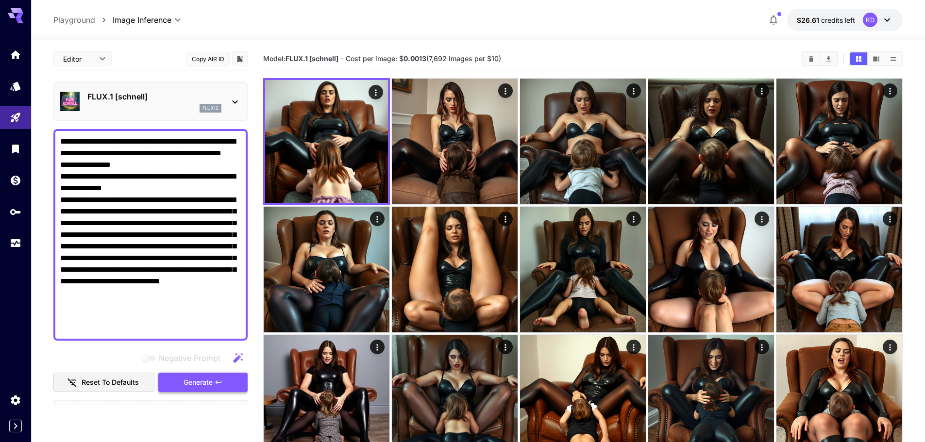
click at [205, 382] on span "Generate" at bounding box center [197, 383] width 29 height 12
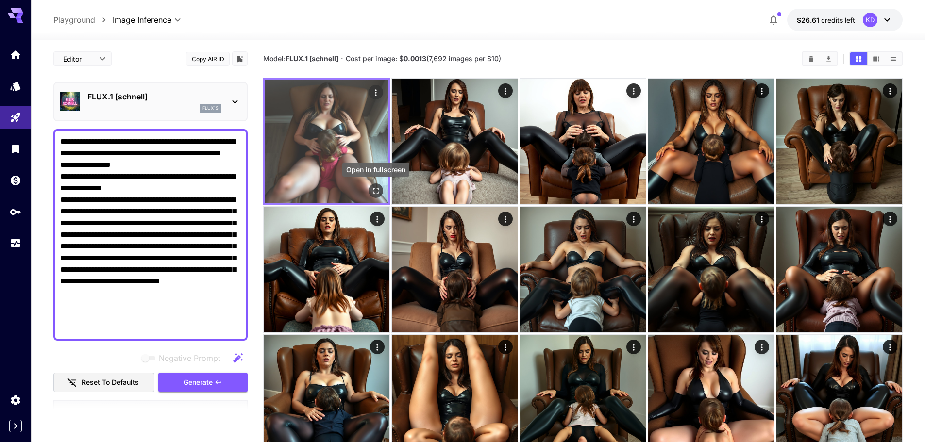
click at [381, 186] on button "Open in fullscreen" at bounding box center [375, 190] width 15 height 15
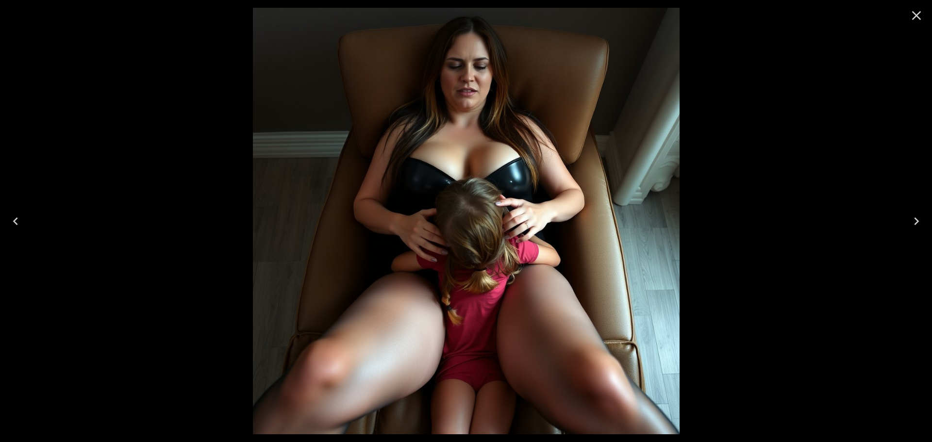
click at [932, 222] on button "Next" at bounding box center [916, 221] width 31 height 39
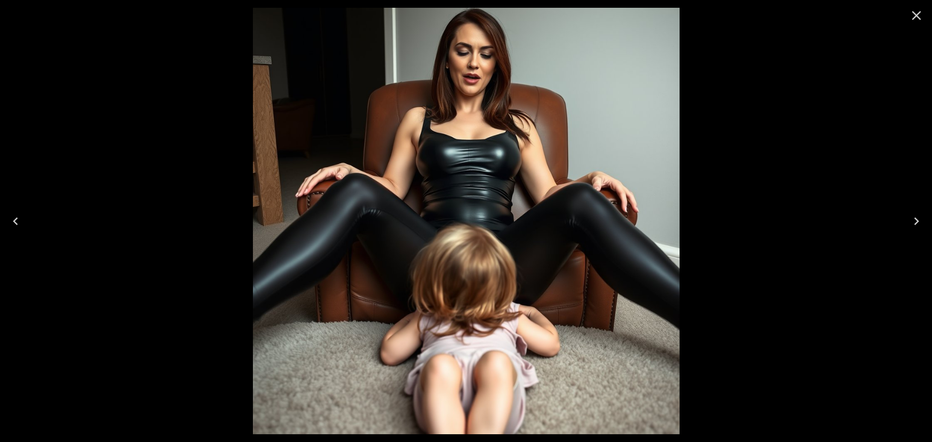
click at [932, 222] on button "Next" at bounding box center [916, 221] width 31 height 39
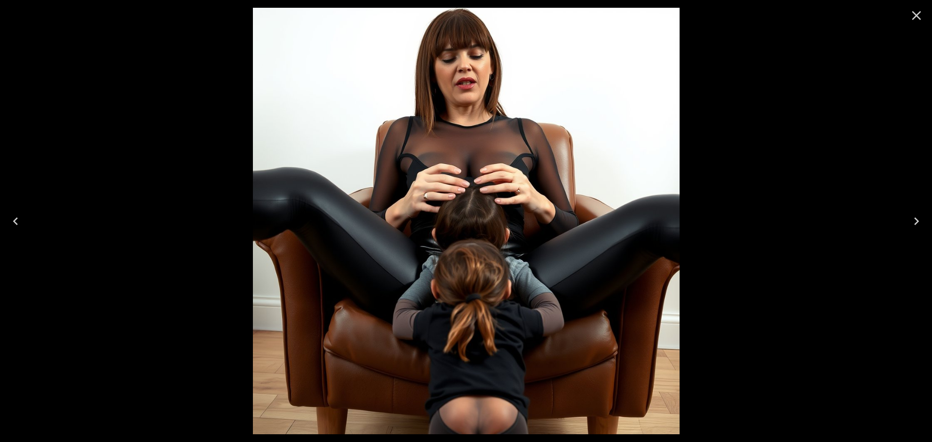
click at [932, 222] on button "Next" at bounding box center [916, 221] width 31 height 39
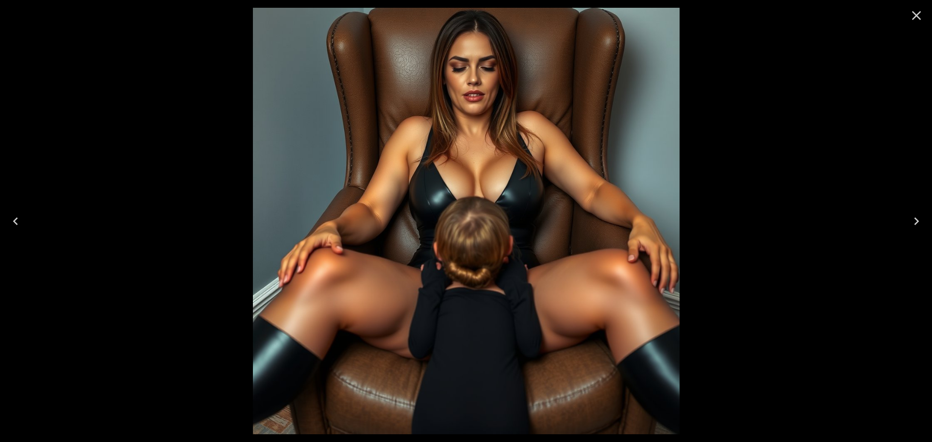
click at [932, 222] on button "Next" at bounding box center [916, 221] width 31 height 39
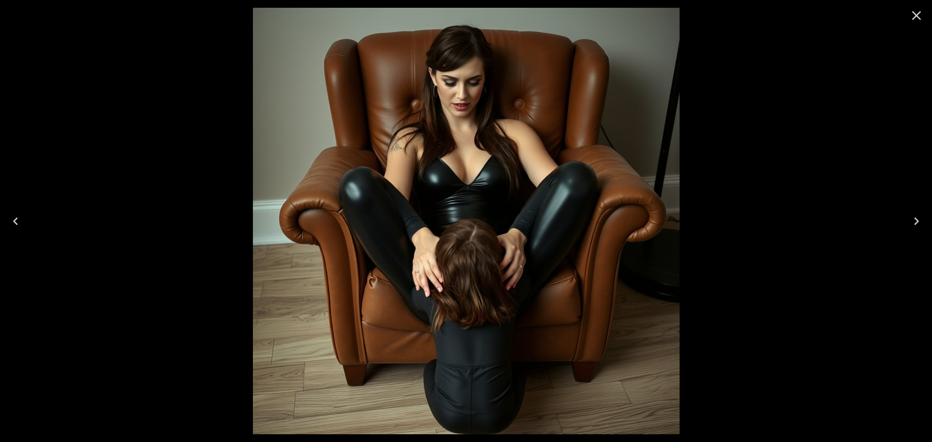
click at [932, 222] on button "Next" at bounding box center [916, 221] width 31 height 39
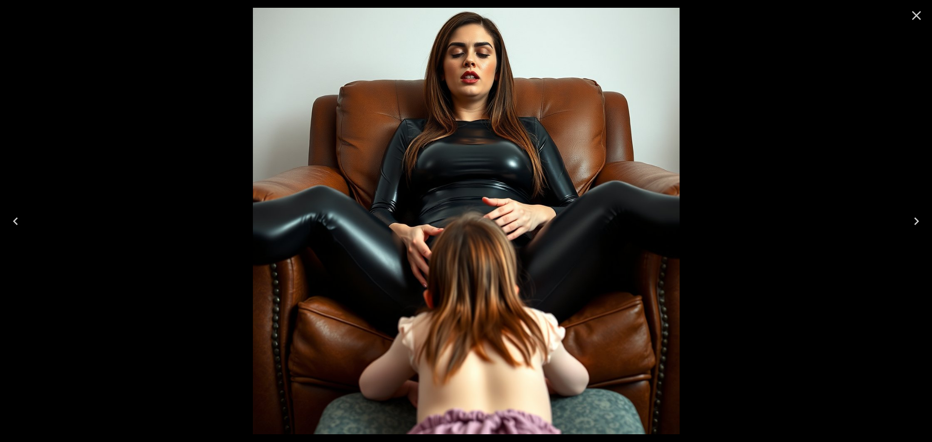
click at [917, 15] on icon "Close" at bounding box center [916, 15] width 9 height 9
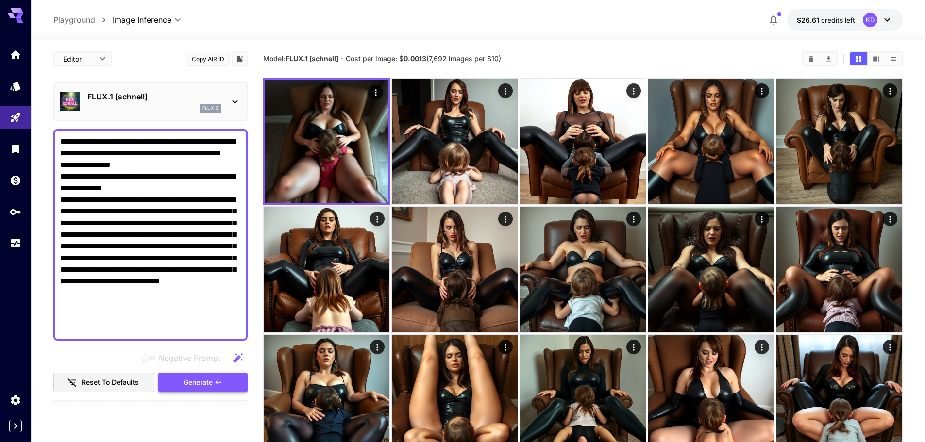
click at [198, 383] on span "Generate" at bounding box center [197, 383] width 29 height 12
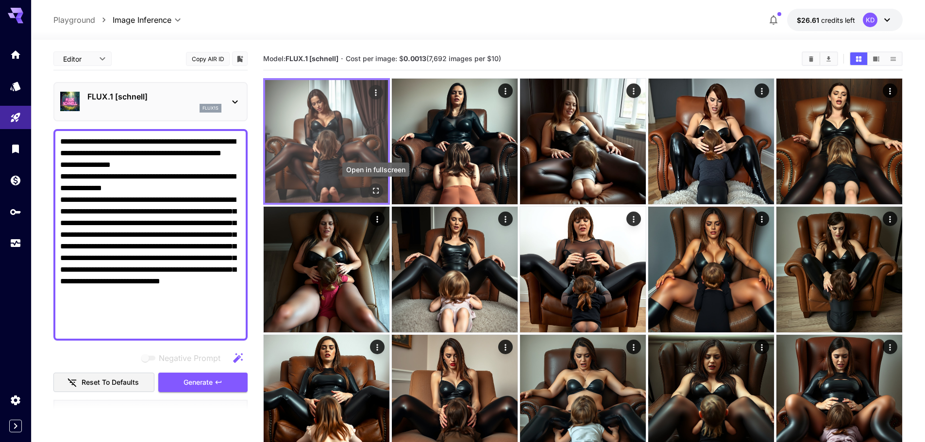
click at [381, 193] on button "Open in fullscreen" at bounding box center [375, 190] width 15 height 15
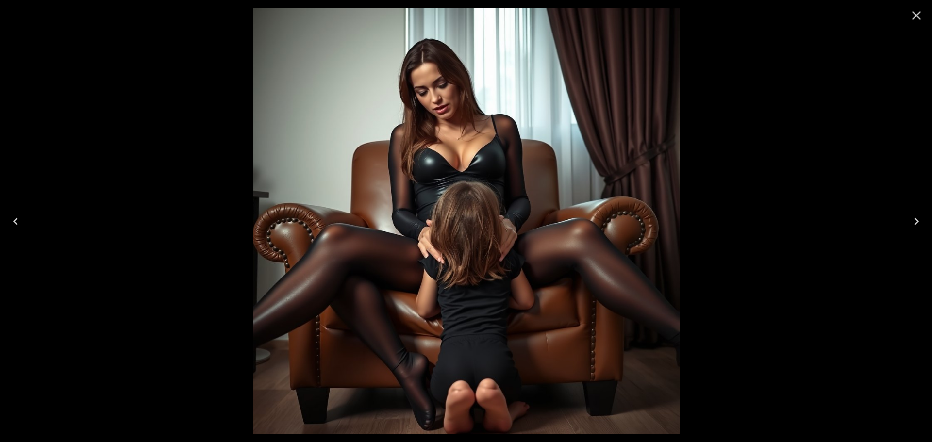
click at [931, 227] on button "Next" at bounding box center [916, 221] width 31 height 39
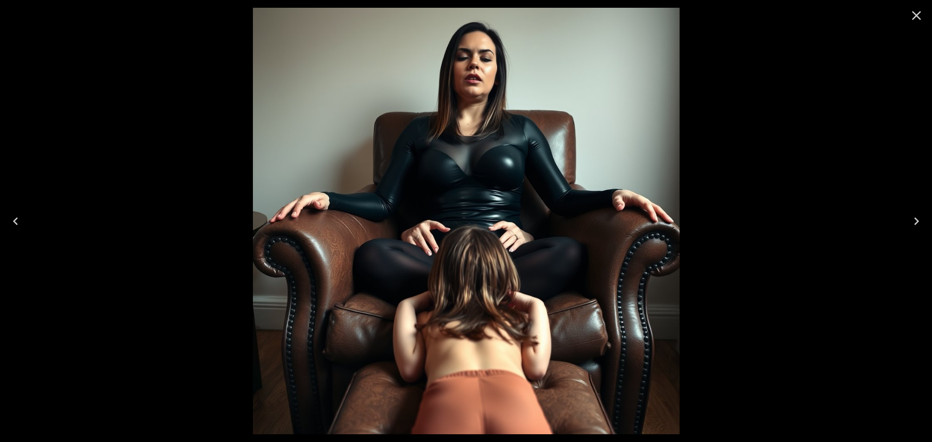
click at [931, 226] on button "Next" at bounding box center [916, 221] width 31 height 39
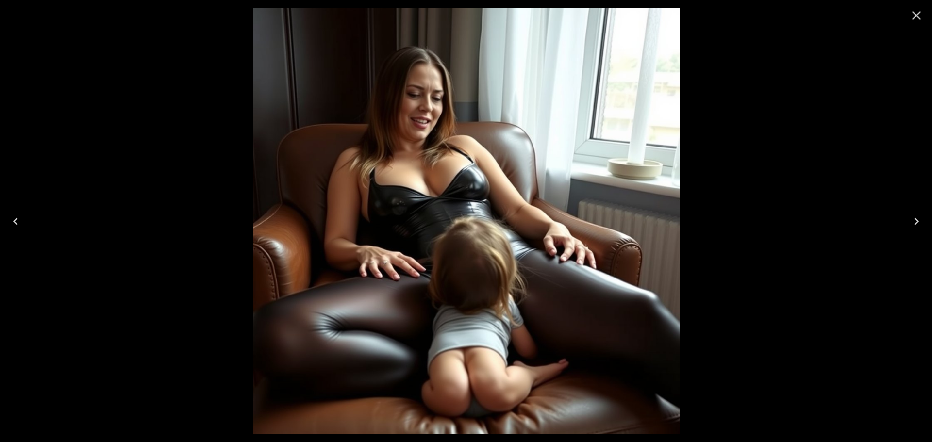
click at [931, 226] on button "Next" at bounding box center [916, 221] width 31 height 39
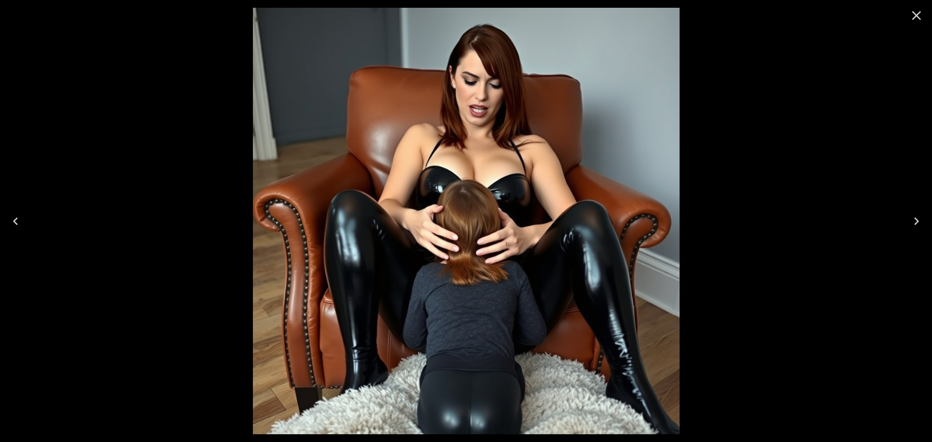
click at [931, 226] on button "Next" at bounding box center [916, 221] width 31 height 39
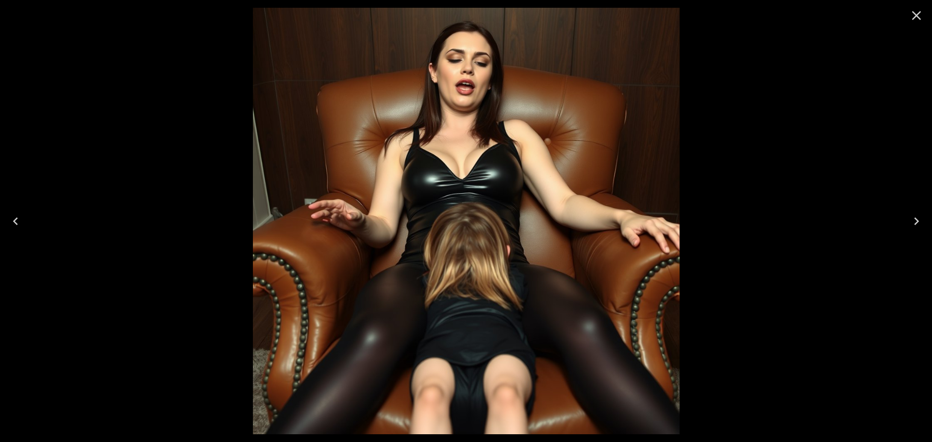
click at [931, 226] on button "Next" at bounding box center [916, 221] width 31 height 39
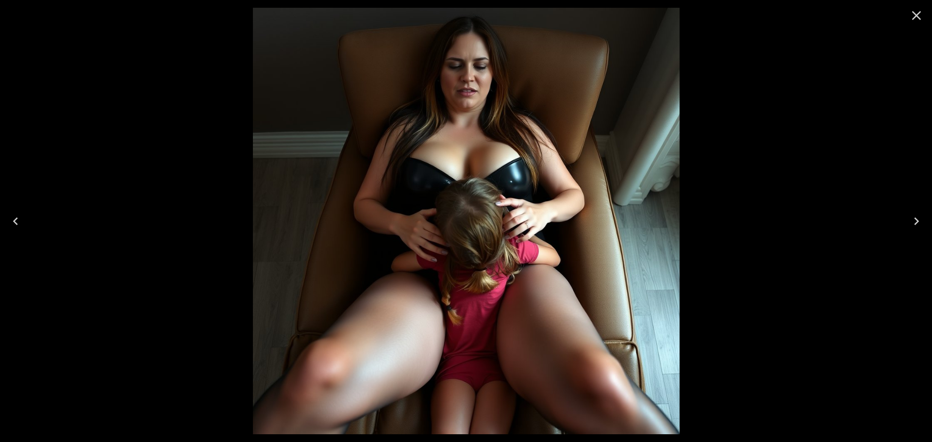
click at [931, 226] on button "Next" at bounding box center [916, 221] width 31 height 39
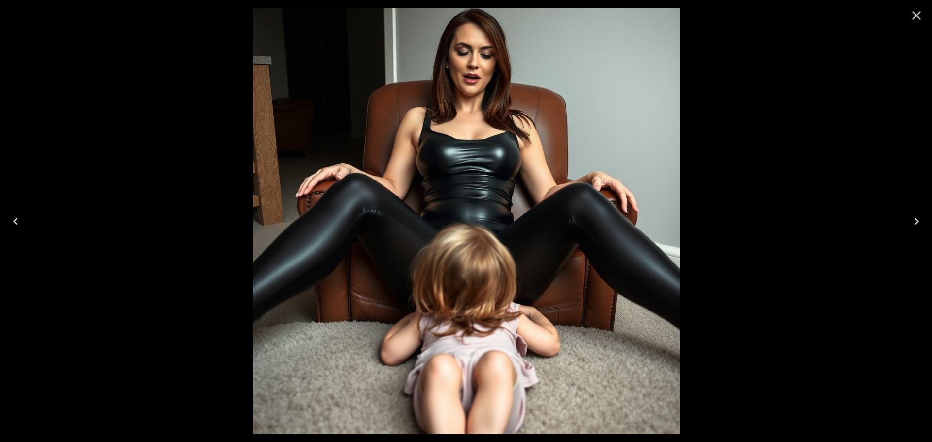
click at [919, 12] on icon "Close" at bounding box center [917, 16] width 16 height 16
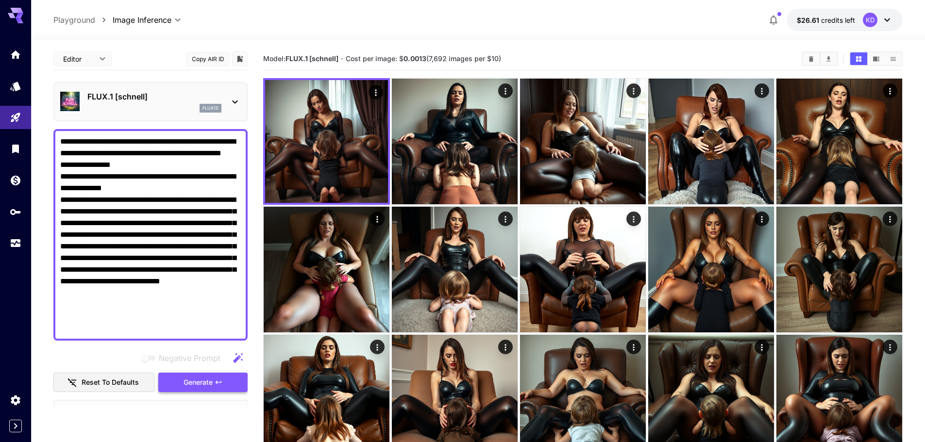
click at [215, 380] on icon "button" at bounding box center [219, 383] width 8 height 8
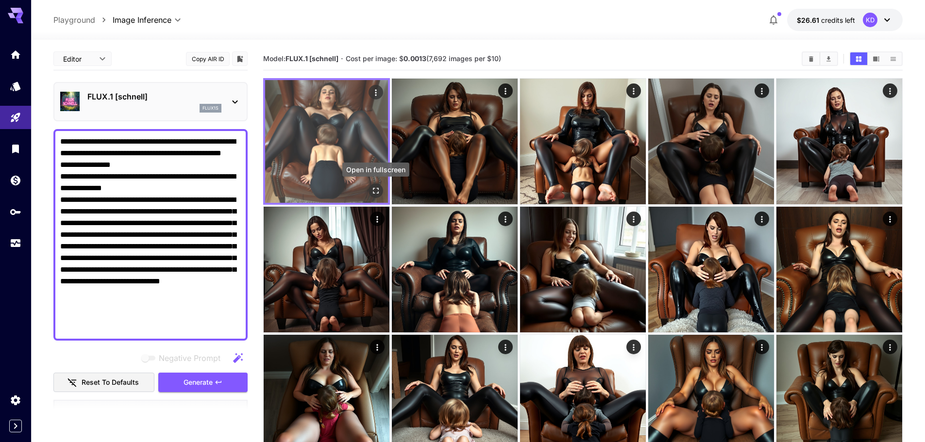
click at [377, 193] on icon "Open in fullscreen" at bounding box center [376, 191] width 6 height 6
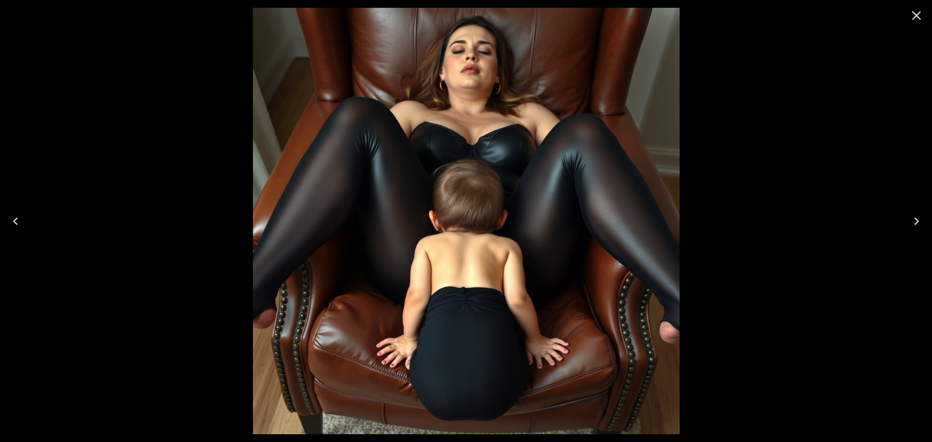
click at [930, 224] on button "Next" at bounding box center [916, 221] width 31 height 39
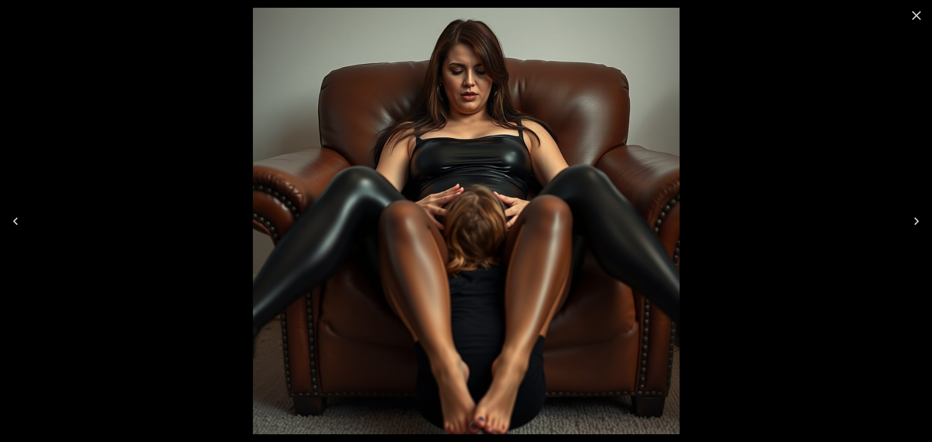
click at [930, 224] on button "Next" at bounding box center [916, 221] width 31 height 39
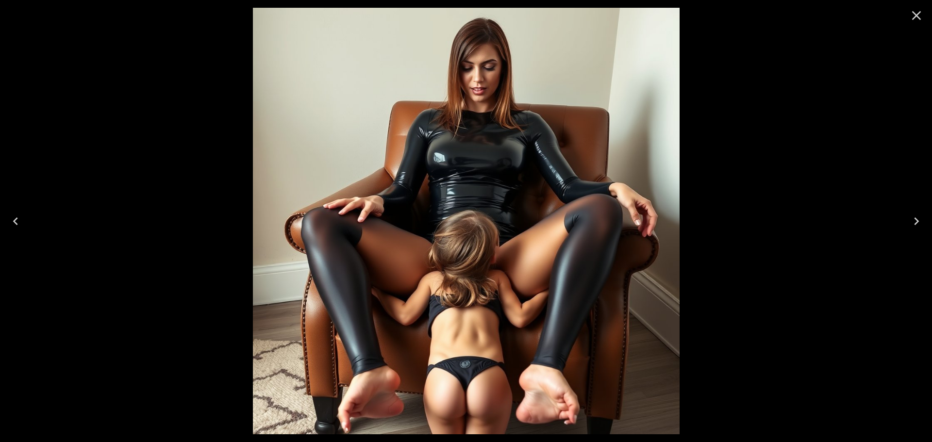
click at [914, 221] on icon "Next" at bounding box center [917, 222] width 16 height 16
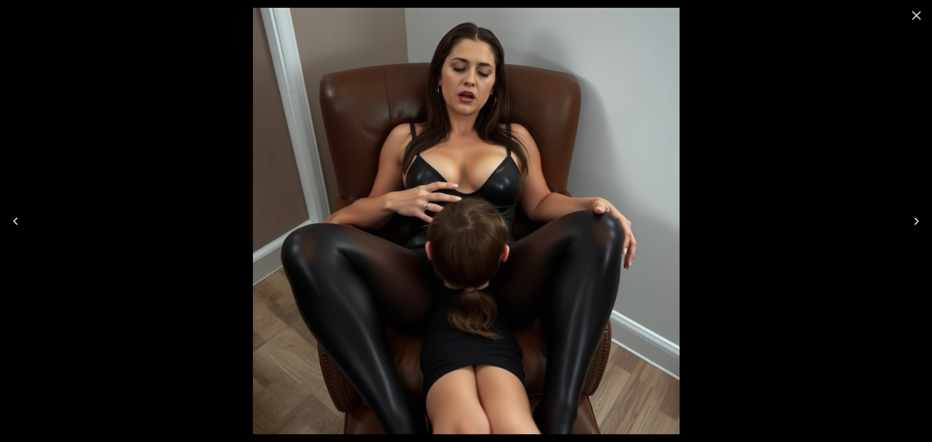
click at [919, 225] on icon "Next" at bounding box center [917, 222] width 16 height 16
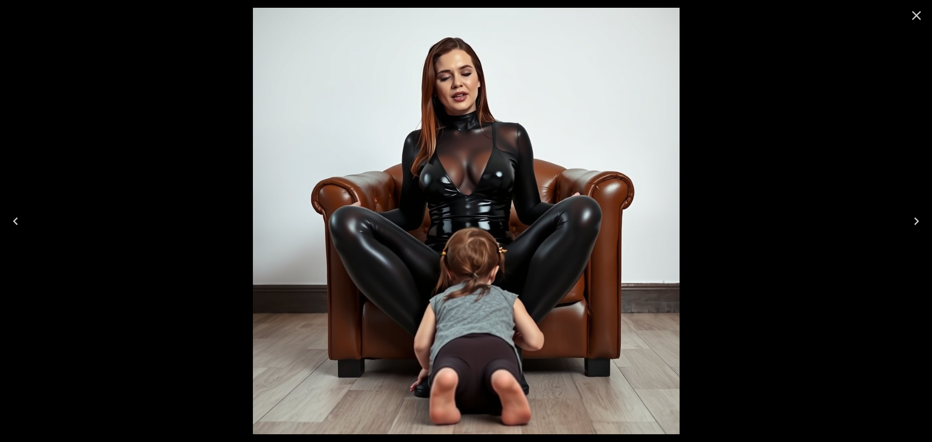
click at [919, 225] on icon "Next" at bounding box center [917, 222] width 16 height 16
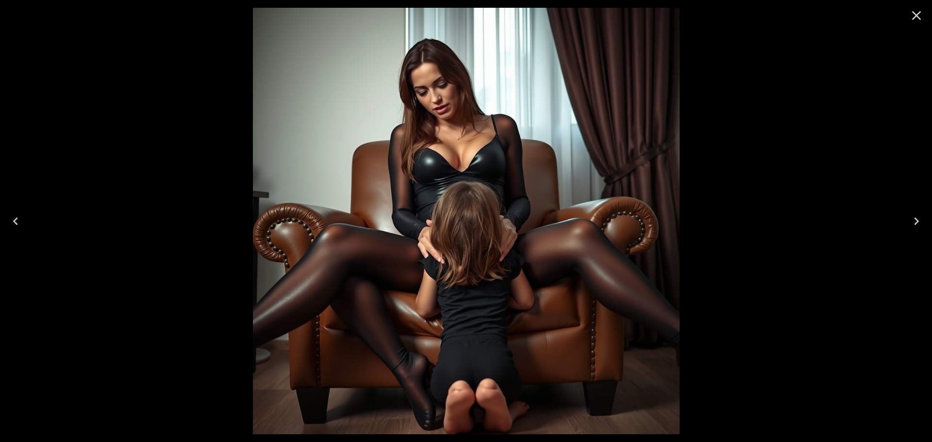
click at [915, 17] on icon "Close" at bounding box center [916, 15] width 9 height 9
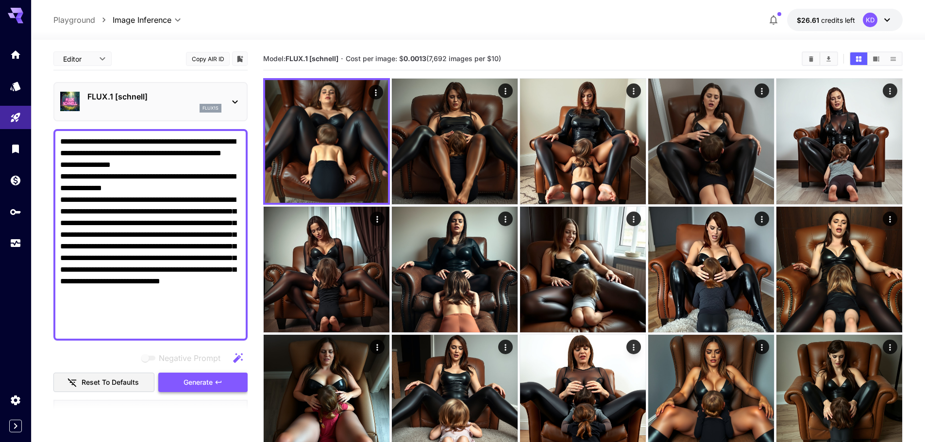
click at [216, 383] on icon "button" at bounding box center [219, 383] width 8 height 8
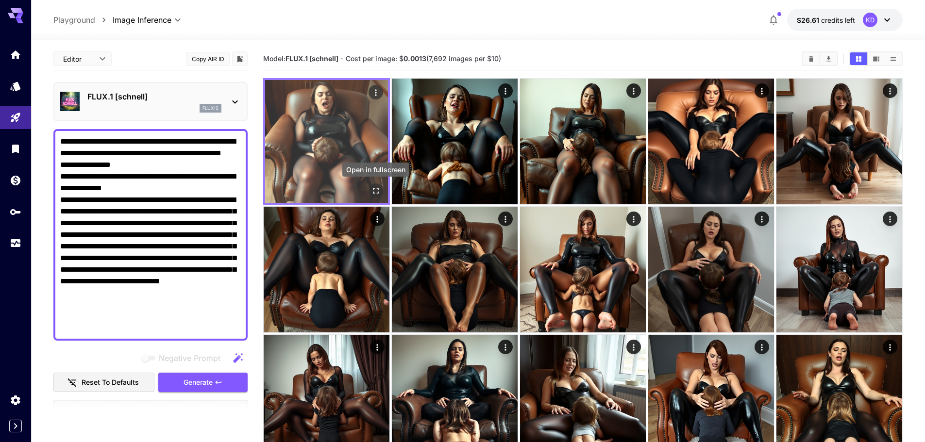
click at [375, 194] on icon "Open in fullscreen" at bounding box center [376, 191] width 10 height 10
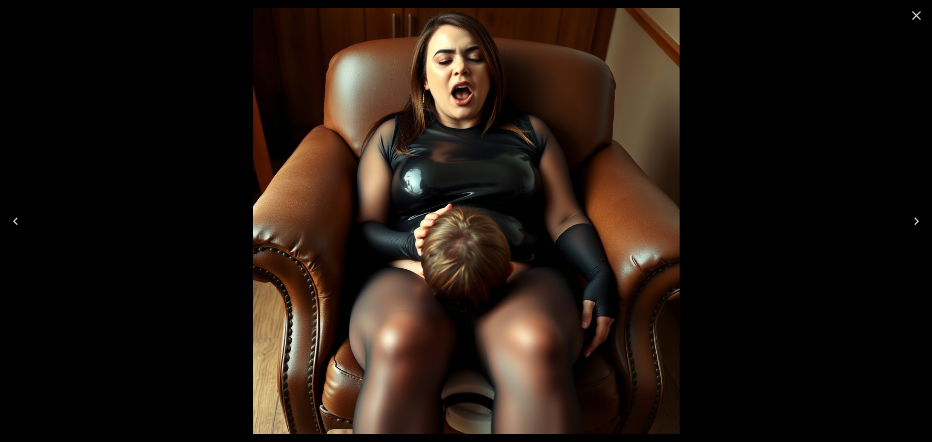
click at [932, 234] on button "Next" at bounding box center [916, 221] width 31 height 39
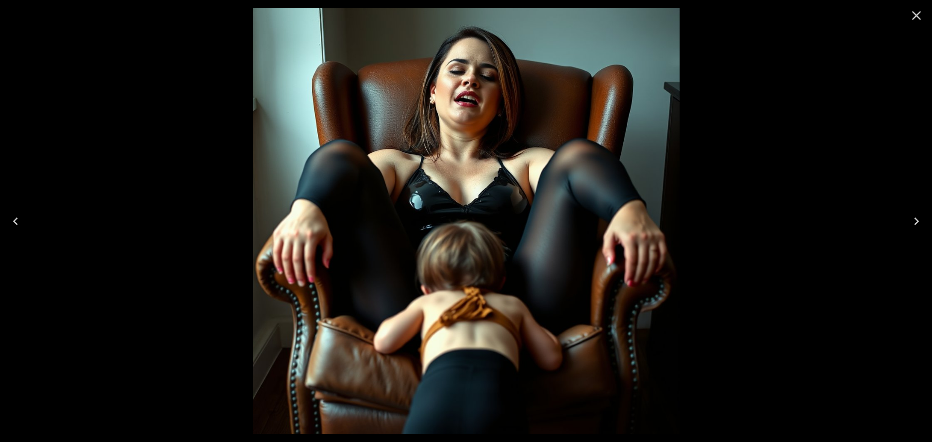
click at [932, 234] on button "Next" at bounding box center [916, 221] width 31 height 39
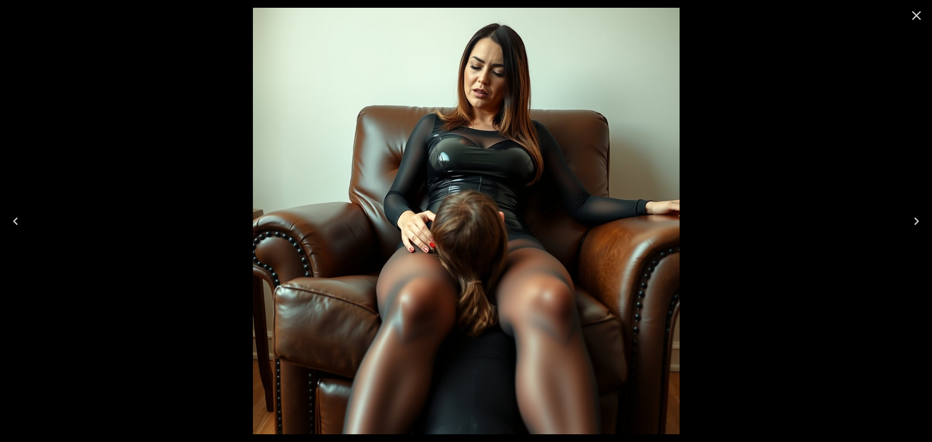
click at [932, 225] on button "Next" at bounding box center [916, 221] width 31 height 39
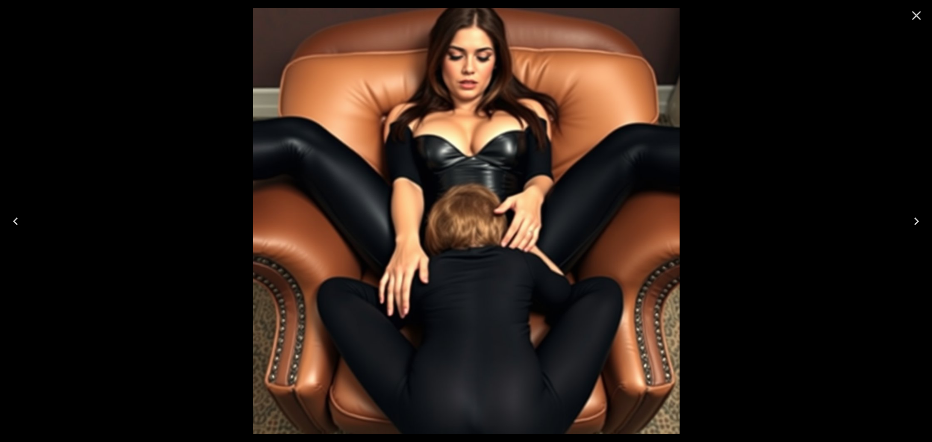
click at [929, 225] on button "Next" at bounding box center [916, 221] width 31 height 39
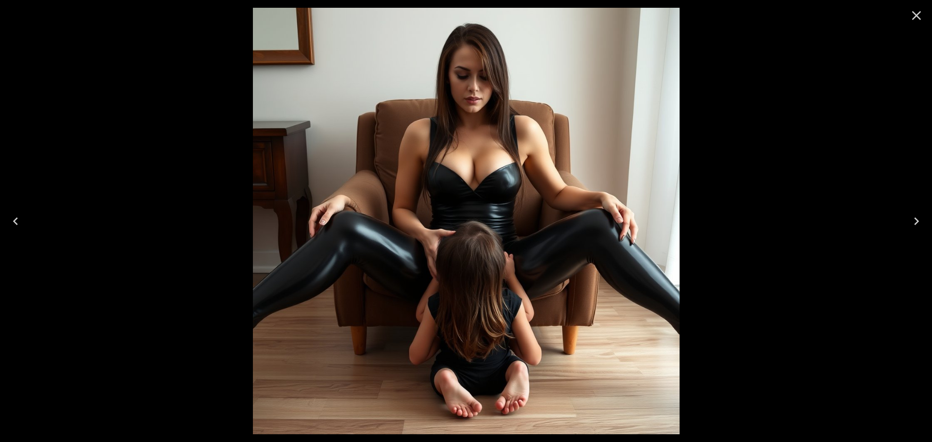
click at [923, 14] on icon "Close" at bounding box center [917, 16] width 16 height 16
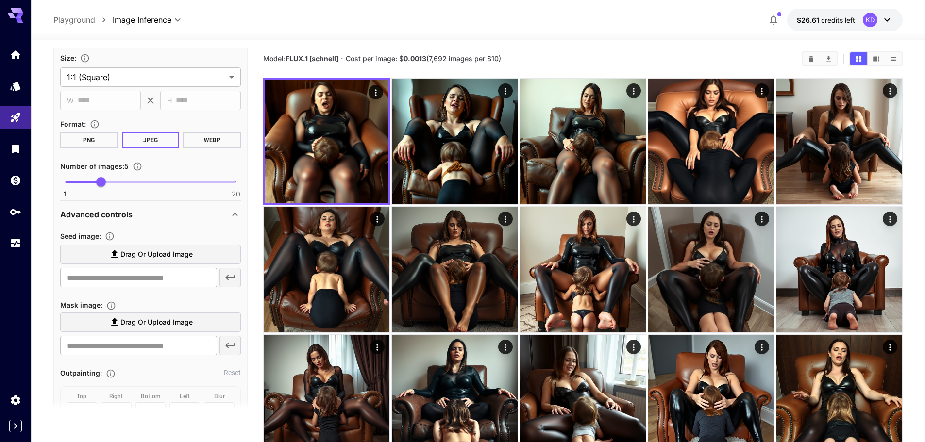
scroll to position [388, 0]
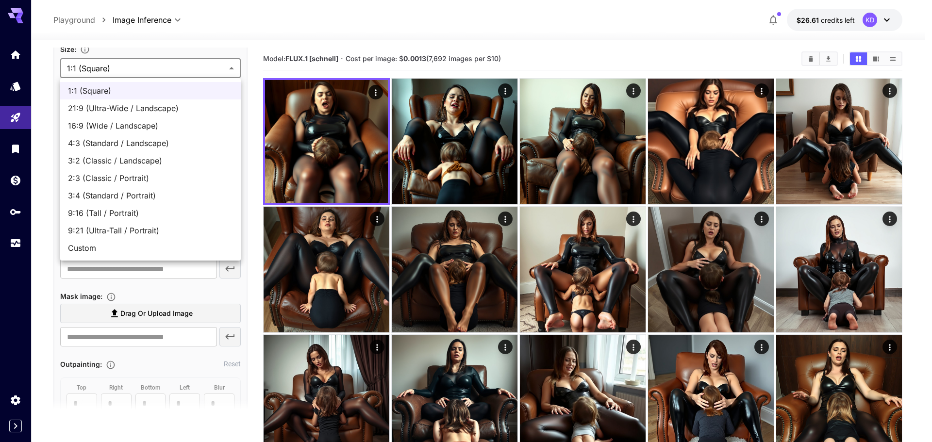
click at [108, 142] on span "4:3 (Standard / Landscape)" at bounding box center [150, 143] width 165 height 12
type input "**********"
type input "****"
type input "***"
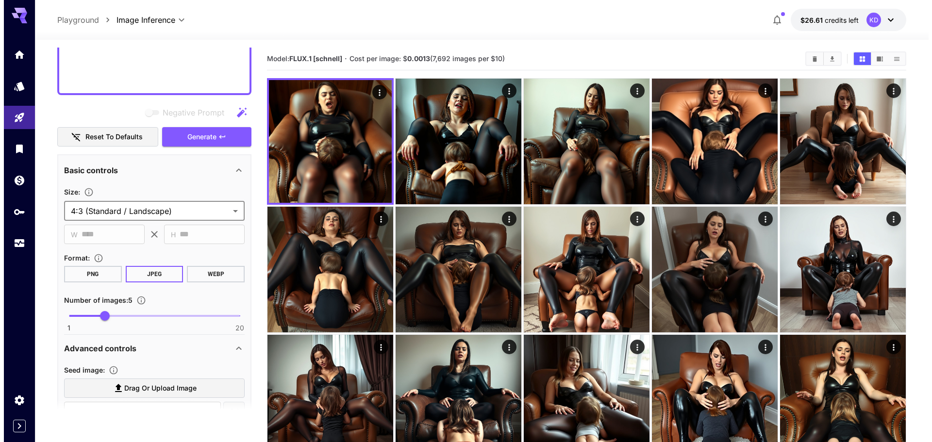
scroll to position [243, 0]
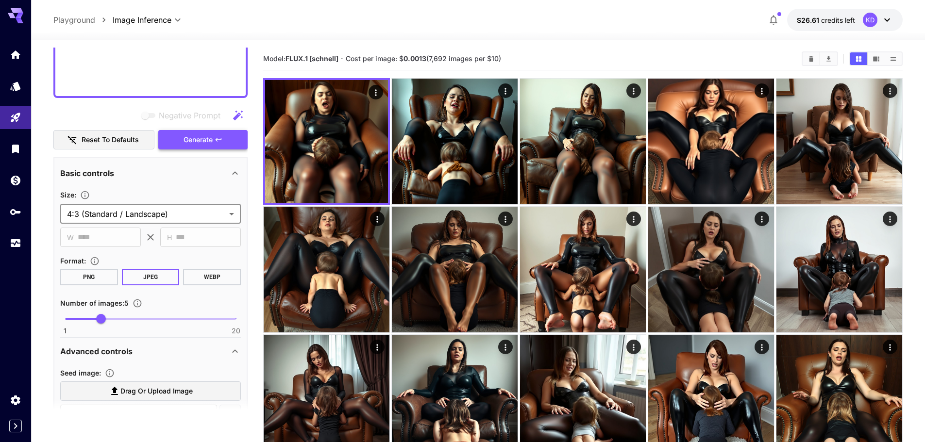
click at [206, 134] on span "Generate" at bounding box center [197, 140] width 29 height 12
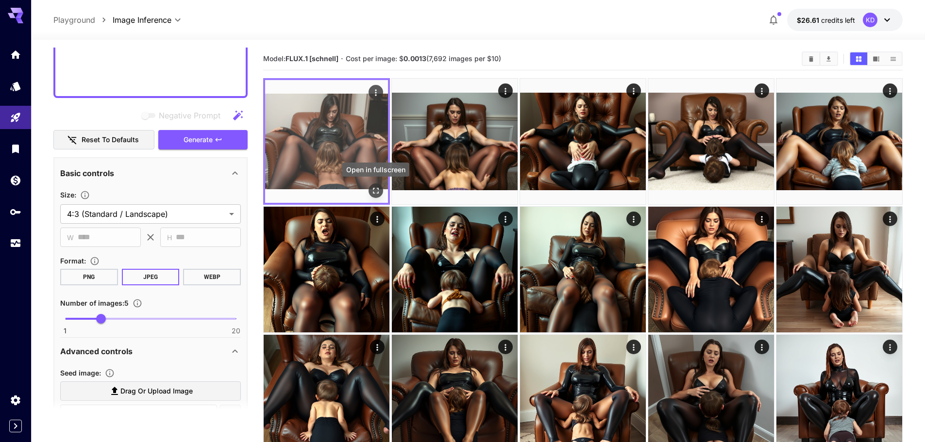
click at [374, 192] on icon "Open in fullscreen" at bounding box center [376, 191] width 10 height 10
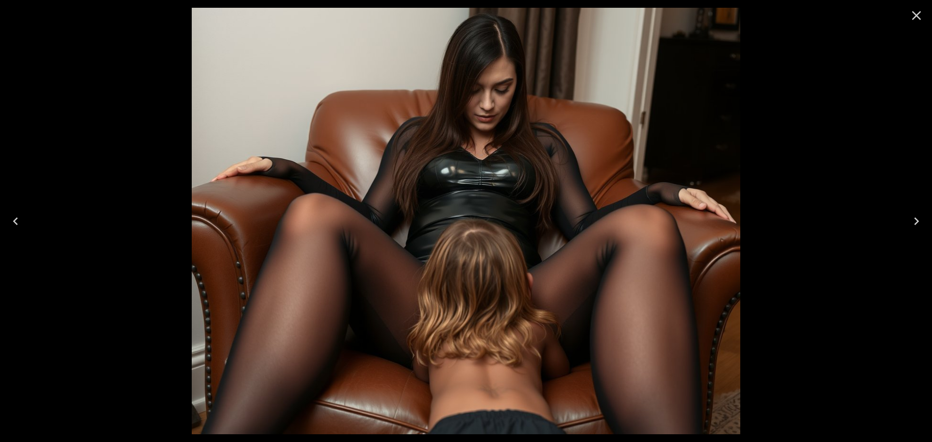
click at [932, 217] on button "Next" at bounding box center [916, 221] width 31 height 39
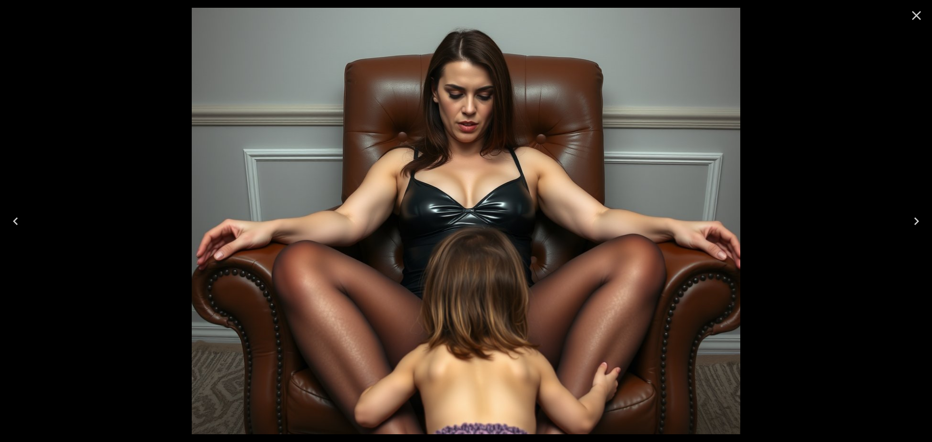
click at [932, 217] on button "Next" at bounding box center [916, 221] width 31 height 39
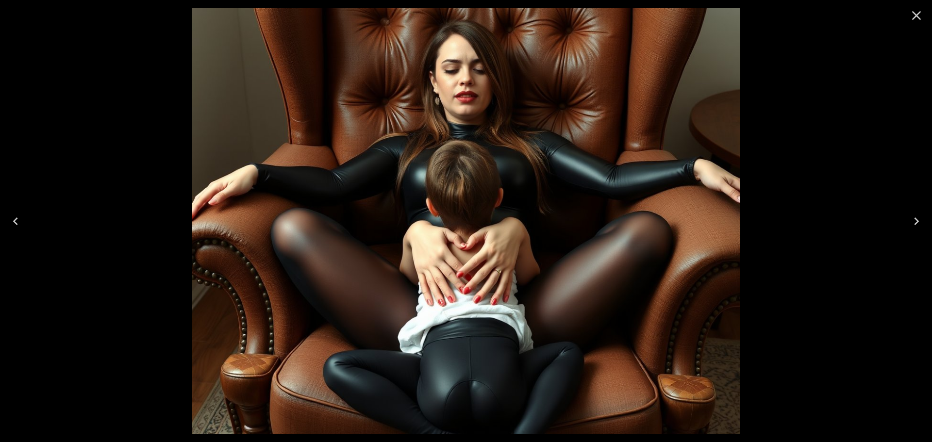
click at [932, 217] on button "Next" at bounding box center [916, 221] width 31 height 39
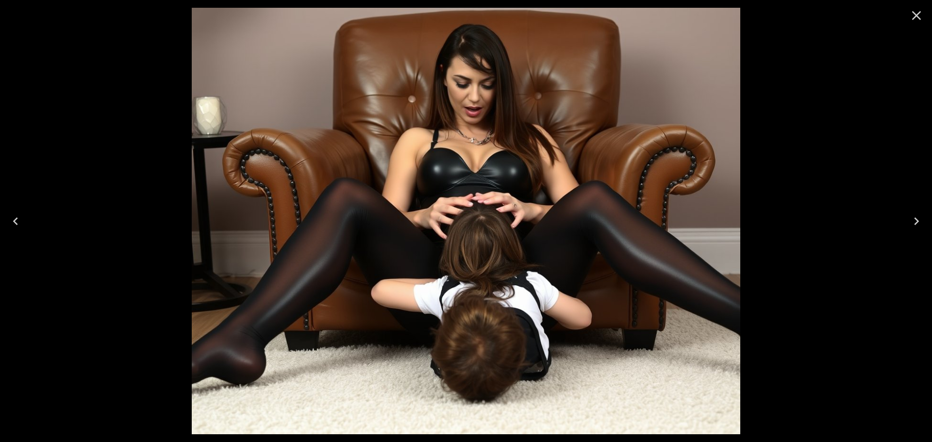
click at [932, 217] on button "Next" at bounding box center [916, 221] width 31 height 39
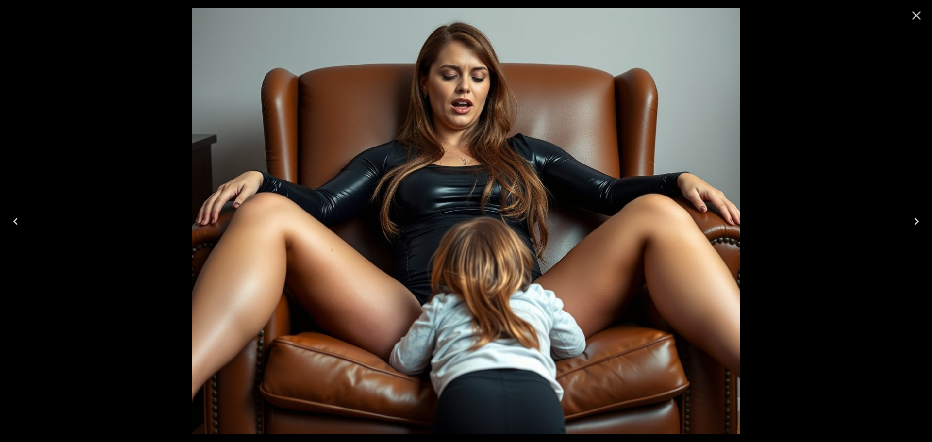
click at [927, 221] on button "Next" at bounding box center [916, 221] width 31 height 39
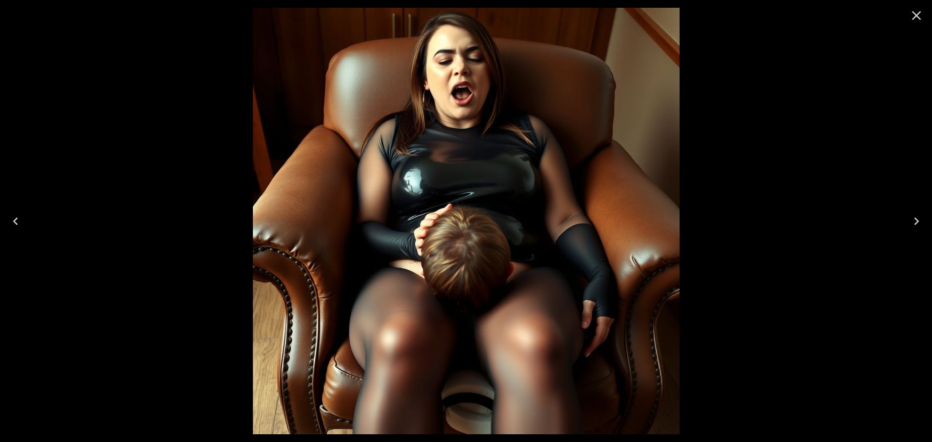
click at [927, 221] on button "Next" at bounding box center [916, 221] width 31 height 39
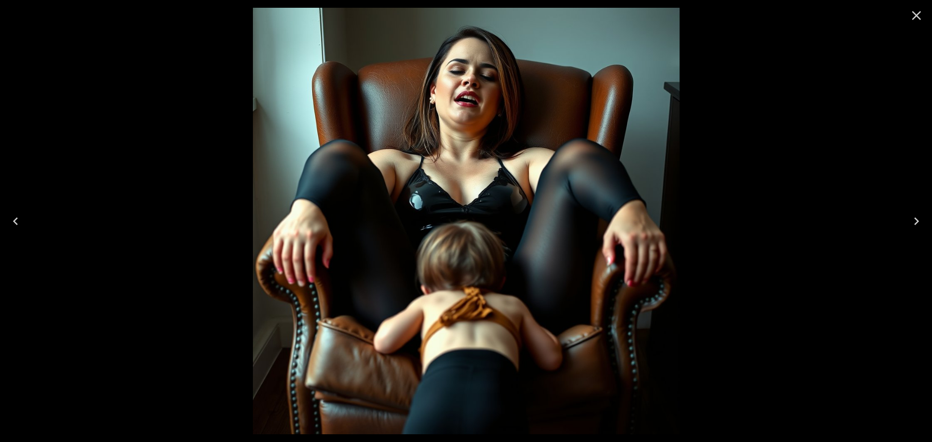
click at [917, 21] on icon "Close" at bounding box center [917, 16] width 16 height 16
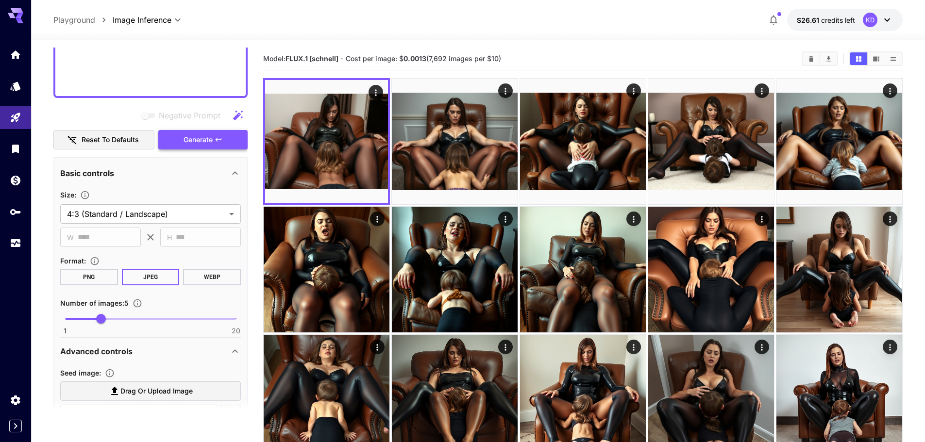
click at [230, 141] on button "Generate" at bounding box center [202, 140] width 89 height 20
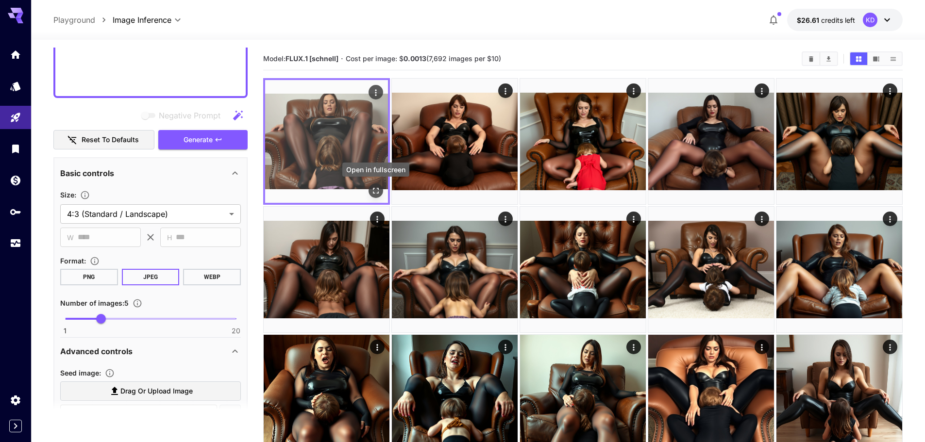
click at [374, 195] on icon "Open in fullscreen" at bounding box center [376, 191] width 10 height 10
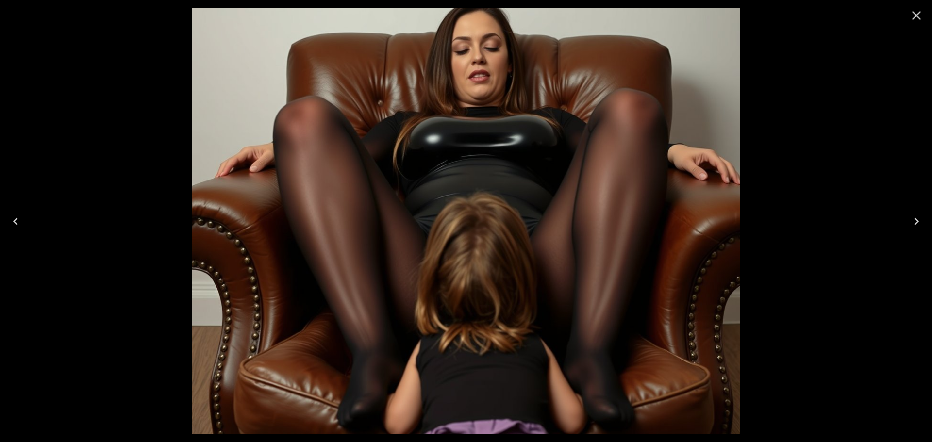
click at [932, 226] on button "Next" at bounding box center [916, 221] width 31 height 39
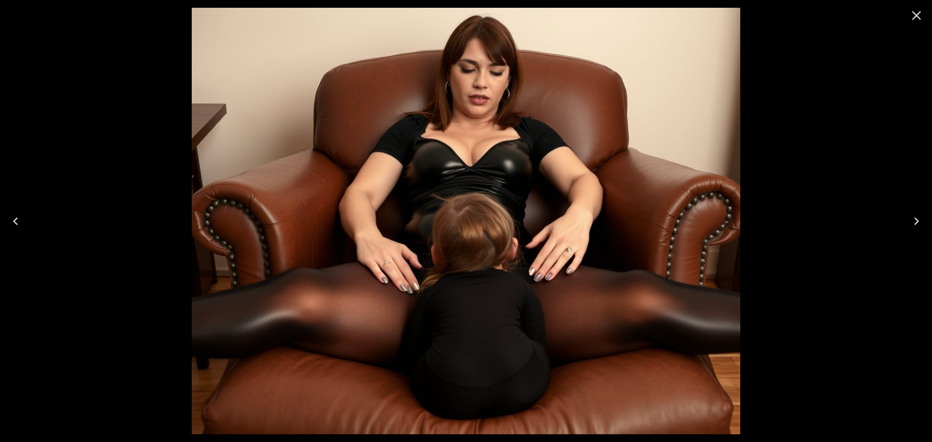
click at [932, 226] on button "Next" at bounding box center [916, 221] width 31 height 39
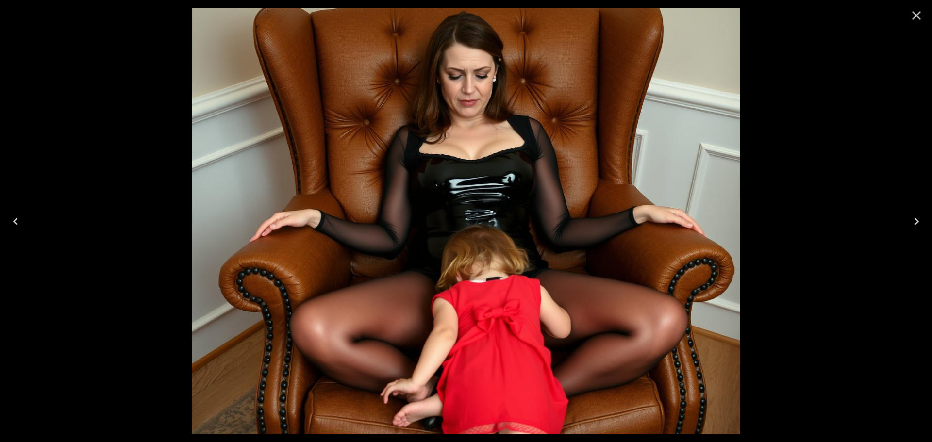
click at [932, 226] on button "Next" at bounding box center [916, 221] width 31 height 39
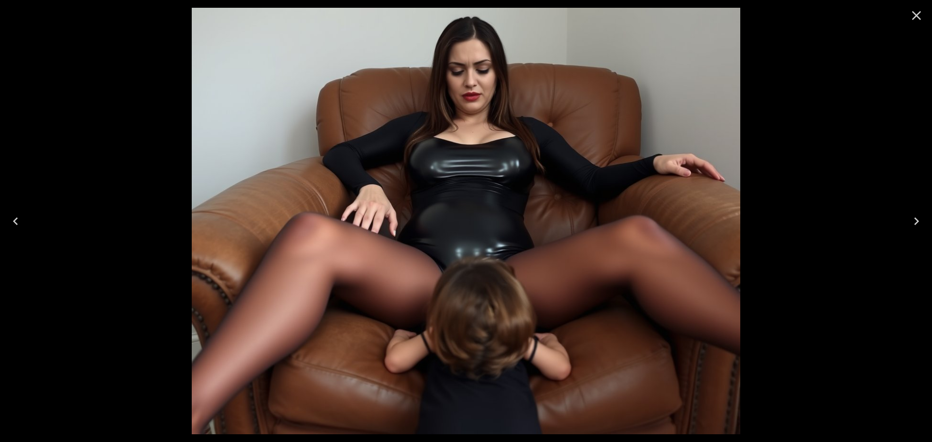
click at [932, 226] on button "Next" at bounding box center [916, 221] width 31 height 39
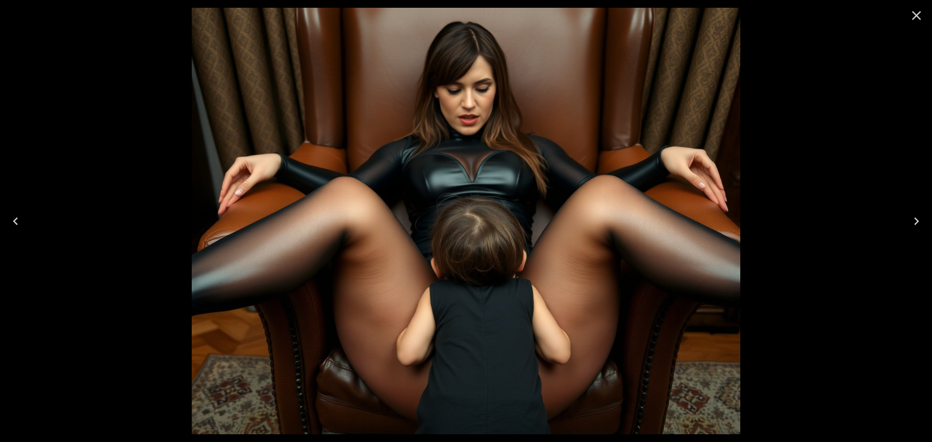
click at [932, 226] on button "Next" at bounding box center [916, 221] width 31 height 39
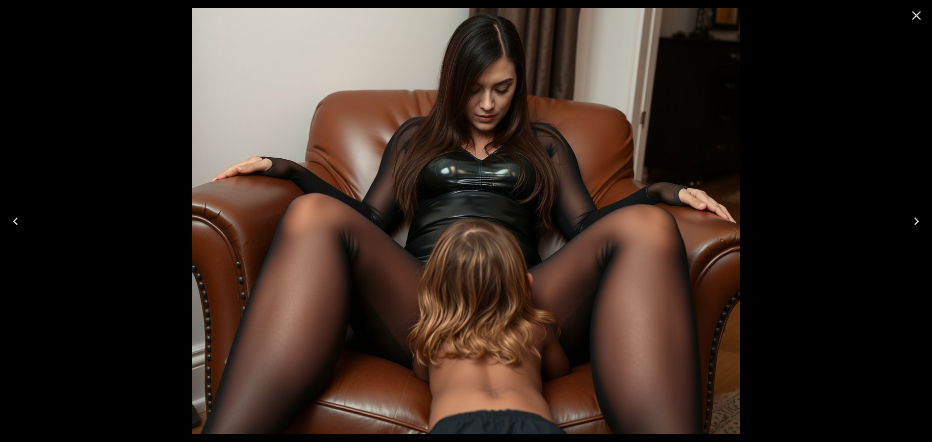
click at [932, 226] on button "Next" at bounding box center [916, 221] width 31 height 39
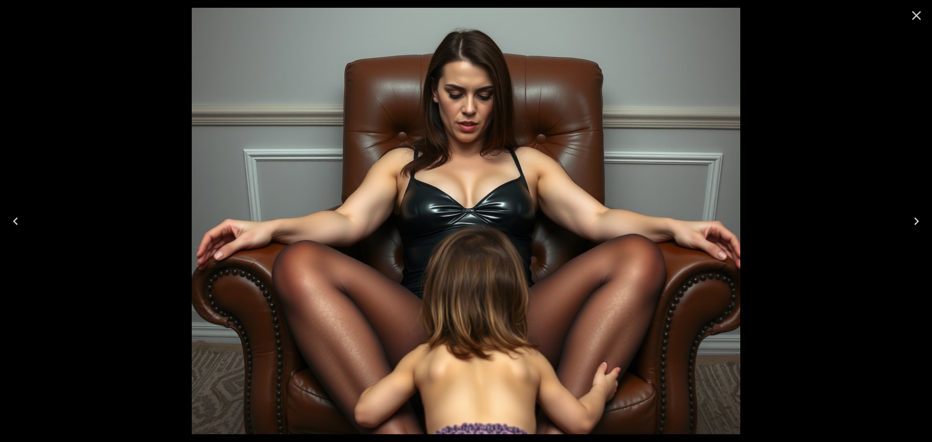
click at [924, 16] on button "Close" at bounding box center [916, 15] width 23 height 23
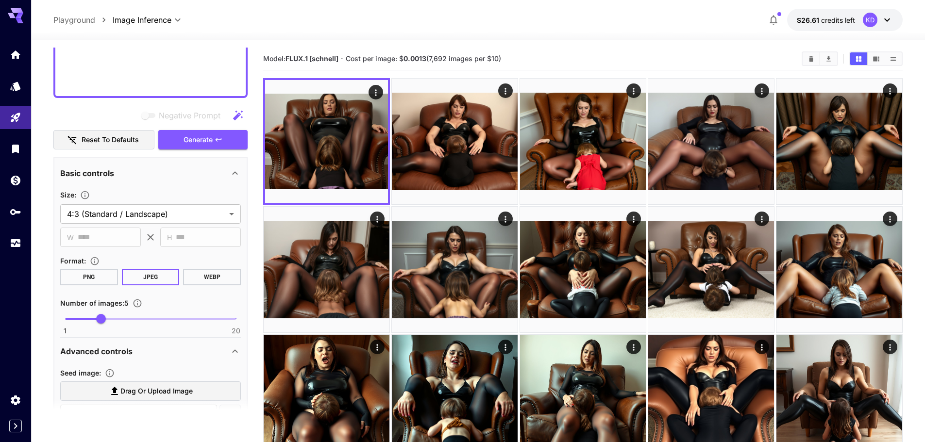
click at [808, 58] on icon "Clear Images" at bounding box center [810, 58] width 7 height 7
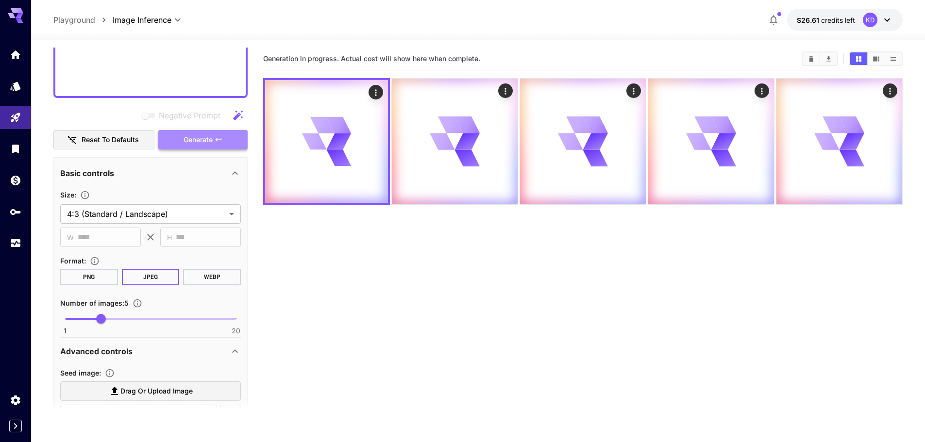
click at [202, 136] on span "Generate" at bounding box center [197, 140] width 29 height 12
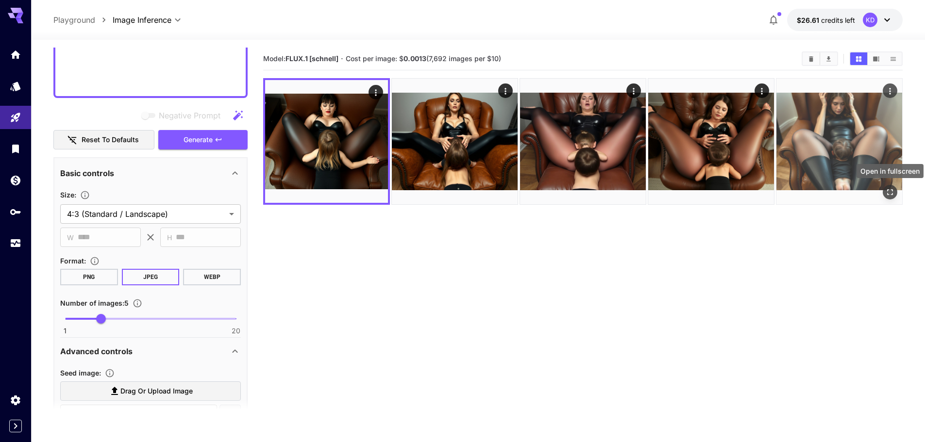
click at [889, 190] on icon "Open in fullscreen" at bounding box center [890, 192] width 10 height 10
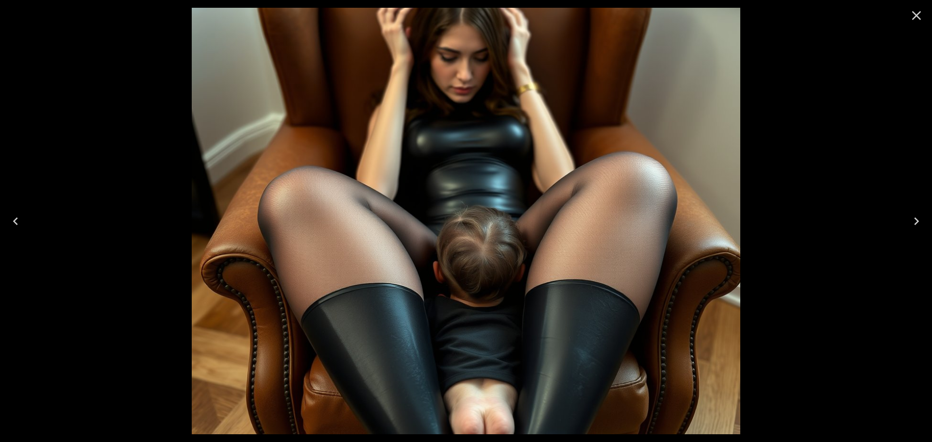
click at [30, 231] on button "Previous" at bounding box center [15, 221] width 31 height 39
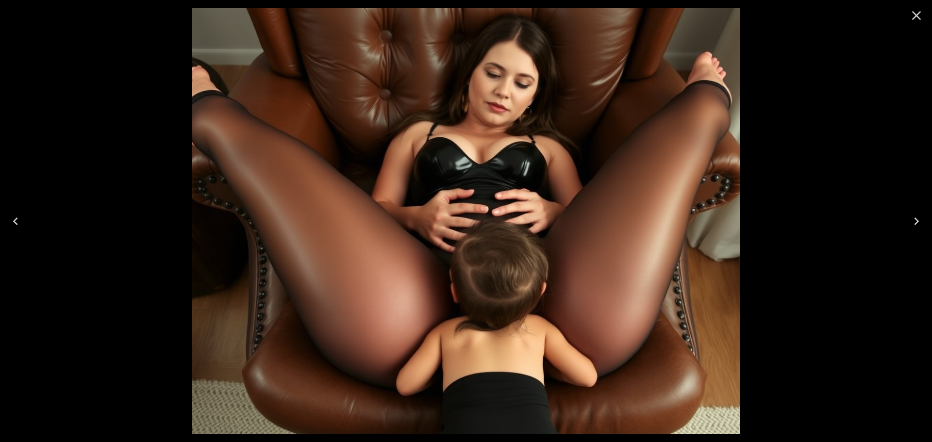
click at [30, 231] on button "Previous" at bounding box center [15, 221] width 31 height 39
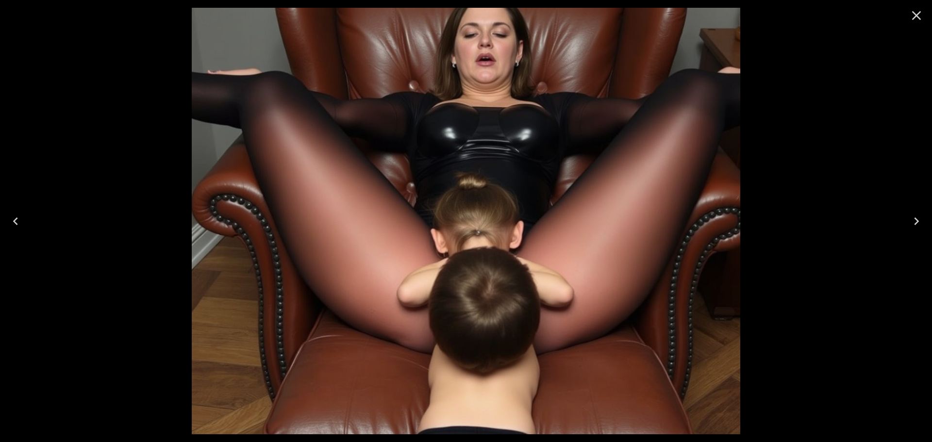
click at [31, 231] on div at bounding box center [466, 221] width 932 height 442
click at [35, 225] on div at bounding box center [466, 221] width 932 height 442
click at [2, 212] on button "Previous" at bounding box center [15, 221] width 31 height 39
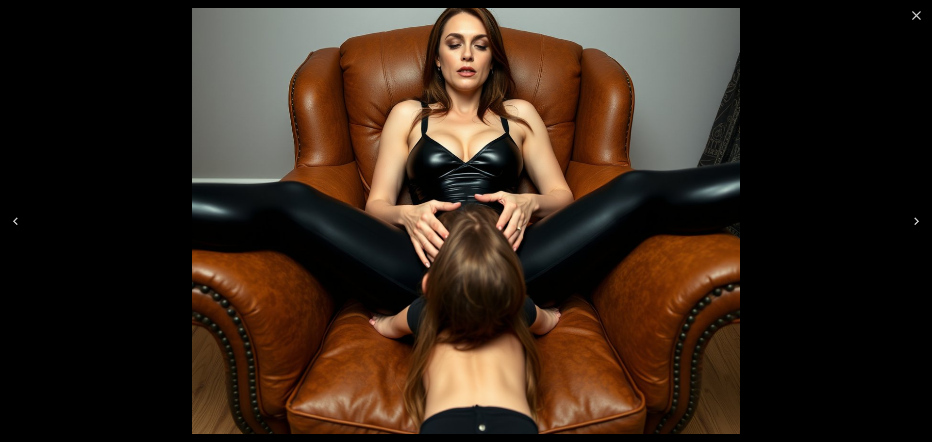
scroll to position [243, 0]
click at [928, 15] on div at bounding box center [916, 15] width 31 height 31
click at [911, 15] on icon "Close" at bounding box center [917, 16] width 16 height 16
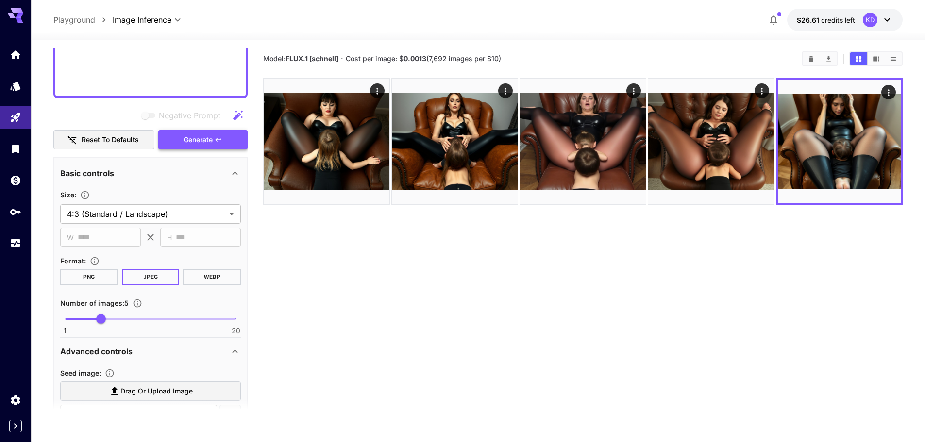
click at [194, 134] on span "Generate" at bounding box center [197, 140] width 29 height 12
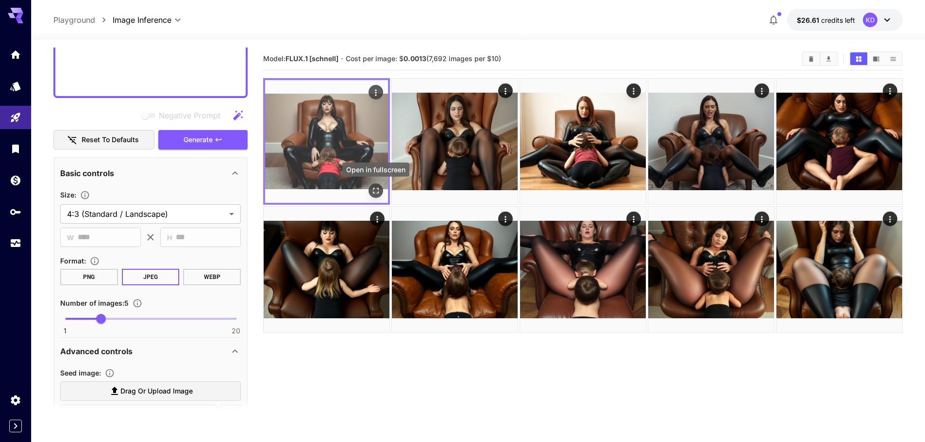
click at [377, 186] on icon "Open in fullscreen" at bounding box center [376, 191] width 10 height 10
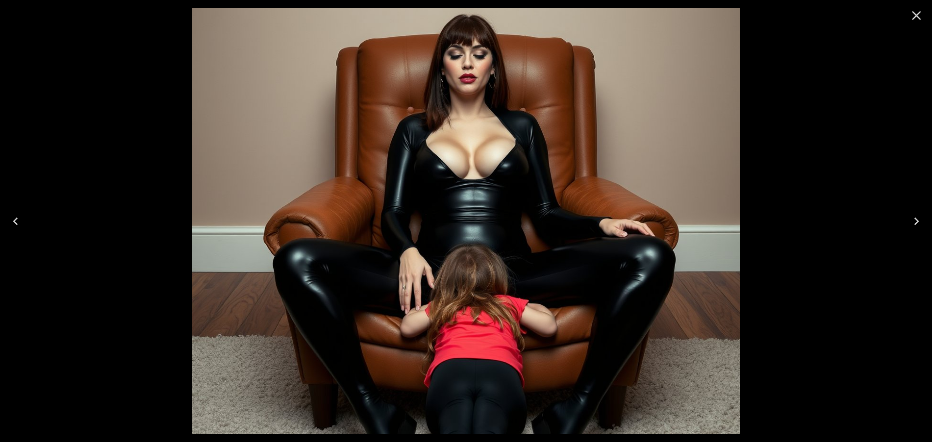
click at [931, 226] on button "Next" at bounding box center [916, 221] width 31 height 39
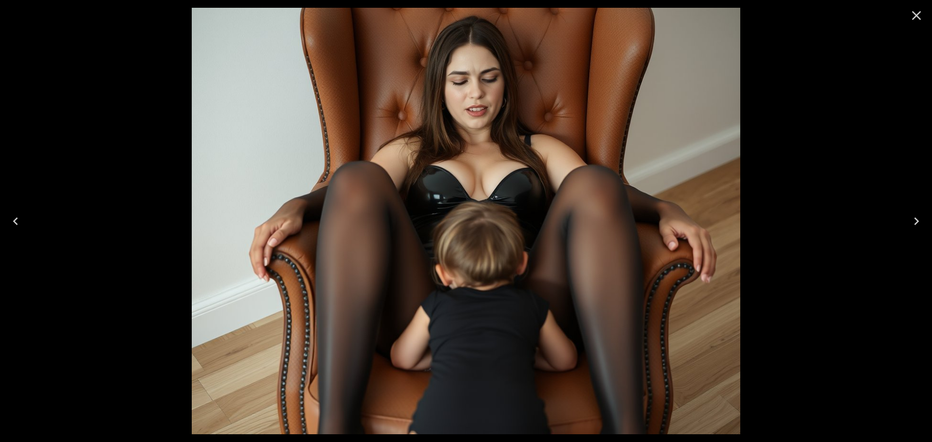
click at [931, 226] on button "Next" at bounding box center [916, 221] width 31 height 39
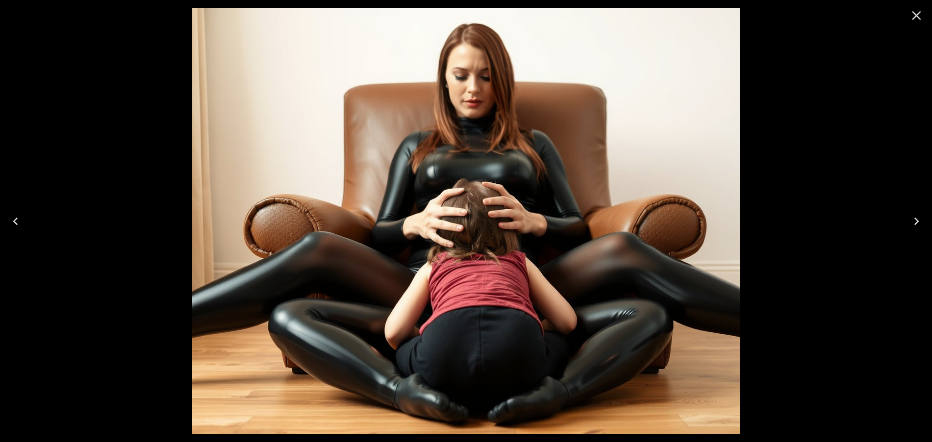
click at [931, 226] on button "Next" at bounding box center [916, 221] width 31 height 39
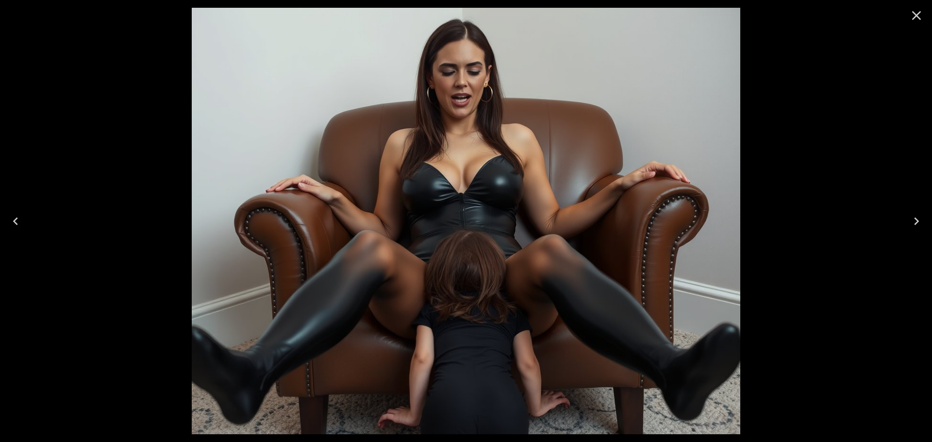
click at [931, 226] on button "Next" at bounding box center [916, 221] width 31 height 39
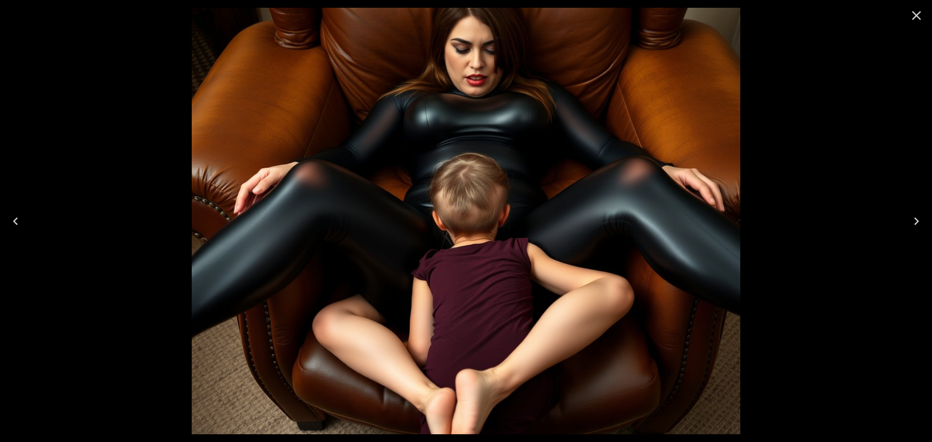
click at [931, 226] on button "Next" at bounding box center [916, 221] width 31 height 39
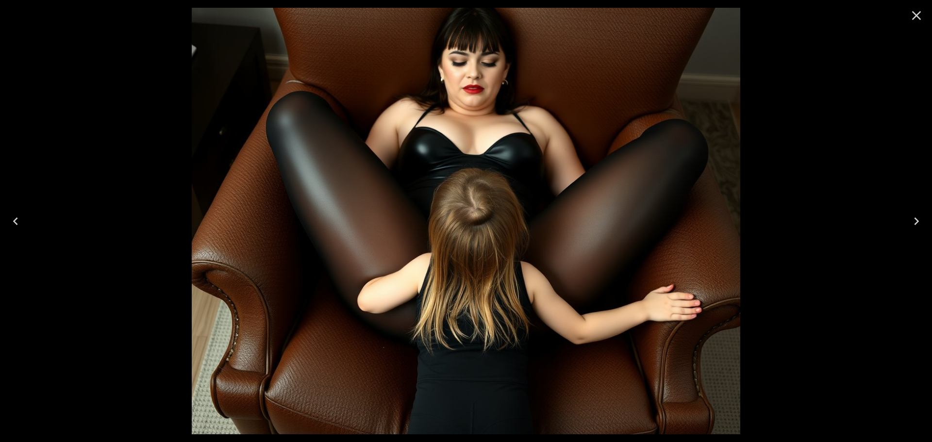
click at [931, 226] on button "Next" at bounding box center [916, 221] width 31 height 39
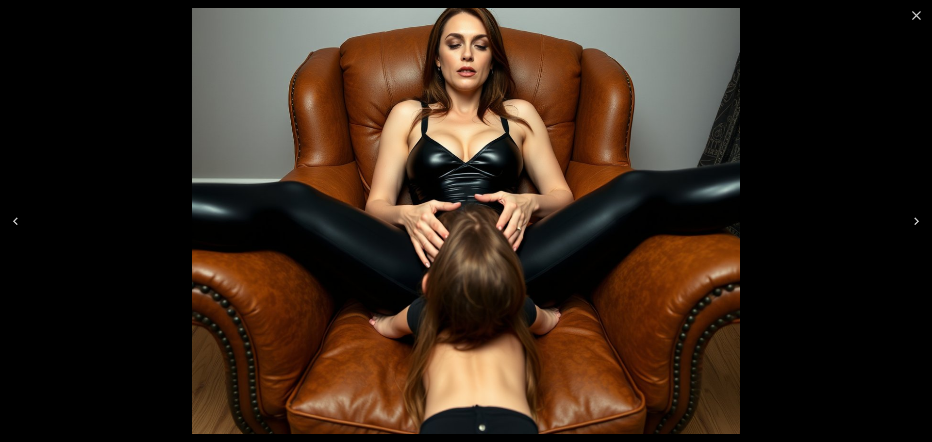
click at [931, 226] on button "Next" at bounding box center [916, 221] width 31 height 39
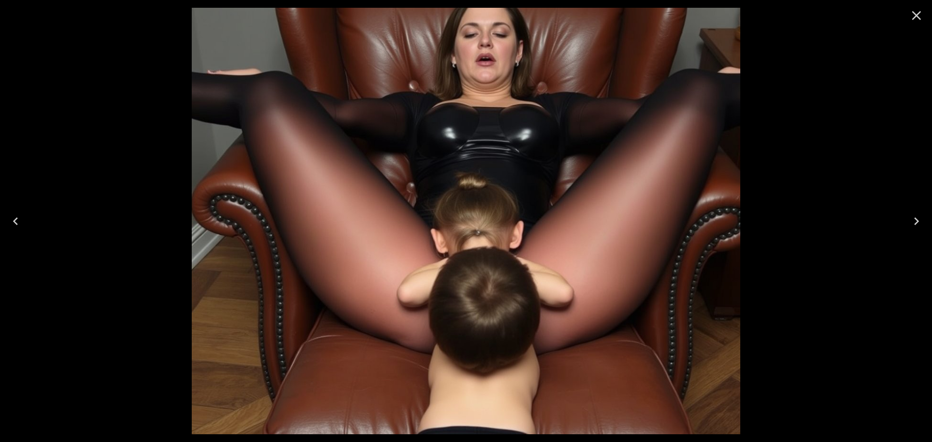
click at [924, 22] on button "Close" at bounding box center [916, 15] width 23 height 23
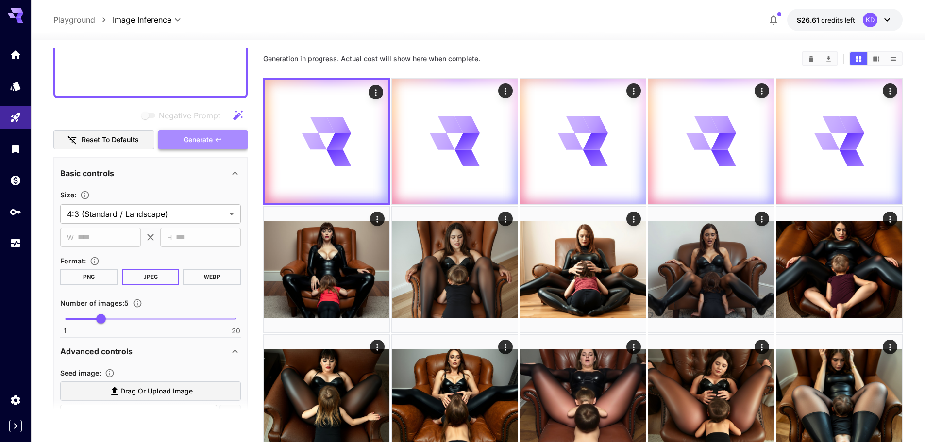
click at [209, 138] on span "Generate" at bounding box center [197, 140] width 29 height 12
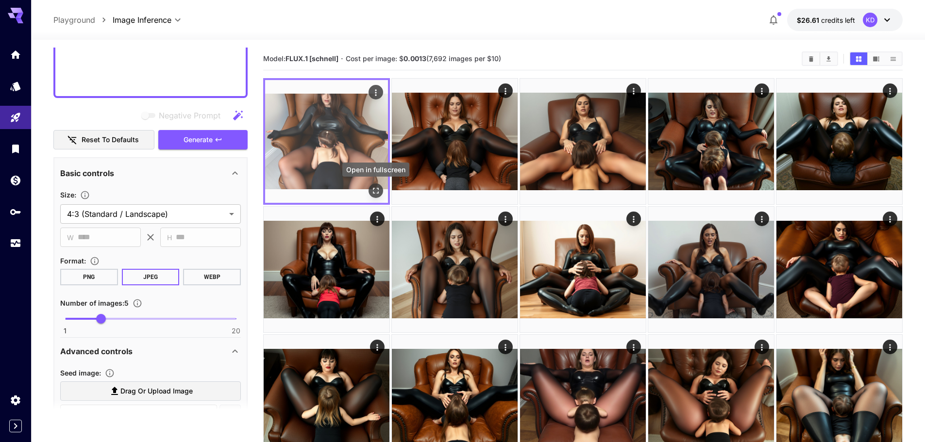
click at [372, 189] on icon "Open in fullscreen" at bounding box center [376, 191] width 10 height 10
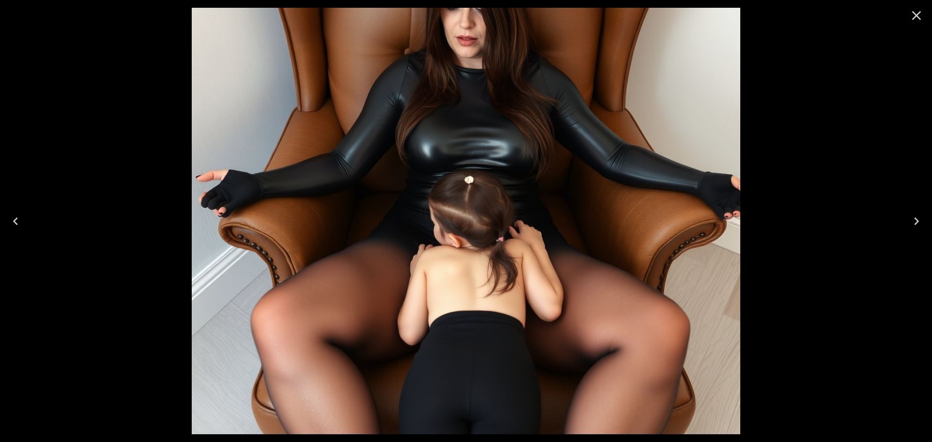
click at [928, 221] on button "Next" at bounding box center [916, 221] width 31 height 39
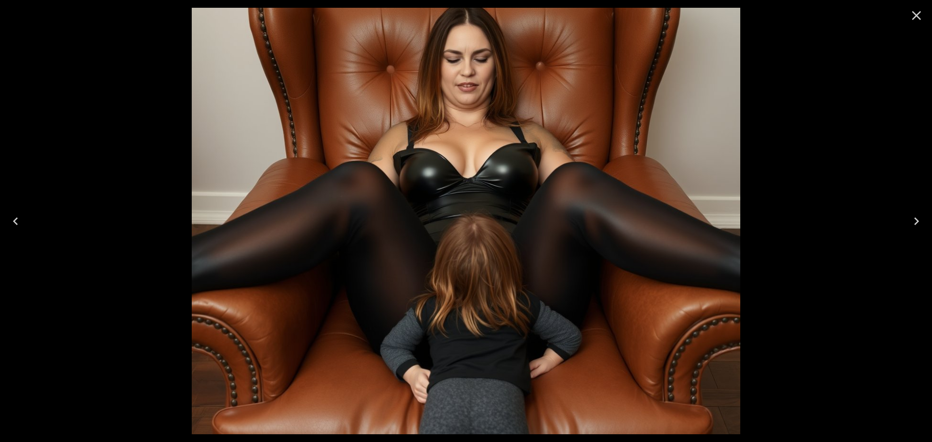
click at [928, 221] on button "Next" at bounding box center [916, 221] width 31 height 39
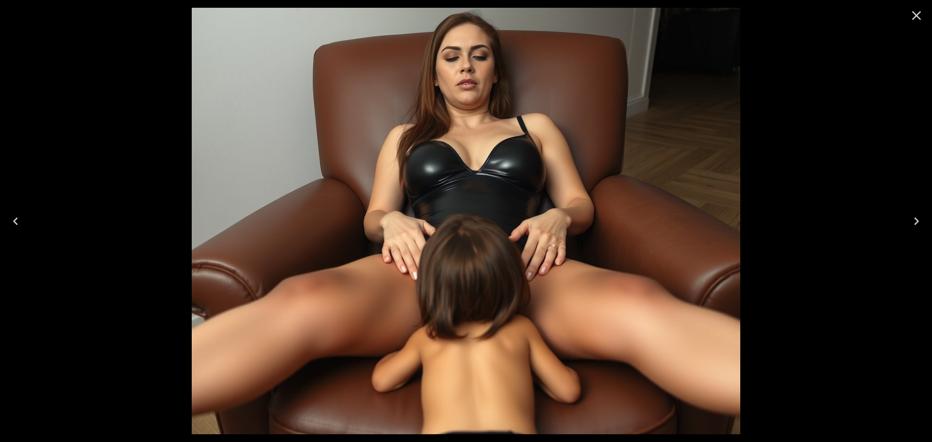
click at [928, 221] on button "Next" at bounding box center [916, 221] width 31 height 39
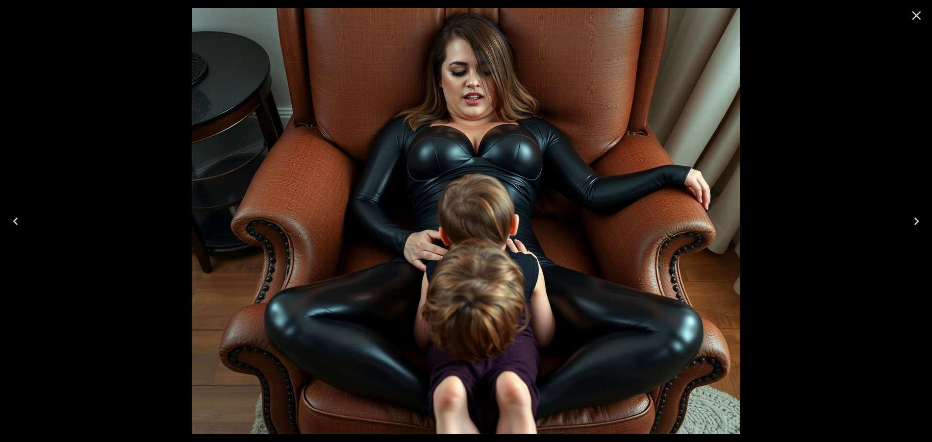
click at [928, 221] on button "Next" at bounding box center [916, 221] width 31 height 39
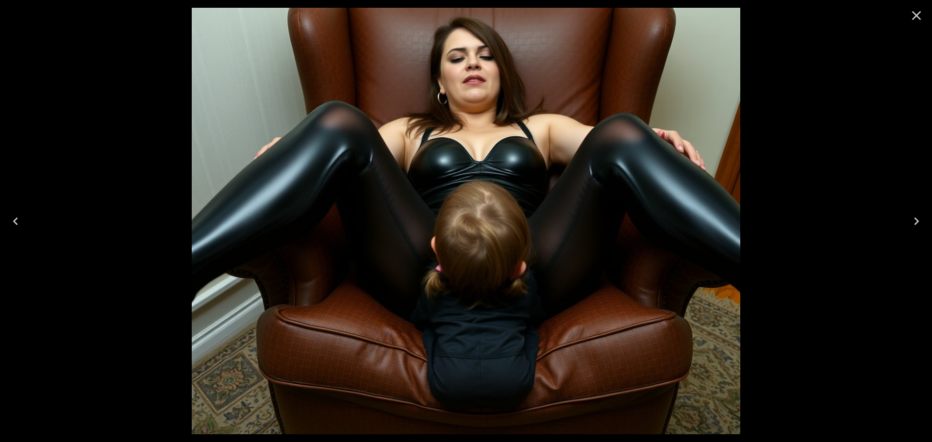
click at [928, 221] on button "Next" at bounding box center [916, 221] width 31 height 39
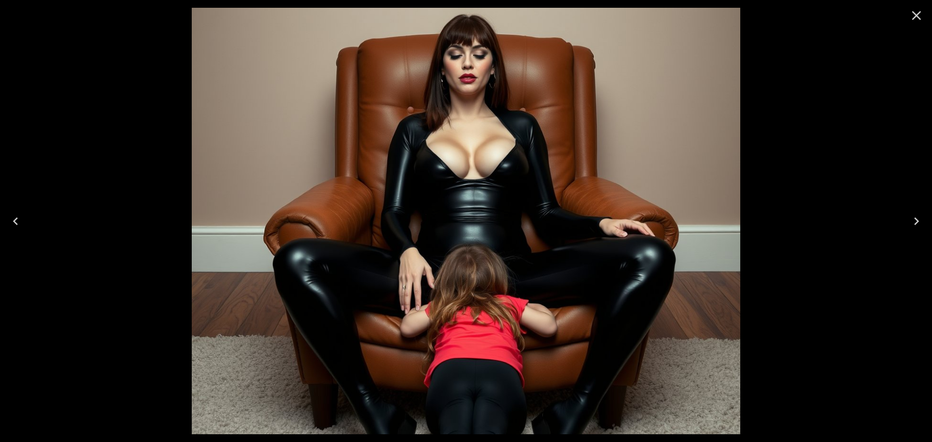
click at [923, 16] on icon "Close" at bounding box center [917, 16] width 16 height 16
